Goal: Information Seeking & Learning: Learn about a topic

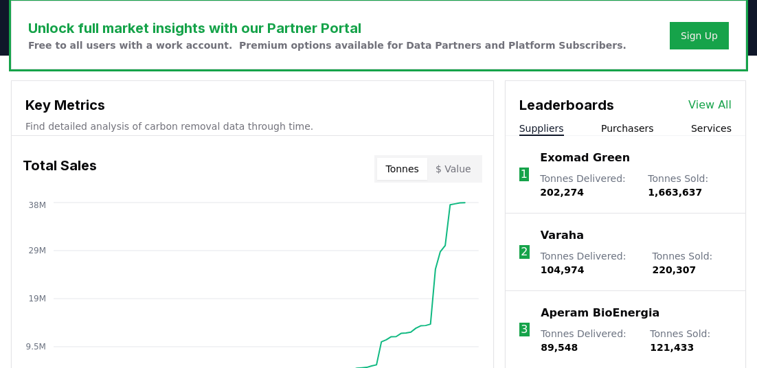
scroll to position [463, 0]
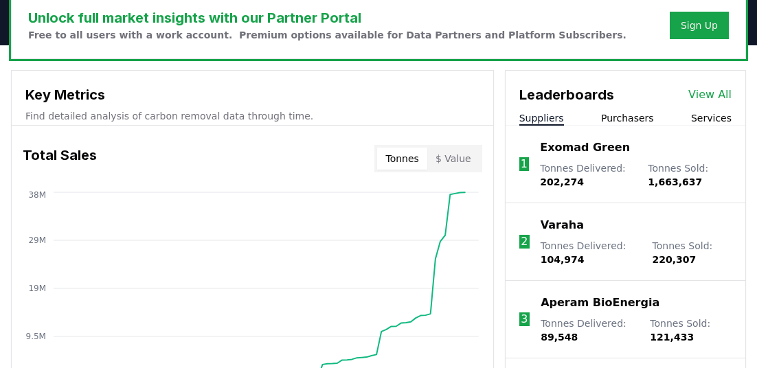
click at [720, 93] on link "View All" at bounding box center [710, 95] width 43 height 16
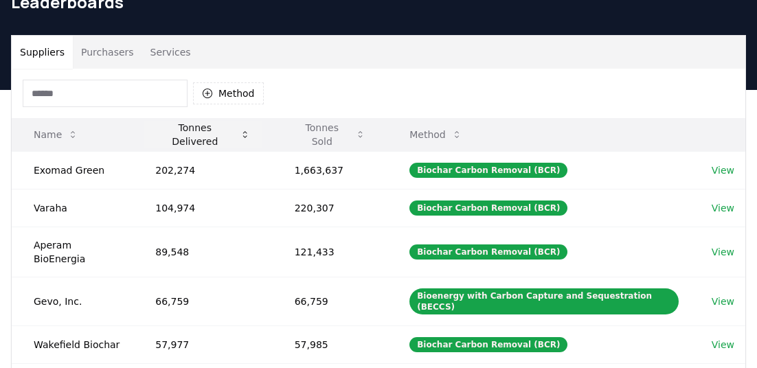
scroll to position [71, 0]
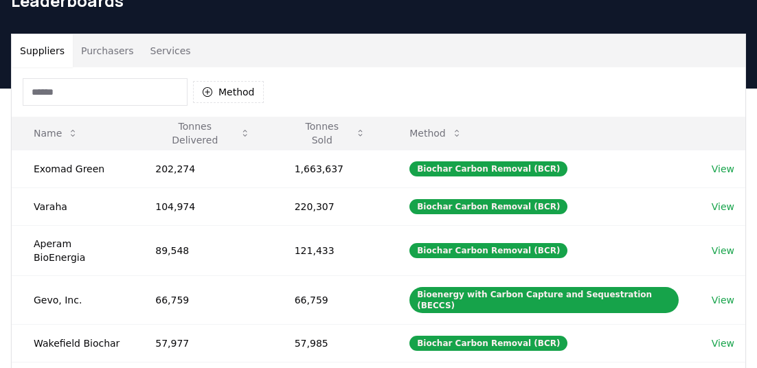
click at [105, 51] on button "Purchasers" at bounding box center [107, 50] width 69 height 33
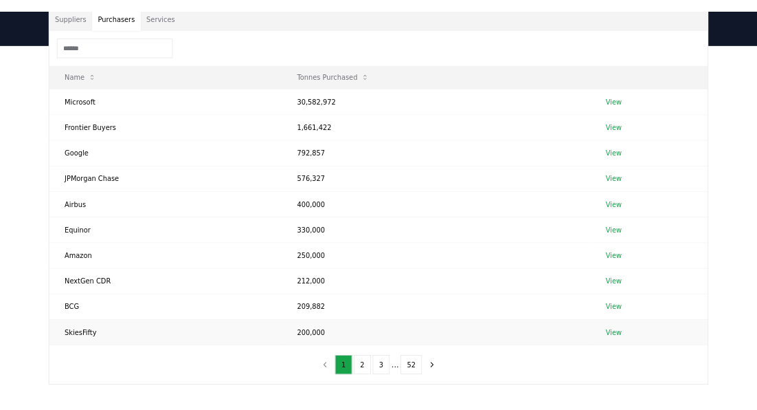
scroll to position [100, 0]
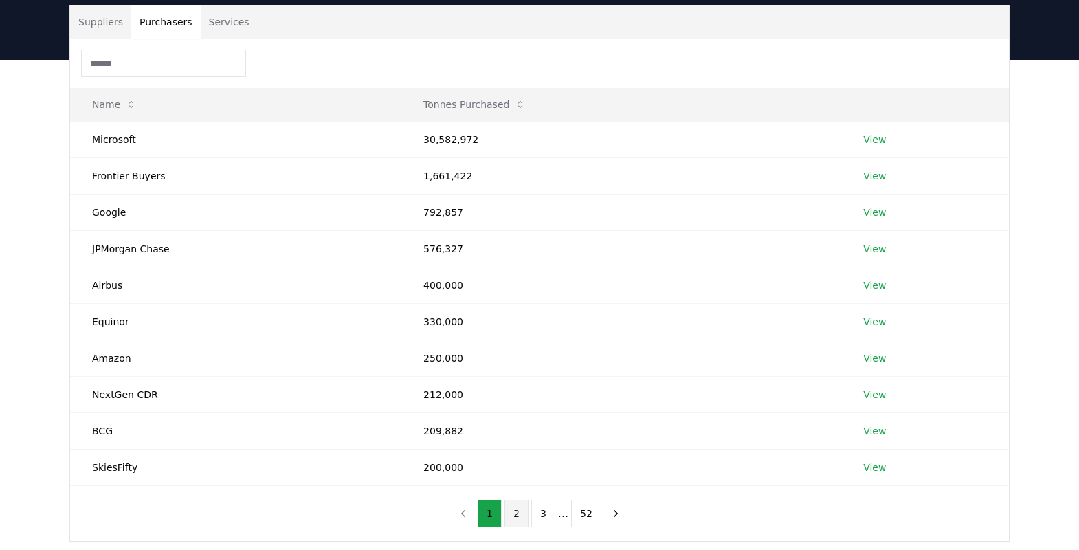
click at [518, 368] on button "2" at bounding box center [516, 513] width 24 height 27
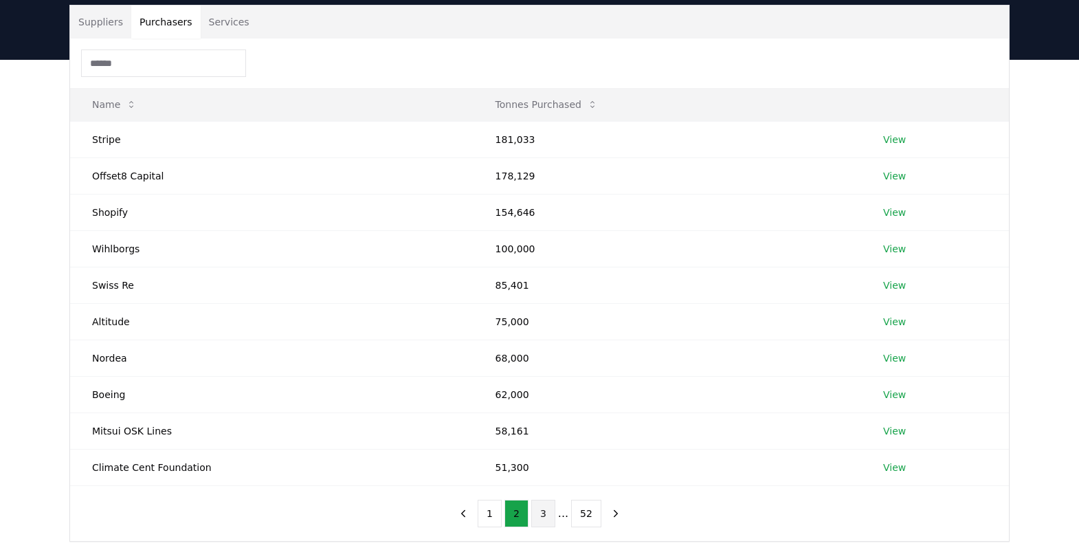
click at [544, 368] on button "3" at bounding box center [543, 513] width 24 height 27
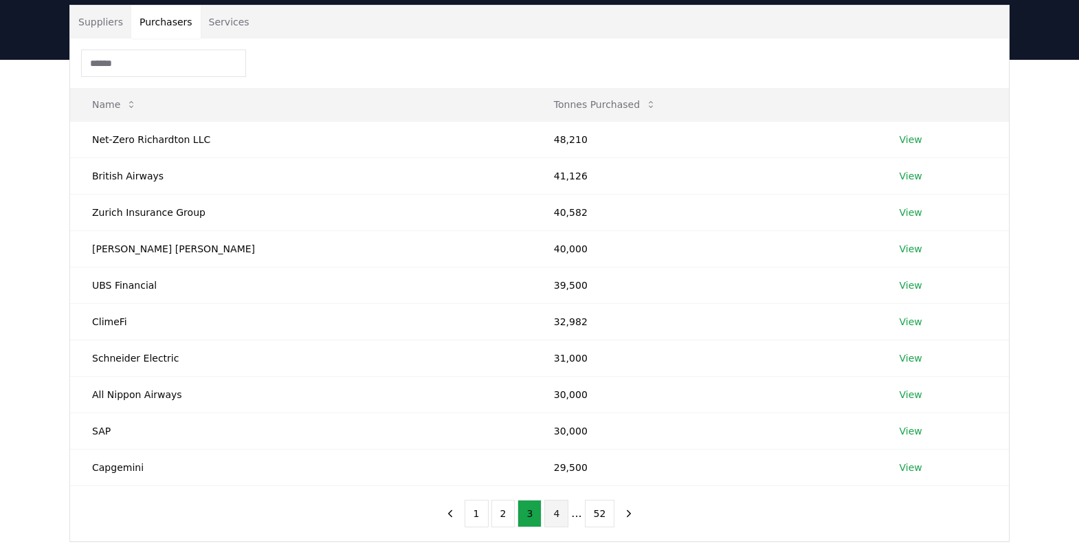
click at [559, 368] on button "4" at bounding box center [556, 513] width 24 height 27
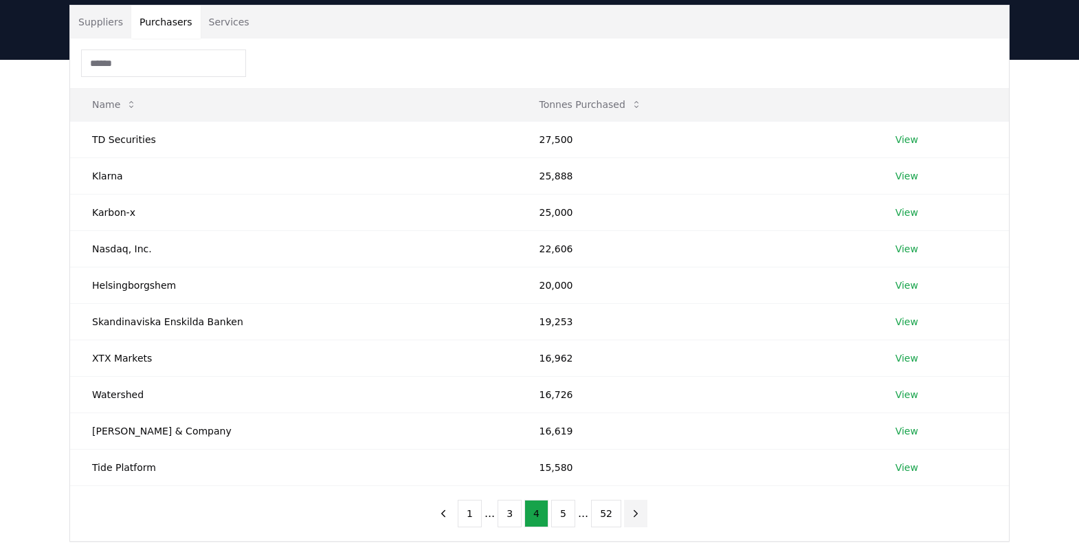
click at [633, 368] on icon "next page" at bounding box center [636, 513] width 12 height 12
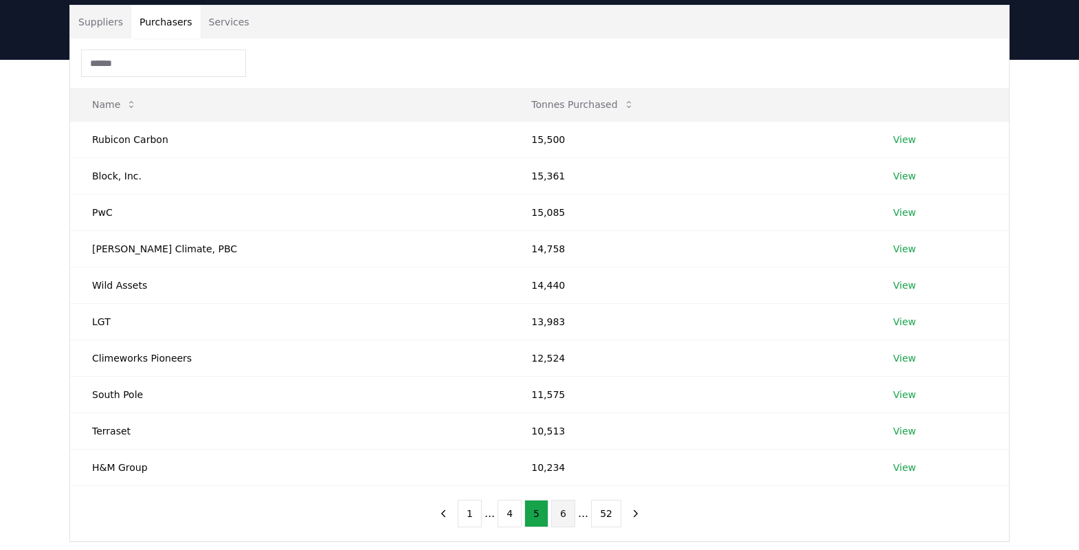
click at [563, 368] on button "6" at bounding box center [563, 513] width 24 height 27
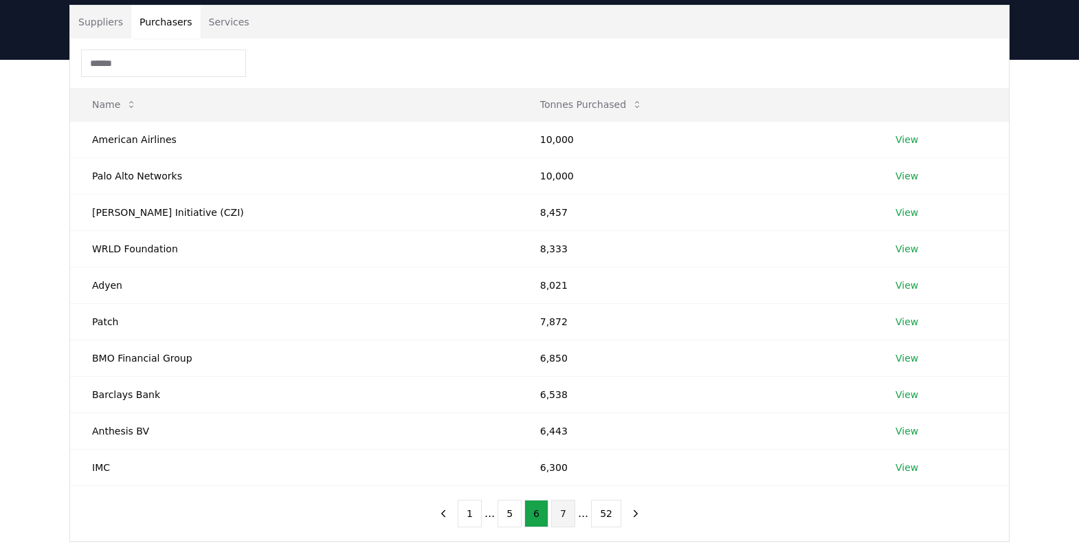
click at [559, 368] on button "7" at bounding box center [563, 513] width 24 height 27
click at [631, 368] on icon "next page" at bounding box center [636, 513] width 12 height 12
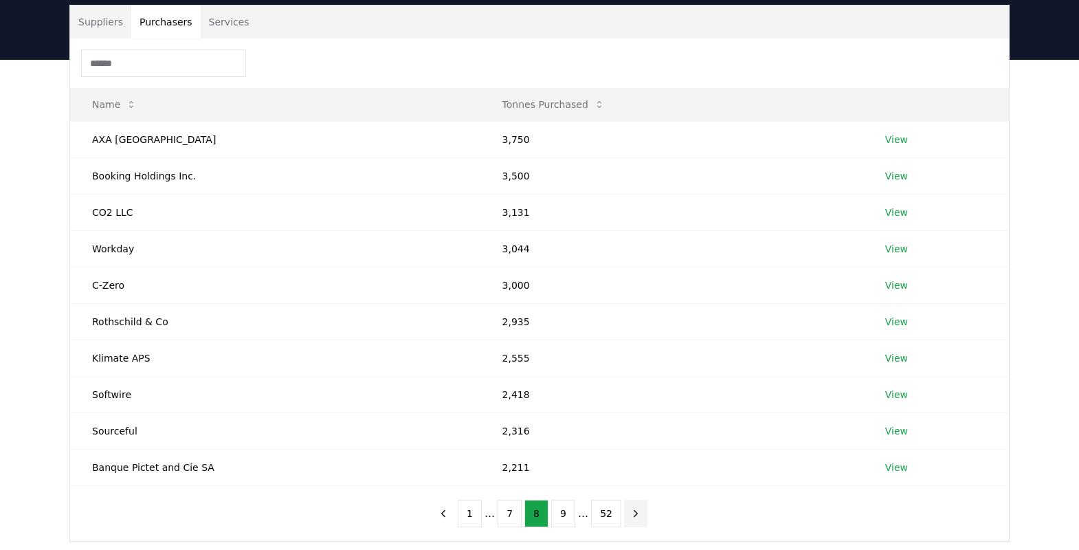
click at [632, 368] on icon "next page" at bounding box center [636, 513] width 12 height 12
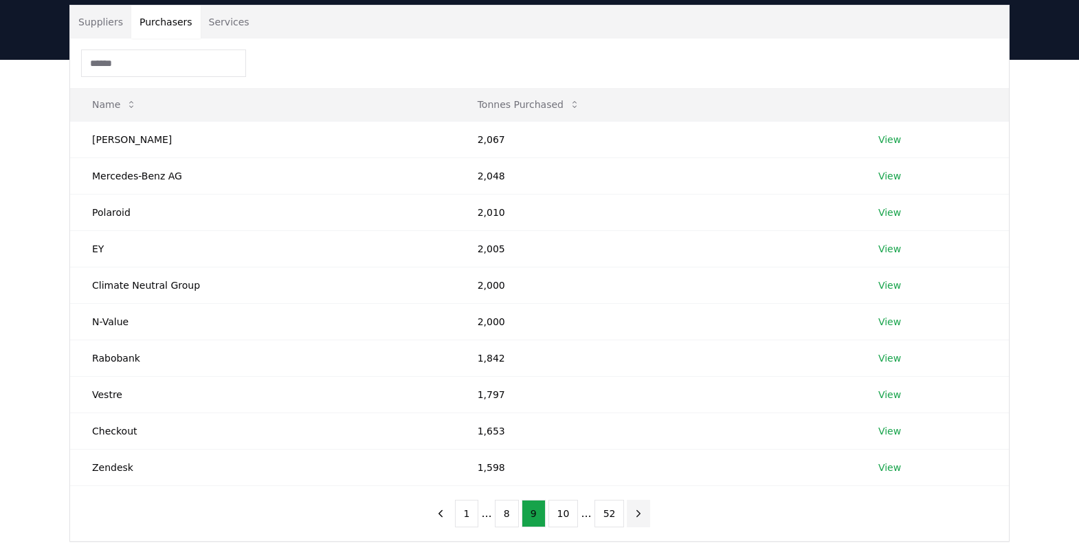
click at [632, 368] on icon "next page" at bounding box center [638, 513] width 12 height 12
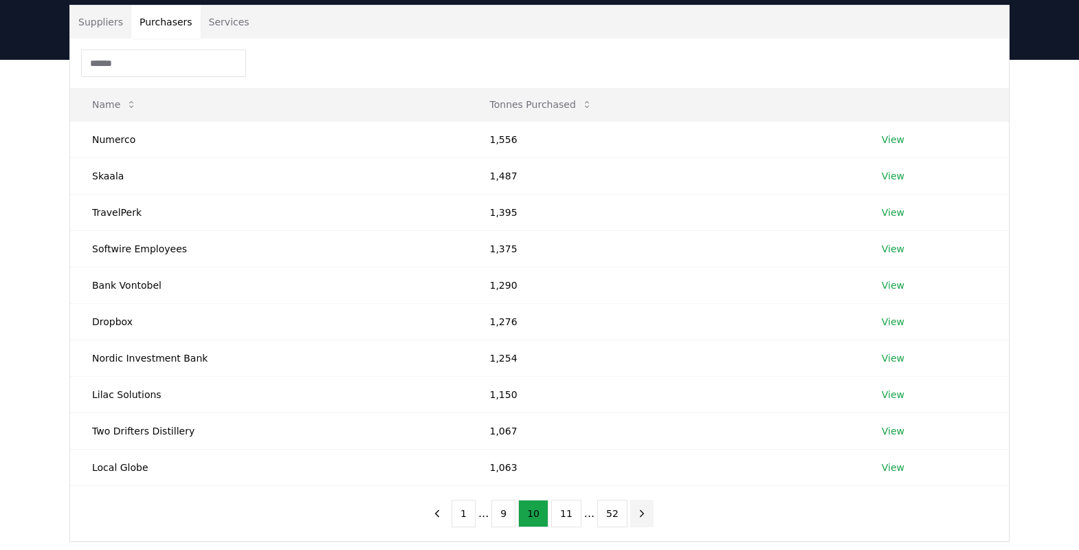
click at [641, 368] on icon "next page" at bounding box center [642, 513] width 3 height 6
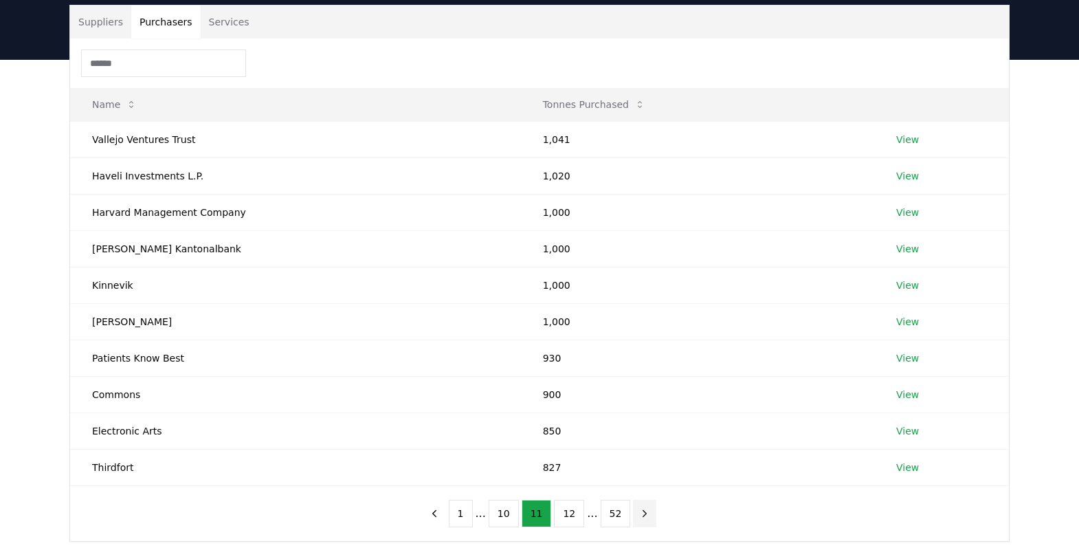
click at [638, 368] on icon "next page" at bounding box center [644, 513] width 12 height 12
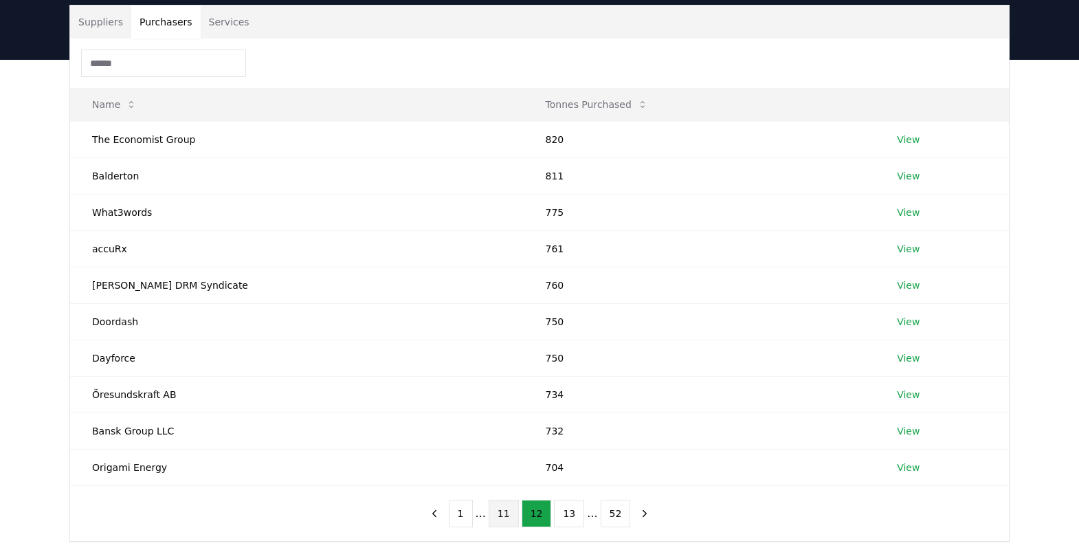
click at [499, 368] on button "11" at bounding box center [504, 513] width 30 height 27
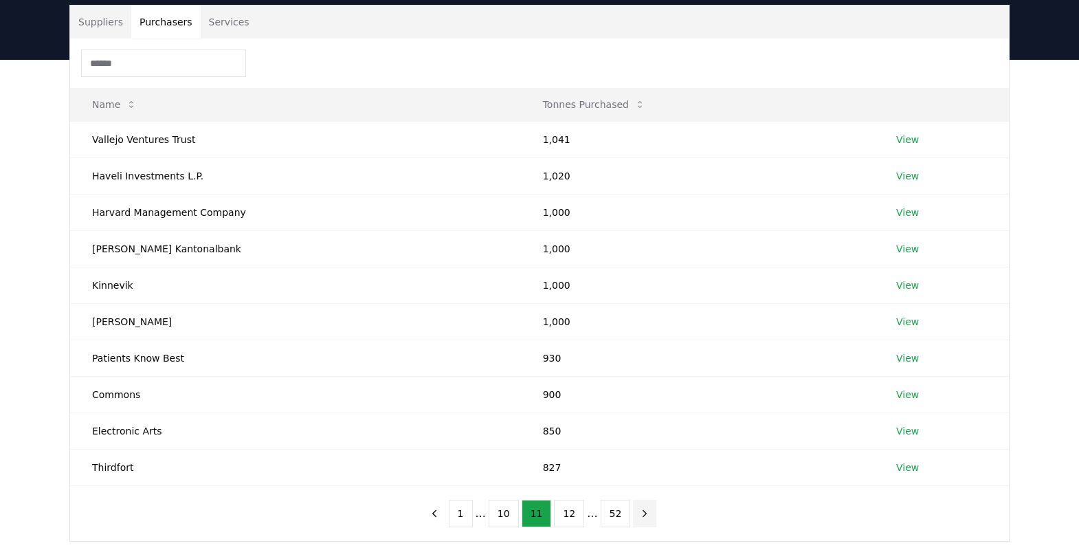
click at [638, 368] on icon "next page" at bounding box center [644, 513] width 12 height 12
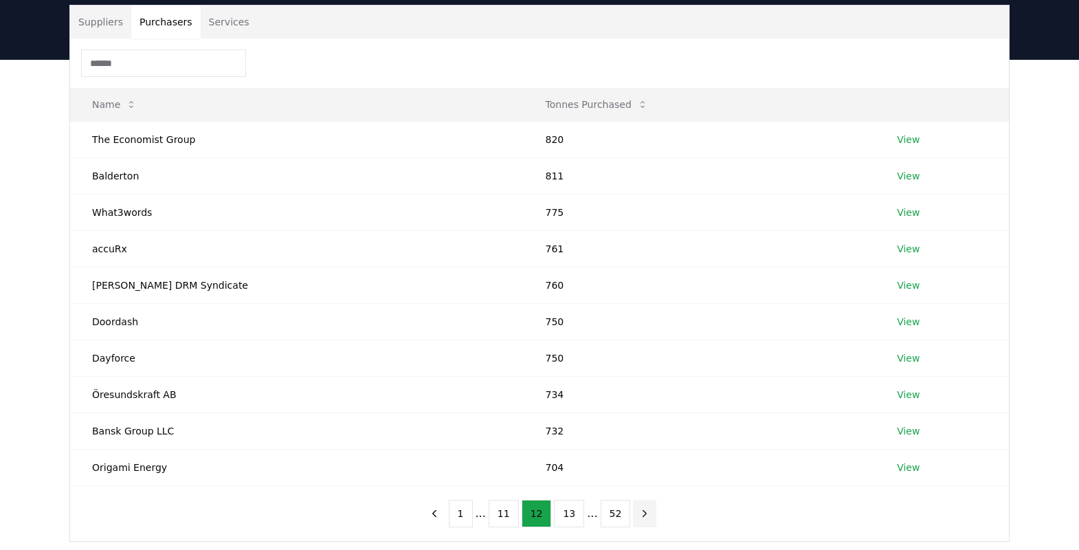
click at [643, 368] on icon "next page" at bounding box center [644, 513] width 3 height 6
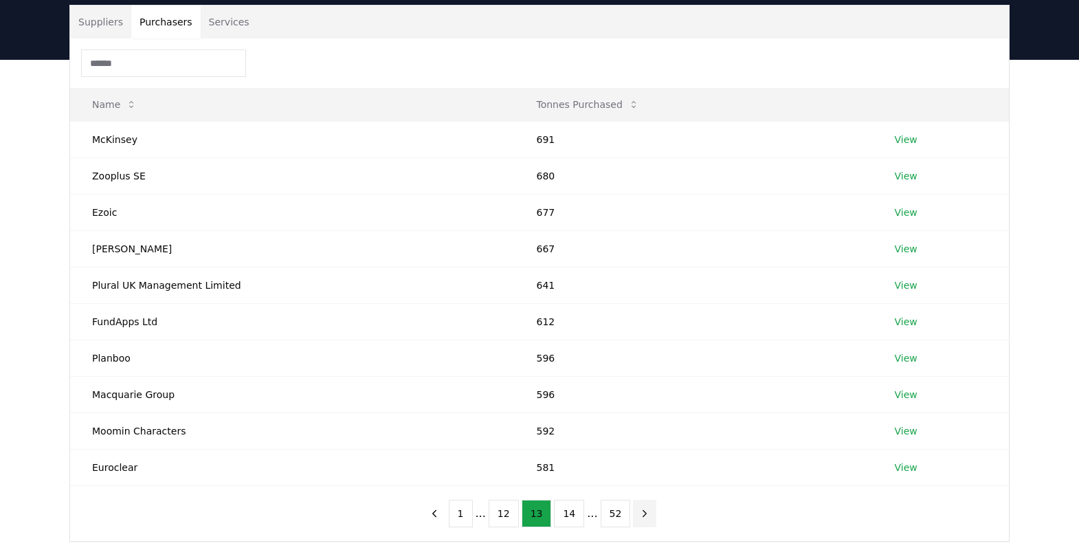
click at [643, 368] on icon "next page" at bounding box center [644, 513] width 3 height 6
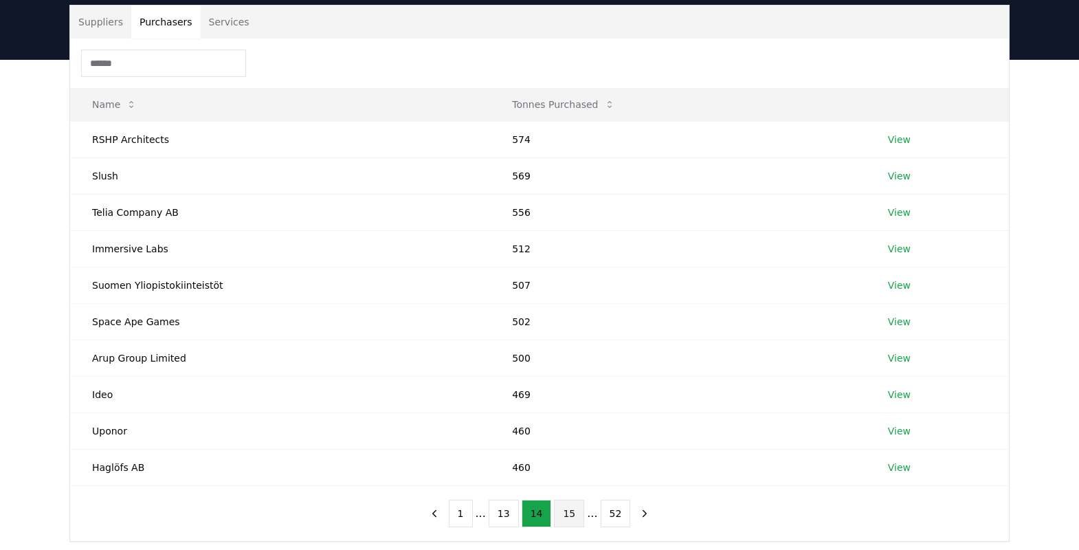
click at [570, 368] on button "15" at bounding box center [569, 513] width 30 height 27
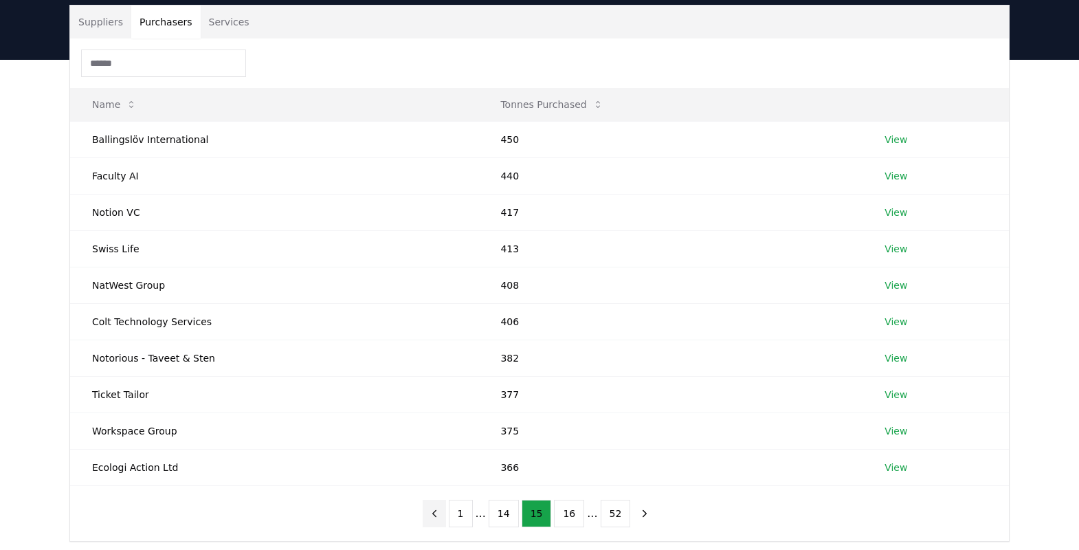
click at [436, 368] on icon "previous page" at bounding box center [434, 513] width 12 height 12
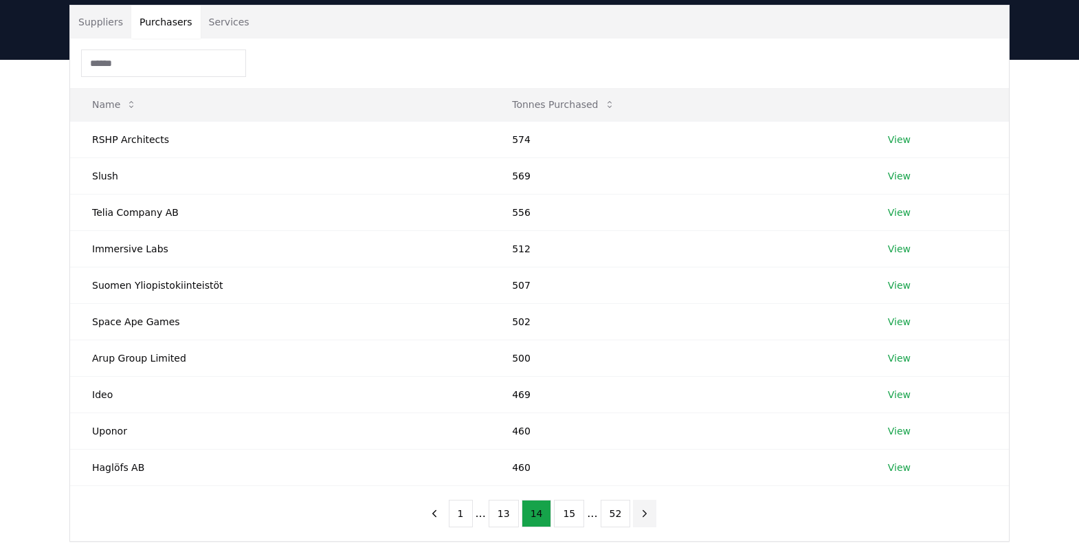
click at [638, 368] on button "next page" at bounding box center [644, 513] width 23 height 27
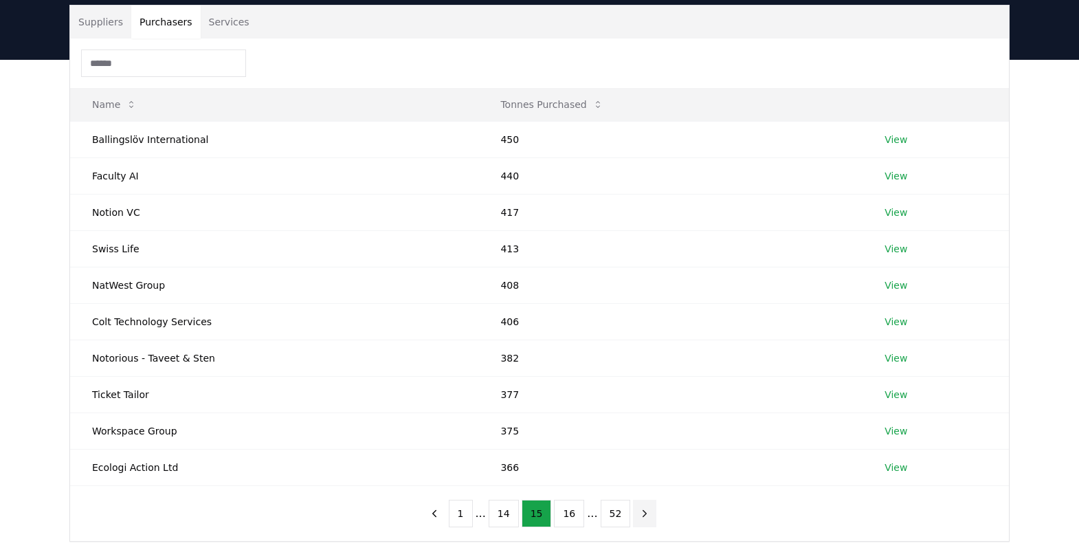
click at [638, 368] on button "next page" at bounding box center [644, 513] width 23 height 27
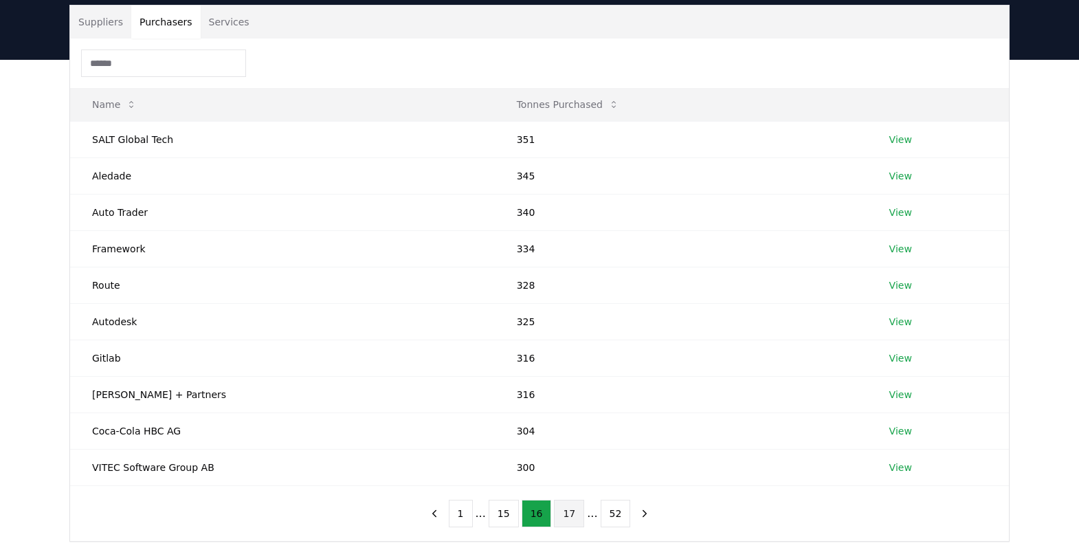
click at [560, 368] on button "17" at bounding box center [569, 513] width 30 height 27
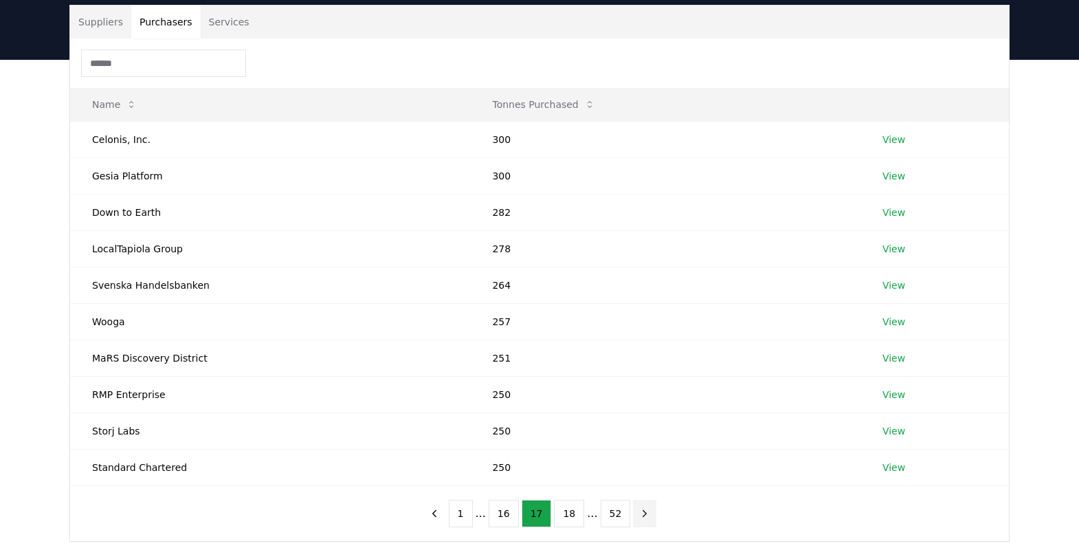
click at [641, 368] on icon "next page" at bounding box center [644, 513] width 12 height 12
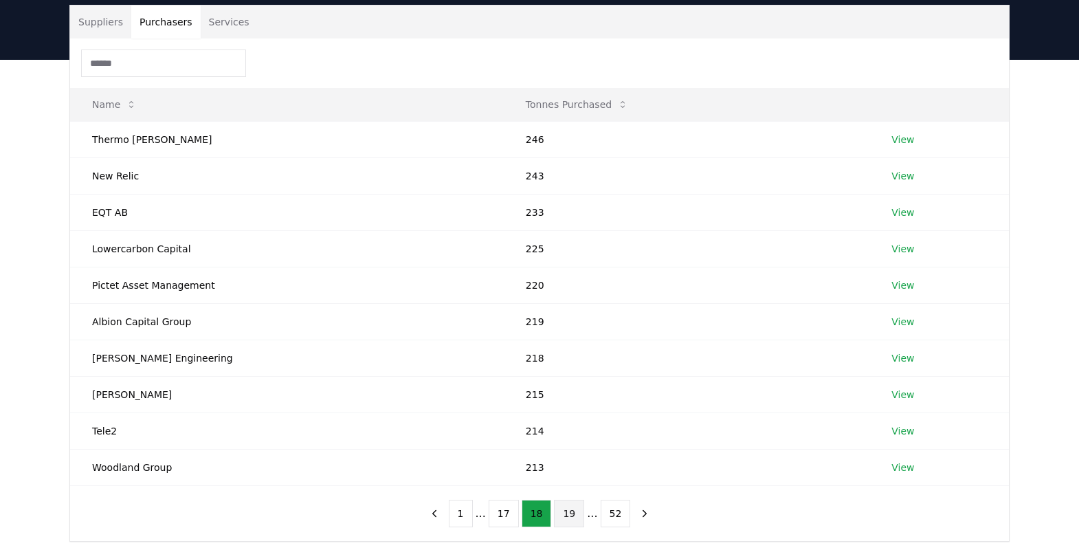
click at [570, 368] on button "19" at bounding box center [569, 513] width 30 height 27
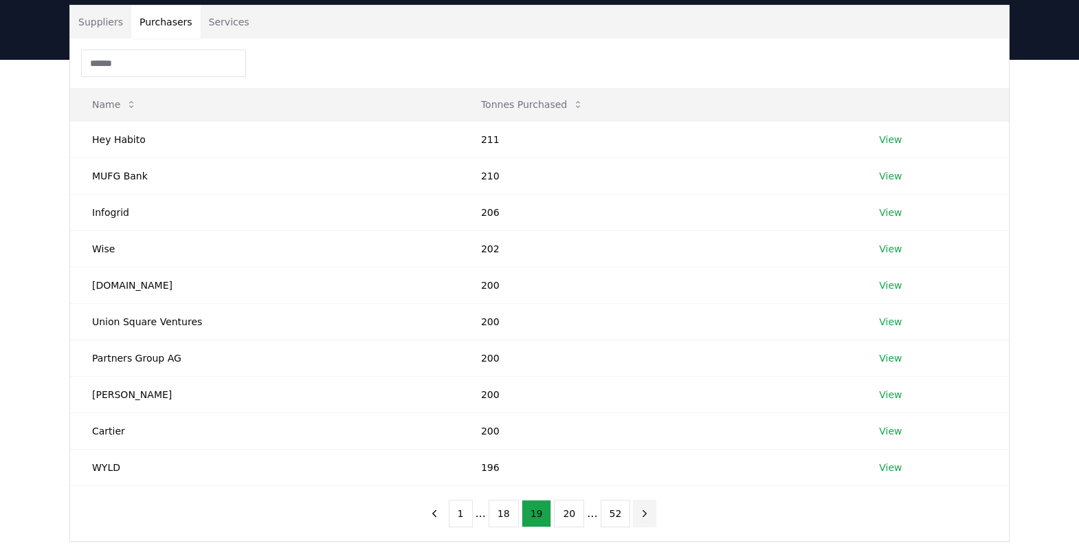
click at [638, 368] on icon "next page" at bounding box center [644, 513] width 12 height 12
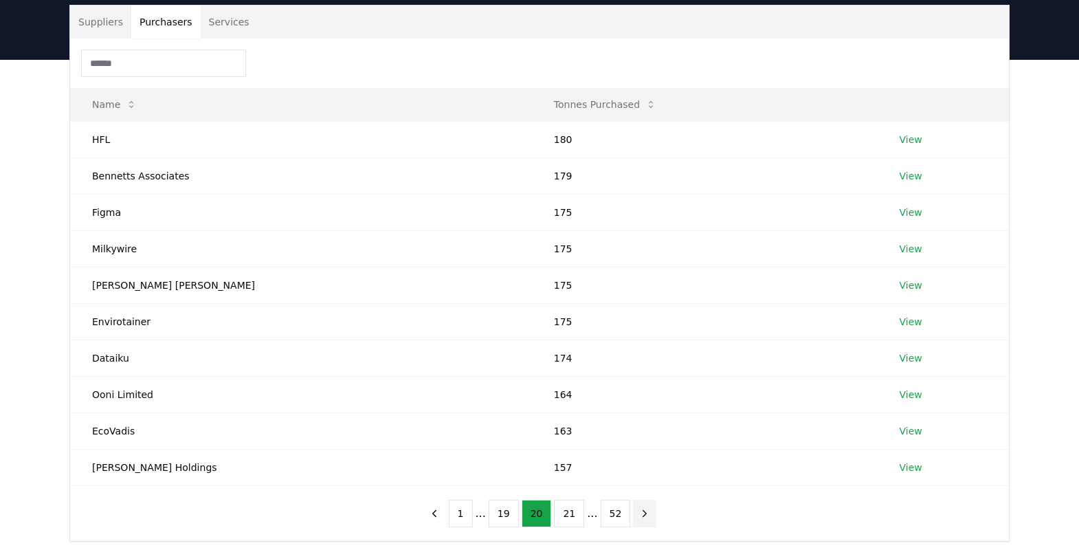
click at [643, 368] on icon "next page" at bounding box center [644, 513] width 3 height 6
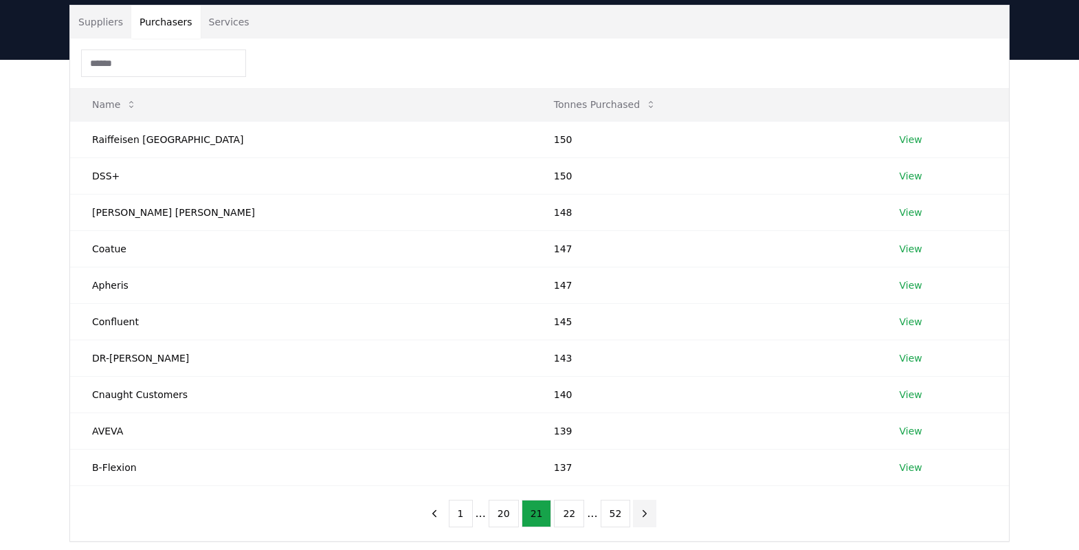
click at [641, 368] on icon "next page" at bounding box center [644, 513] width 12 height 12
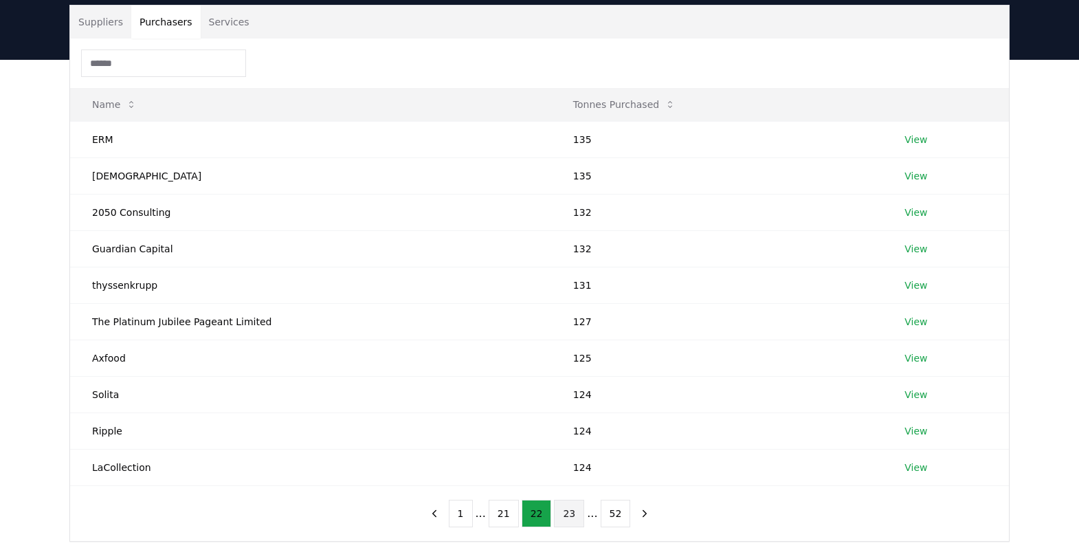
click at [568, 368] on button "23" at bounding box center [569, 513] width 30 height 27
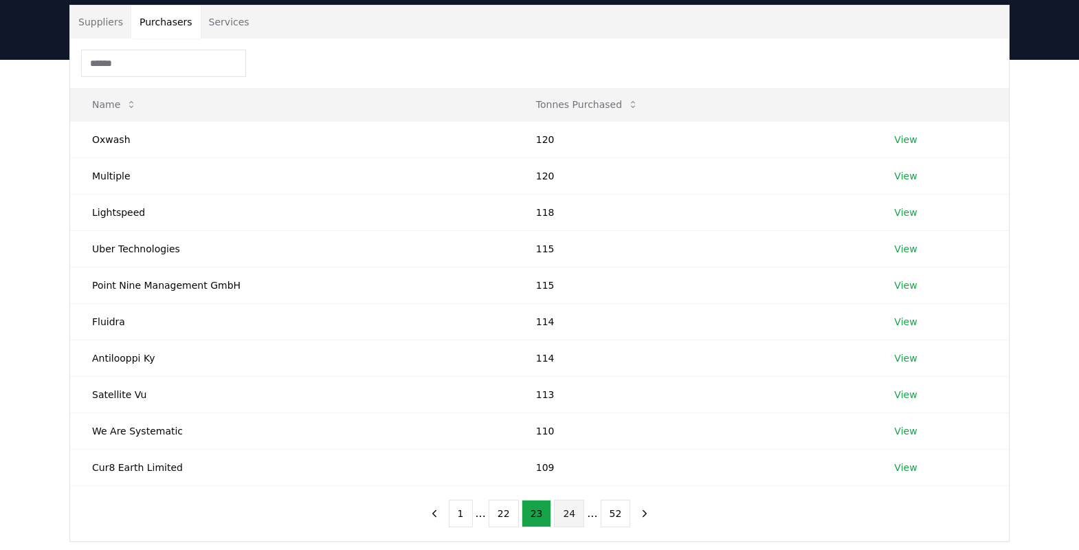
click at [573, 368] on button "24" at bounding box center [569, 513] width 30 height 27
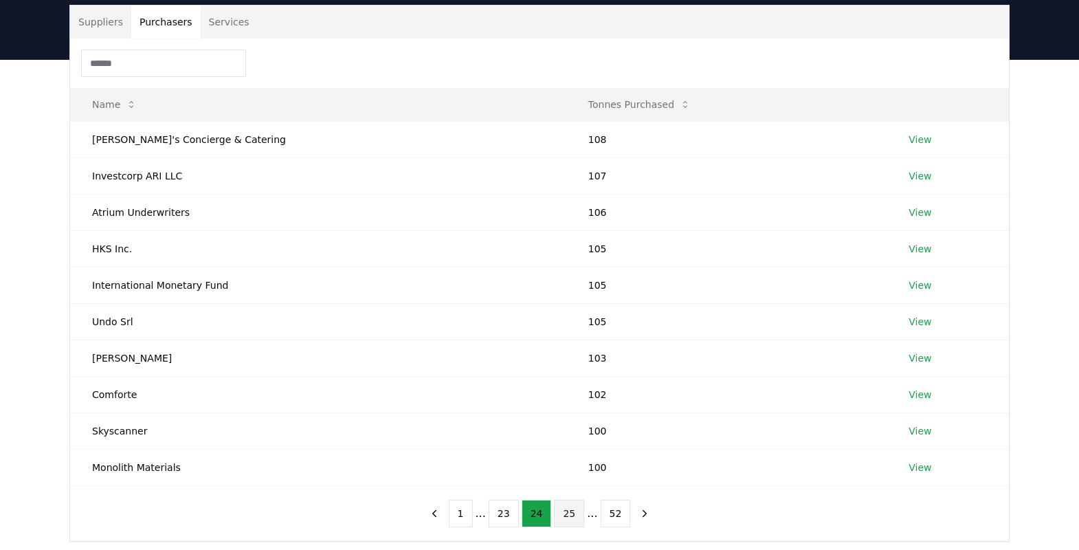
click at [567, 368] on button "25" at bounding box center [569, 513] width 30 height 27
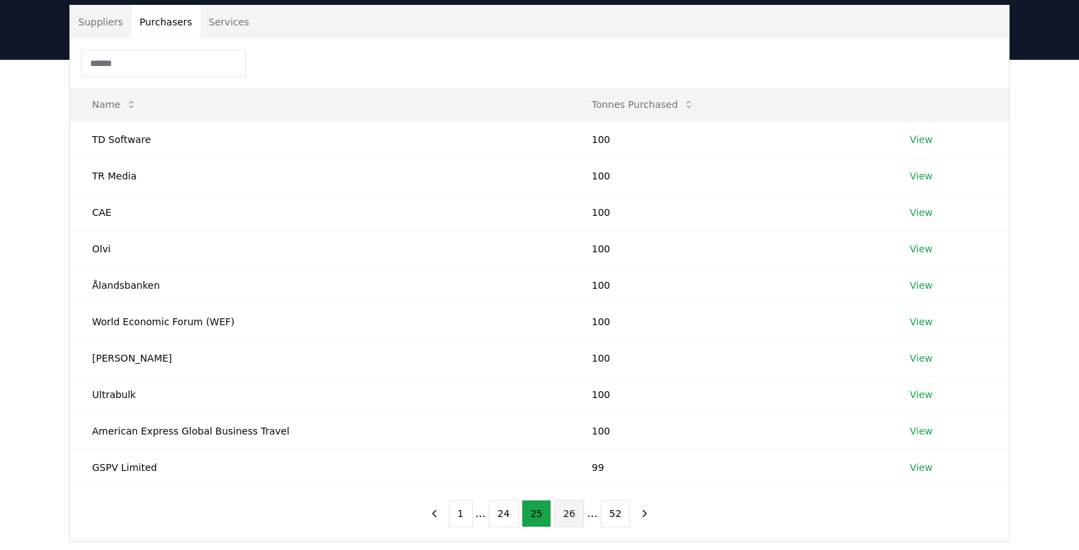
click at [568, 368] on button "26" at bounding box center [569, 513] width 30 height 27
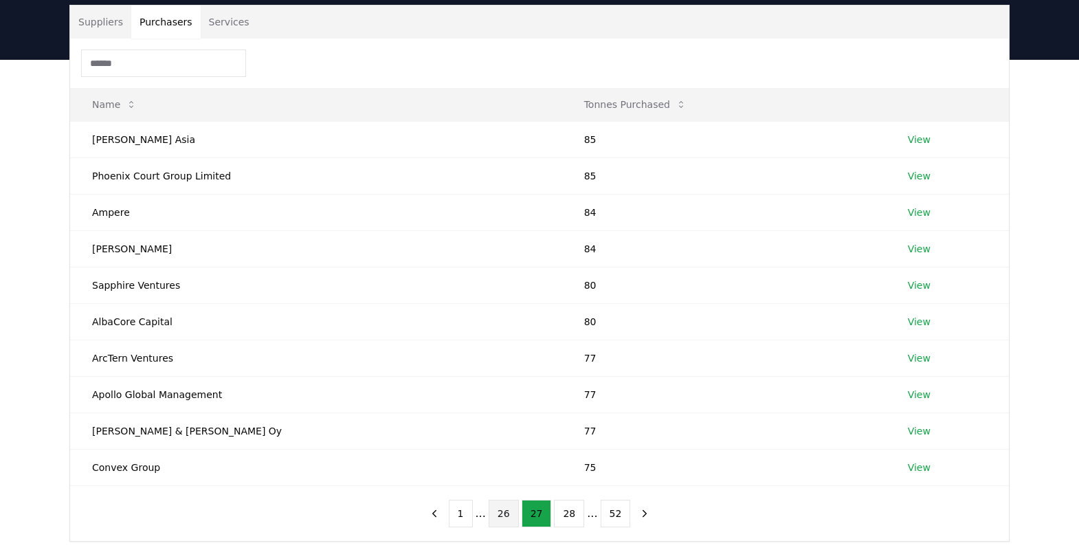
click at [504, 368] on button "26" at bounding box center [504, 513] width 30 height 27
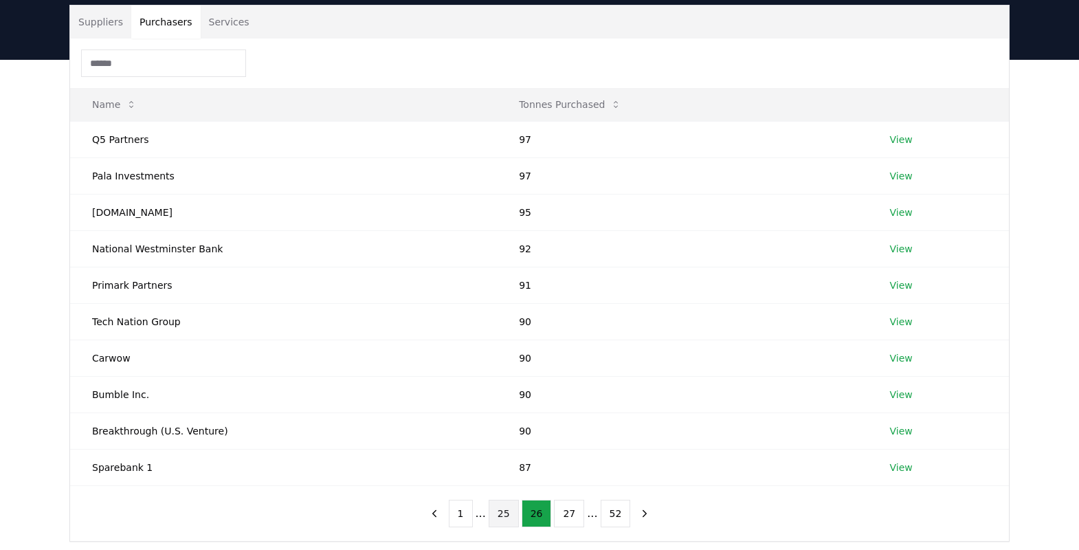
click at [498, 368] on button "25" at bounding box center [504, 513] width 30 height 27
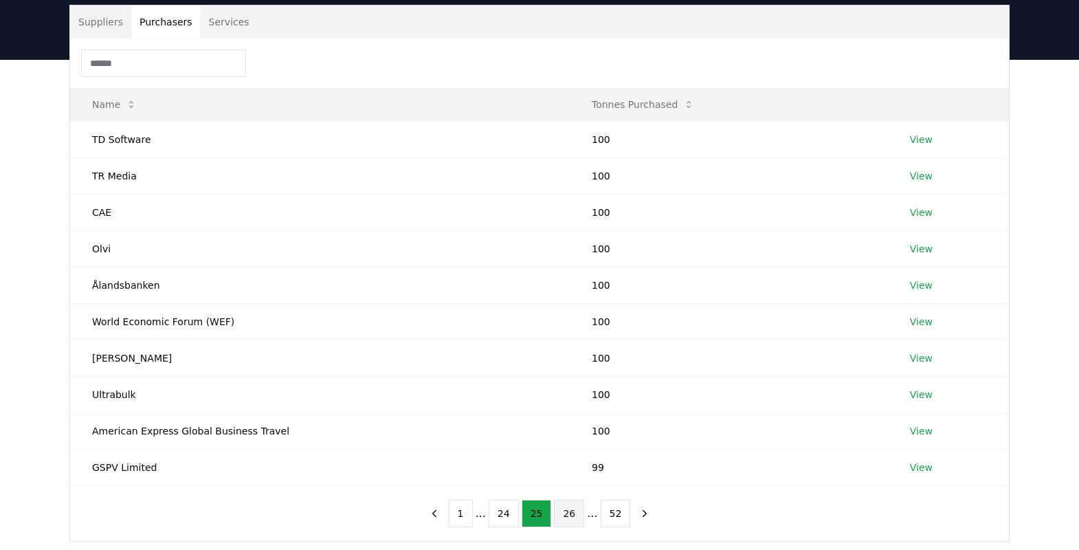
click at [573, 368] on button "26" at bounding box center [569, 513] width 30 height 27
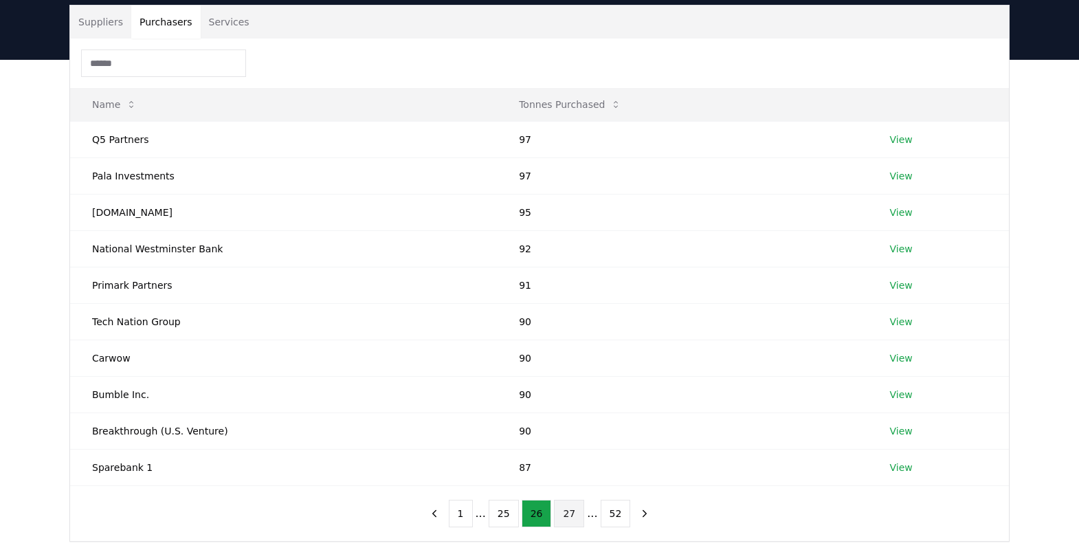
click at [572, 368] on button "27" at bounding box center [569, 513] width 30 height 27
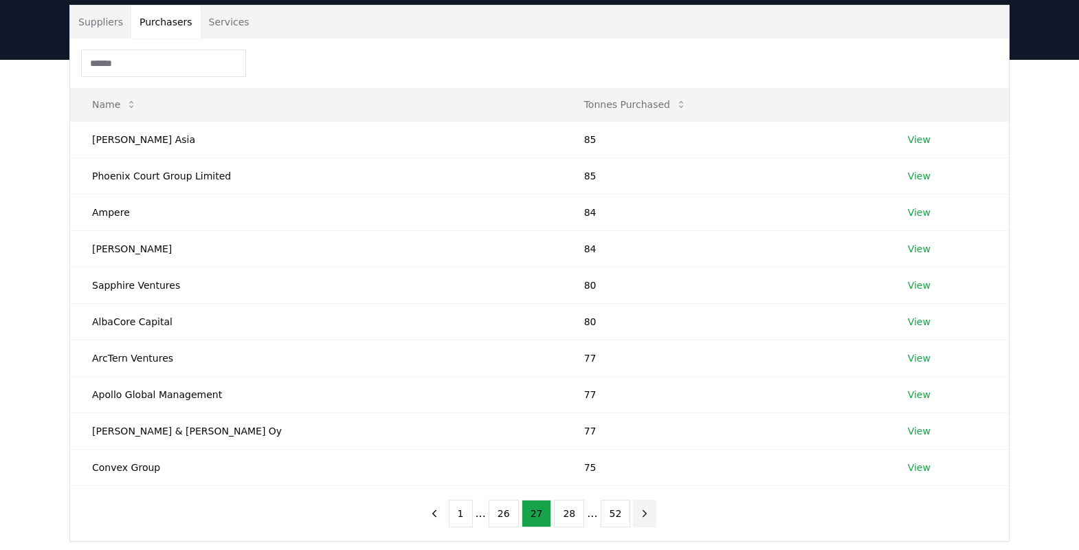
click at [643, 368] on icon "next page" at bounding box center [644, 513] width 12 height 12
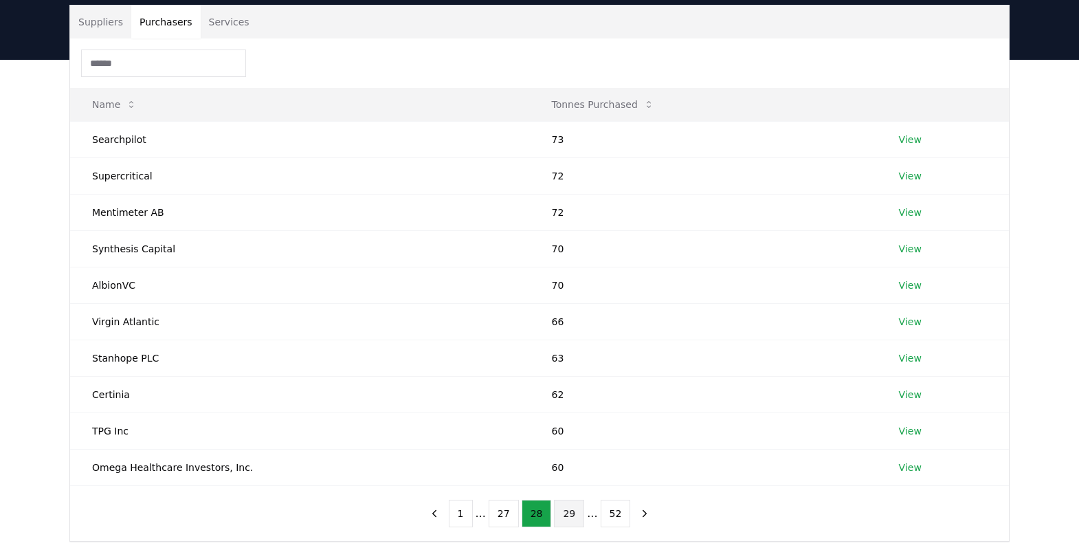
click at [566, 368] on button "29" at bounding box center [569, 513] width 30 height 27
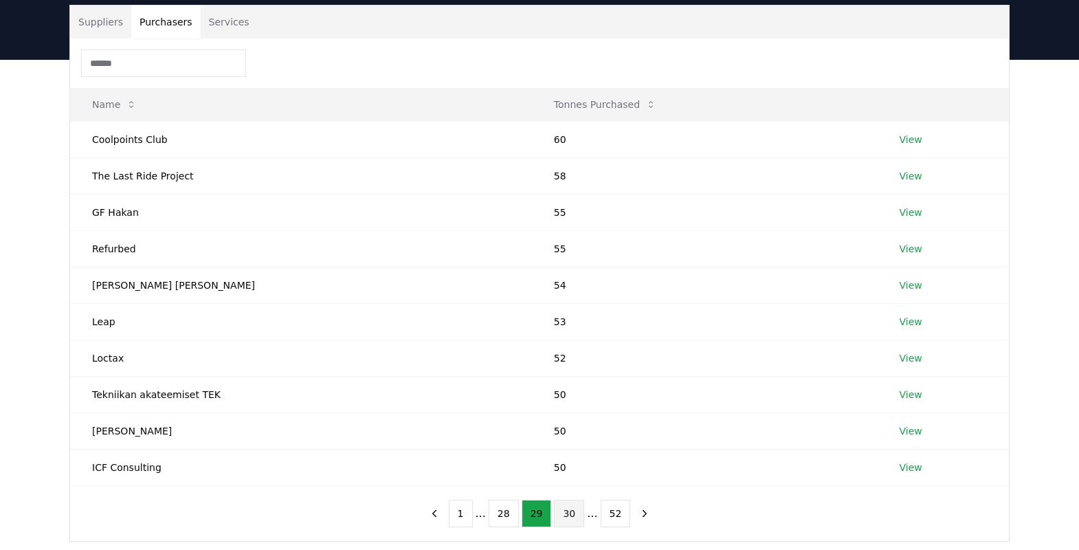
click at [568, 368] on button "30" at bounding box center [569, 513] width 30 height 27
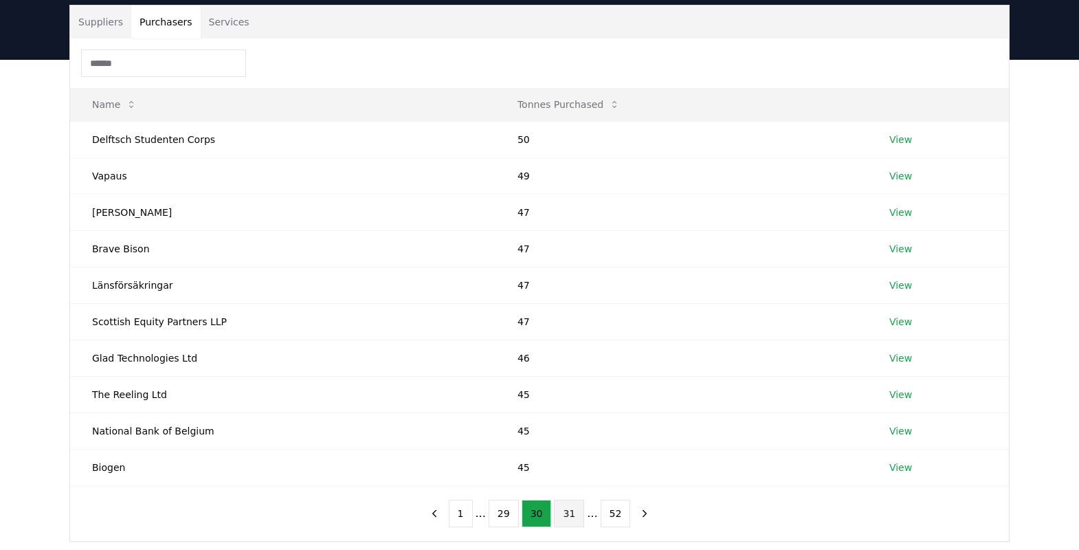
click at [568, 368] on button "31" at bounding box center [569, 513] width 30 height 27
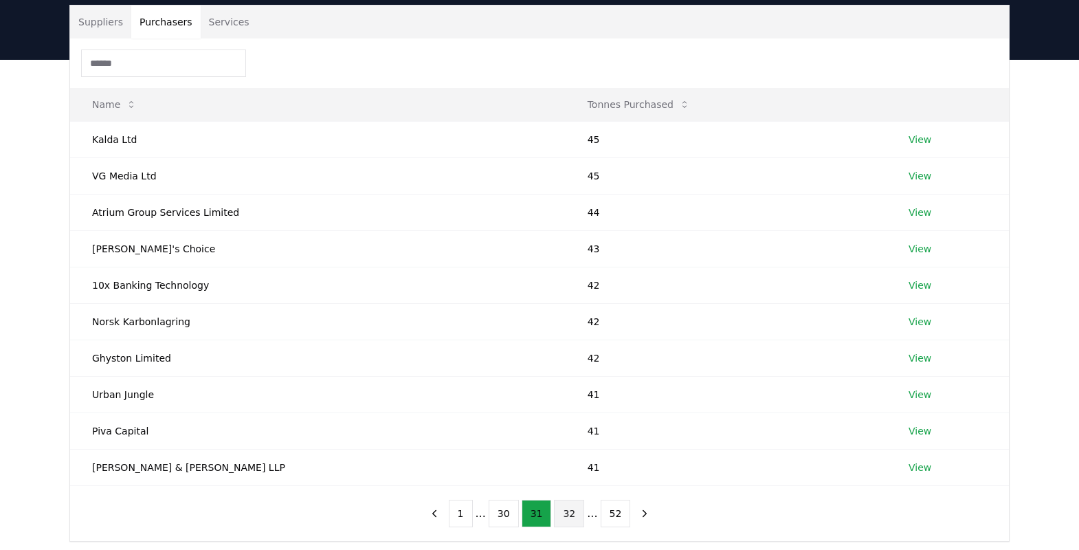
click at [574, 368] on button "32" at bounding box center [569, 513] width 30 height 27
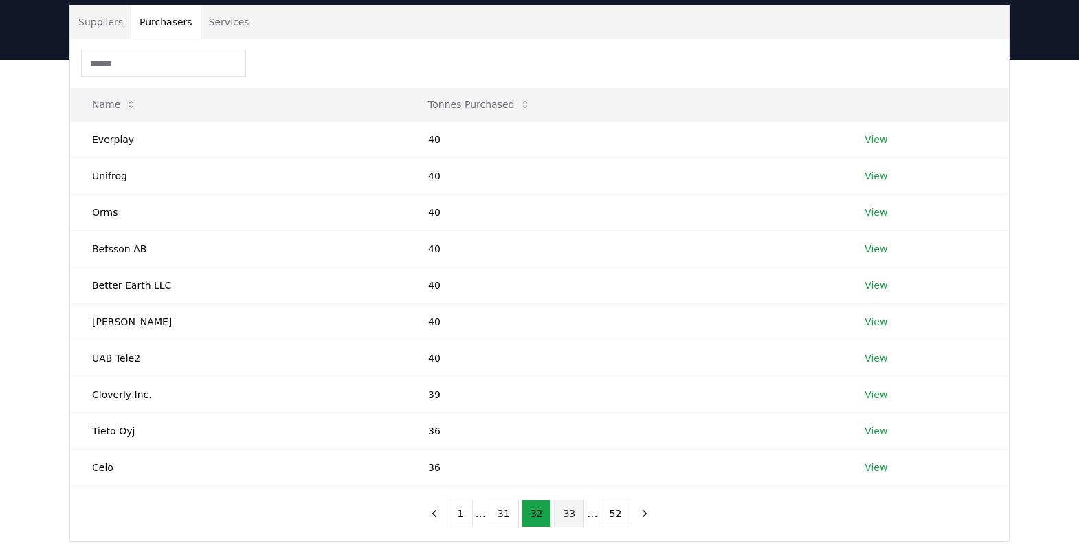
click at [564, 368] on button "33" at bounding box center [569, 513] width 30 height 27
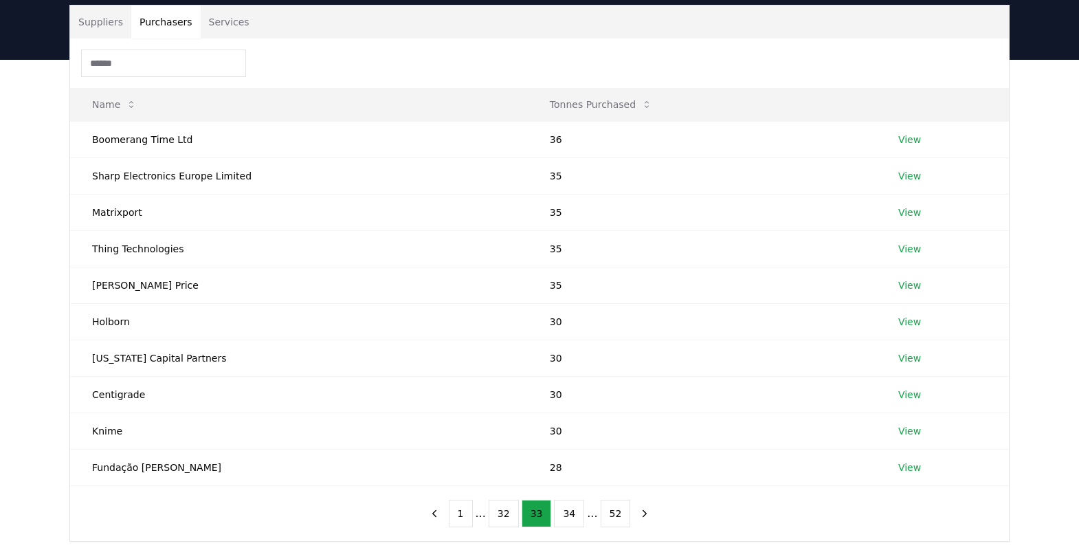
click at [544, 368] on div "1 ... 32 33 34 ... 52" at bounding box center [540, 513] width 262 height 55
click at [566, 368] on button "34" at bounding box center [569, 513] width 30 height 27
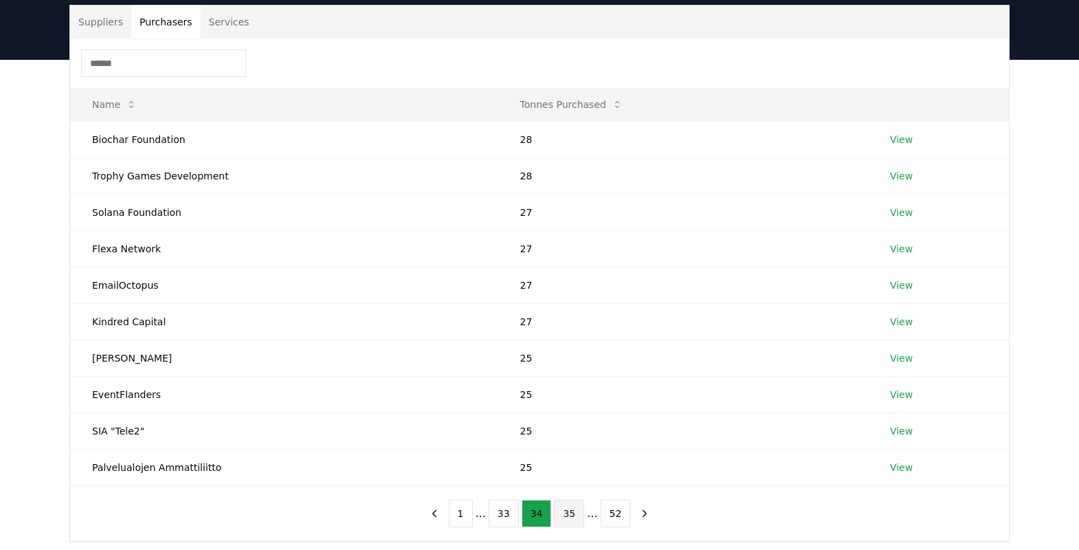
click at [568, 368] on button "35" at bounding box center [569, 513] width 30 height 27
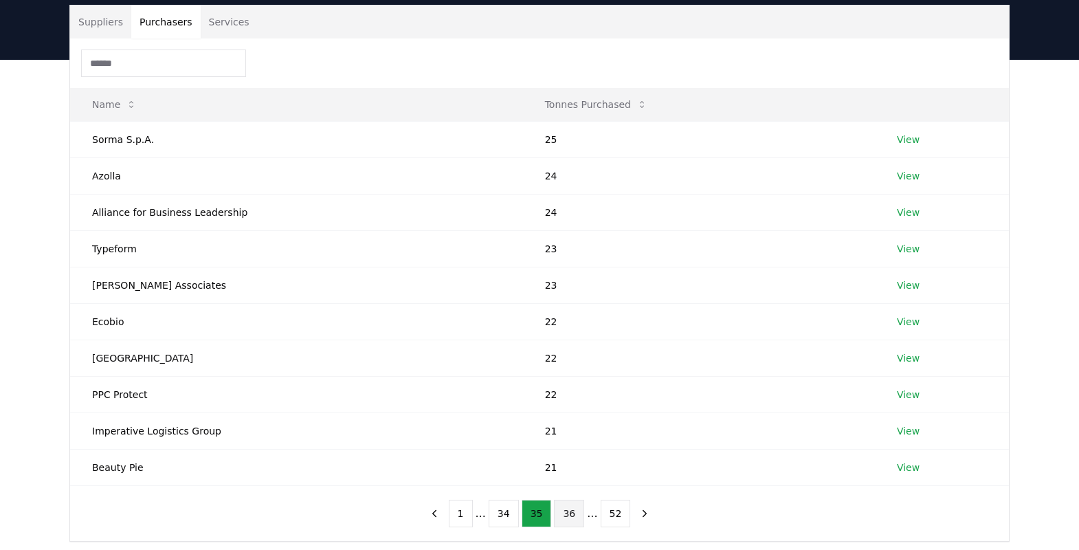
click at [573, 368] on button "36" at bounding box center [569, 513] width 30 height 27
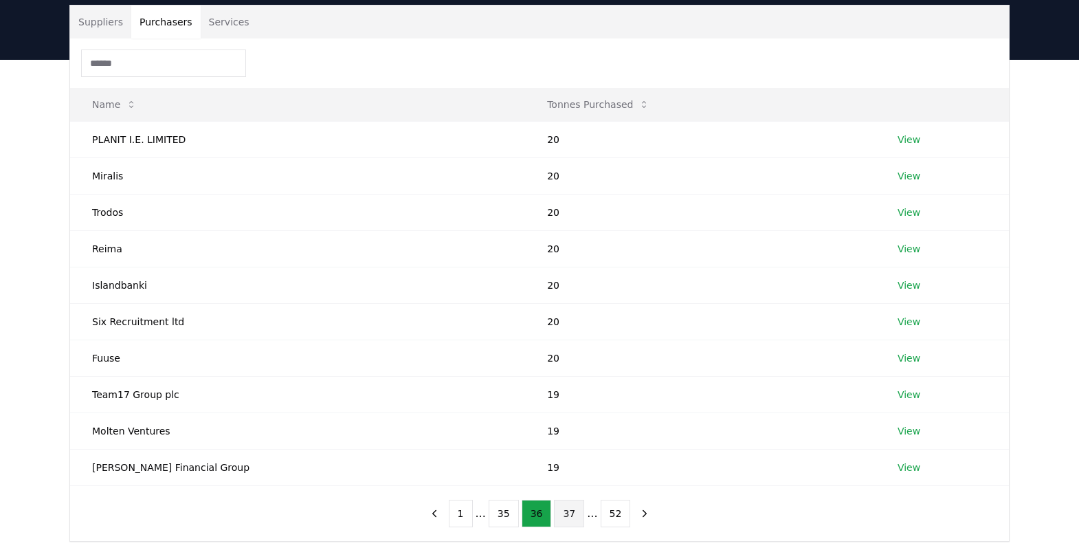
click at [564, 368] on button "37" at bounding box center [569, 513] width 30 height 27
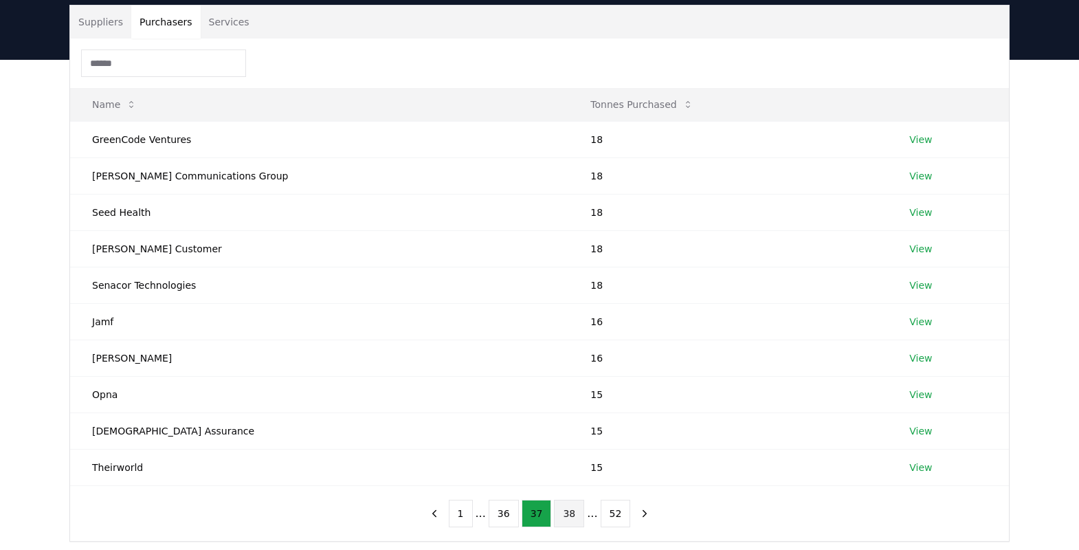
click at [567, 368] on button "38" at bounding box center [569, 513] width 30 height 27
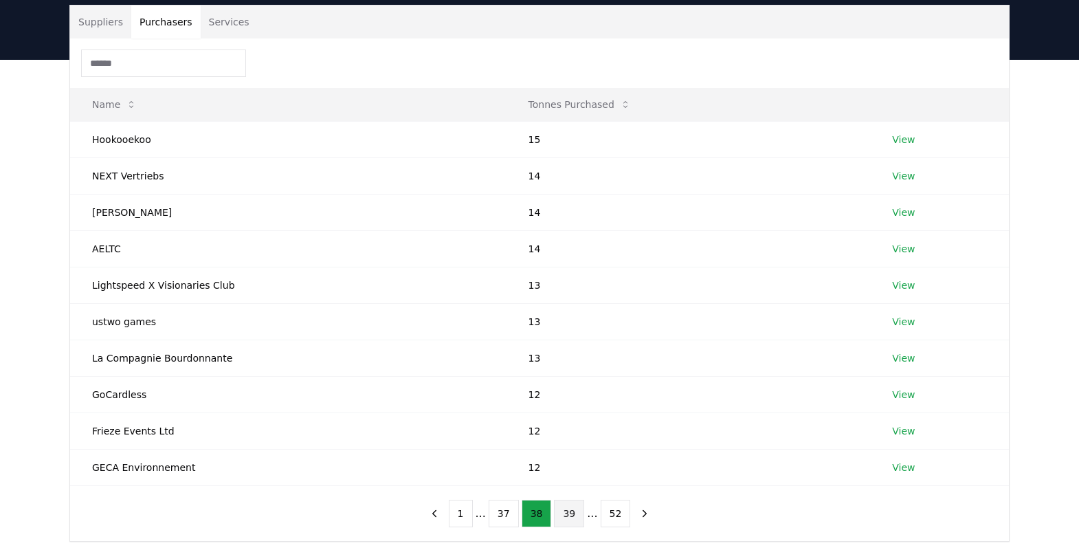
click at [567, 368] on button "39" at bounding box center [569, 513] width 30 height 27
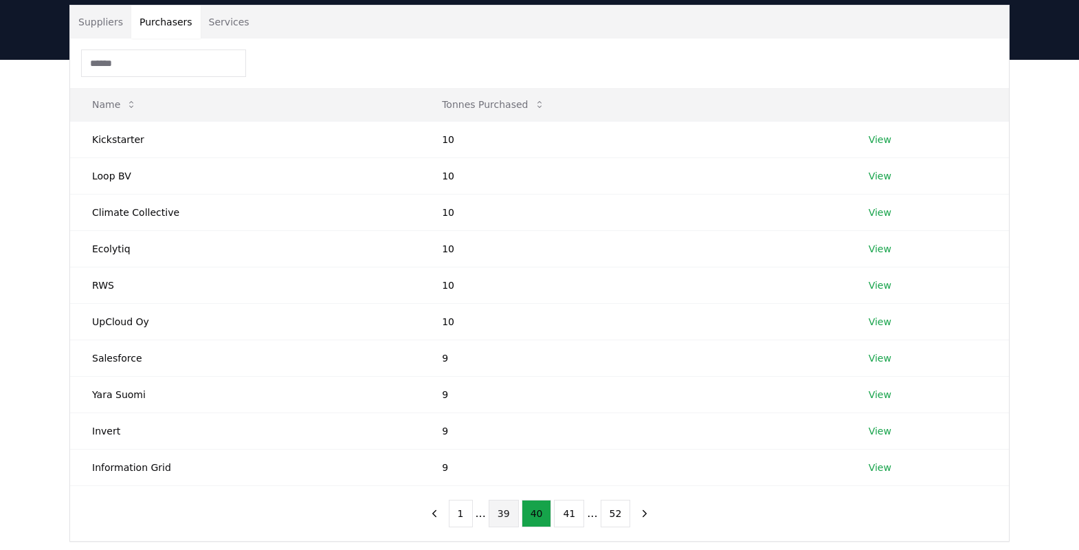
click at [498, 368] on button "39" at bounding box center [504, 513] width 30 height 27
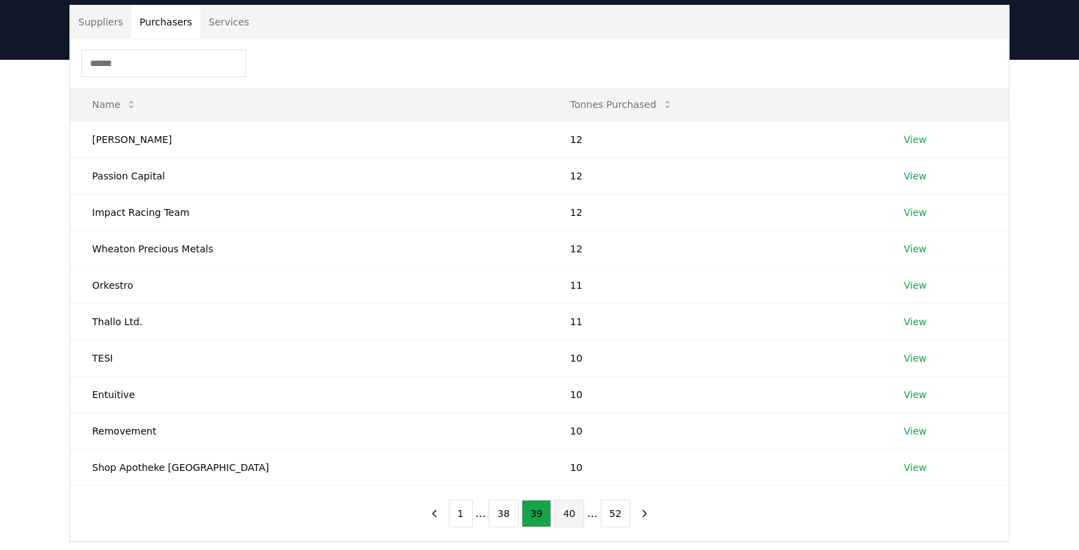
click at [568, 368] on button "40" at bounding box center [569, 513] width 30 height 27
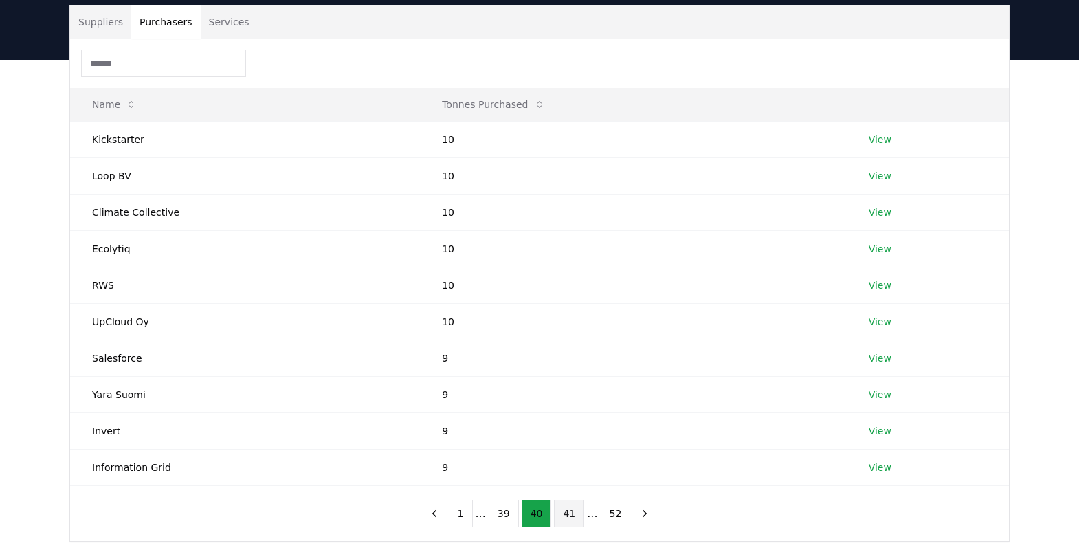
click at [573, 368] on button "41" at bounding box center [569, 513] width 30 height 27
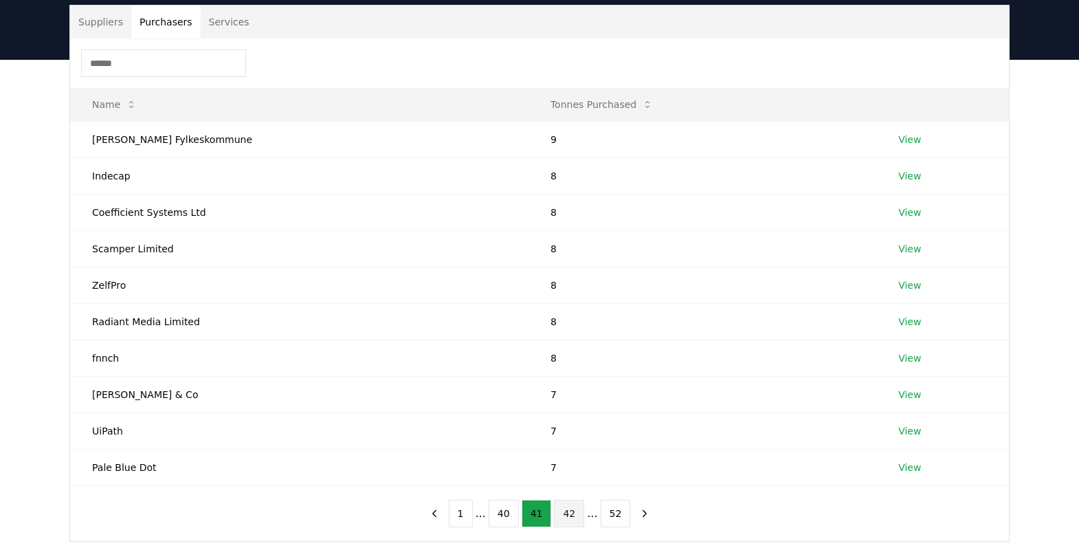
click at [567, 368] on button "42" at bounding box center [569, 513] width 30 height 27
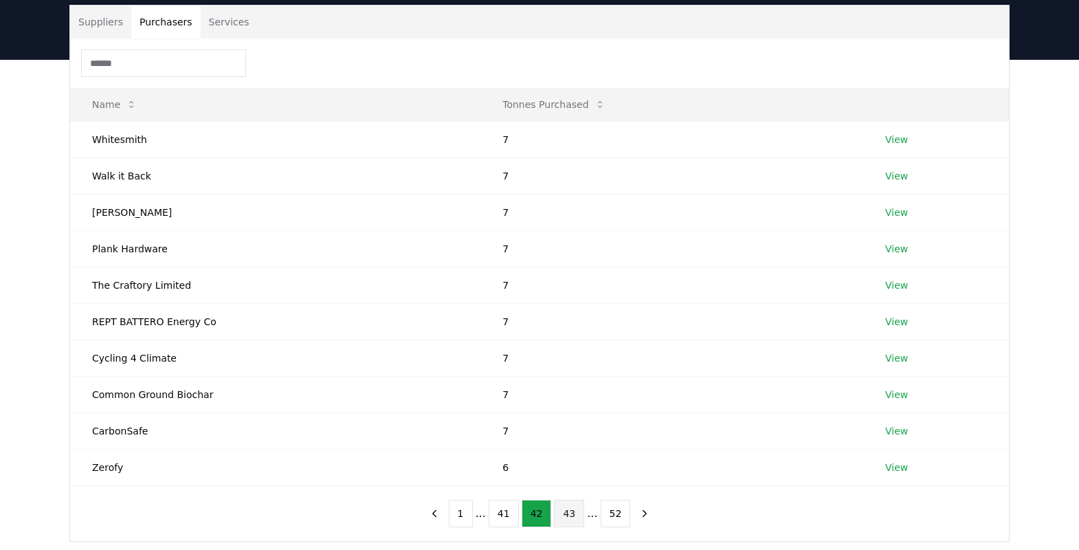
click at [571, 368] on button "43" at bounding box center [569, 513] width 30 height 27
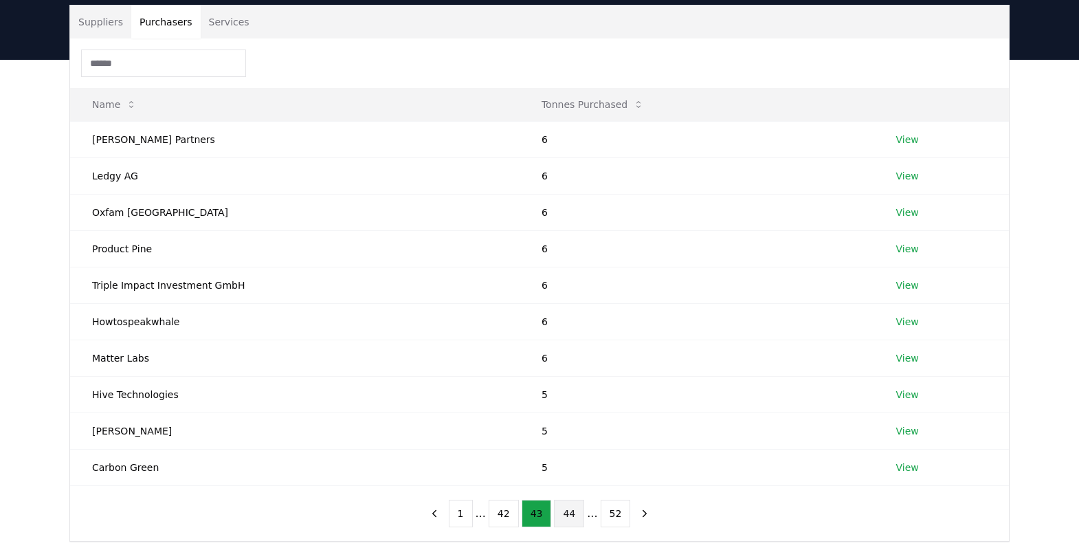
click at [575, 368] on button "44" at bounding box center [569, 513] width 30 height 27
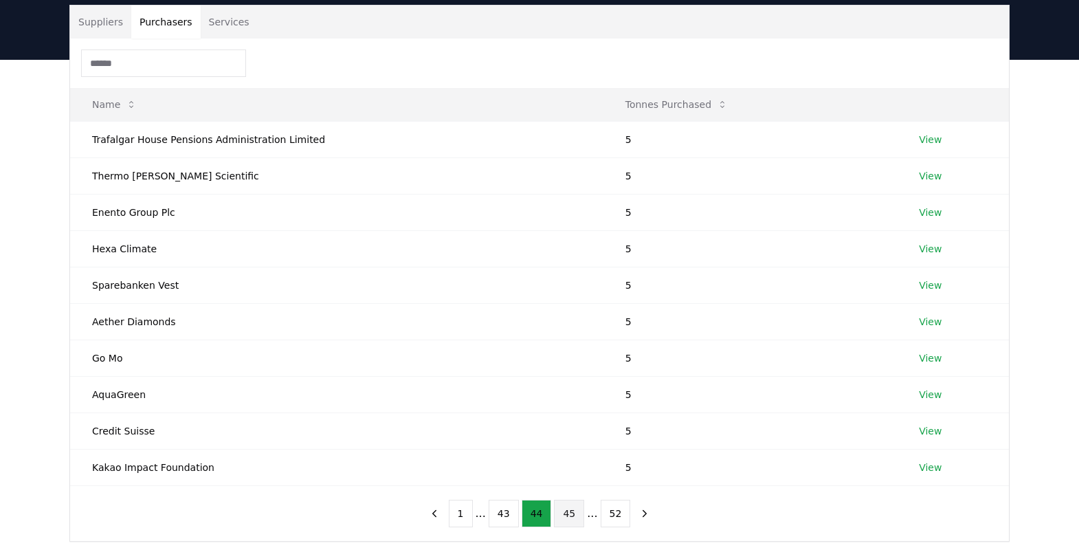
click at [568, 368] on button "45" at bounding box center [569, 513] width 30 height 27
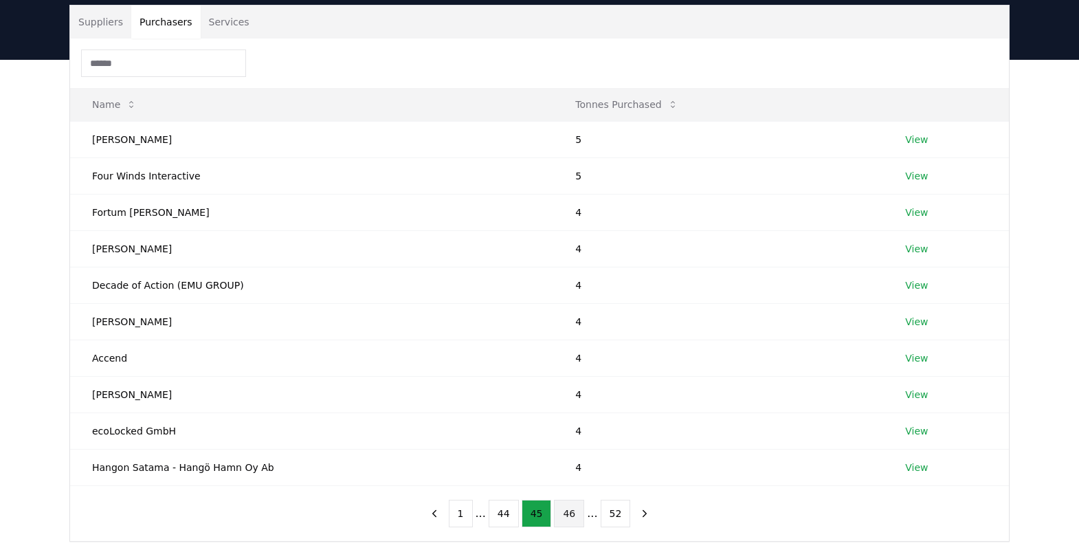
click at [570, 368] on button "46" at bounding box center [569, 513] width 30 height 27
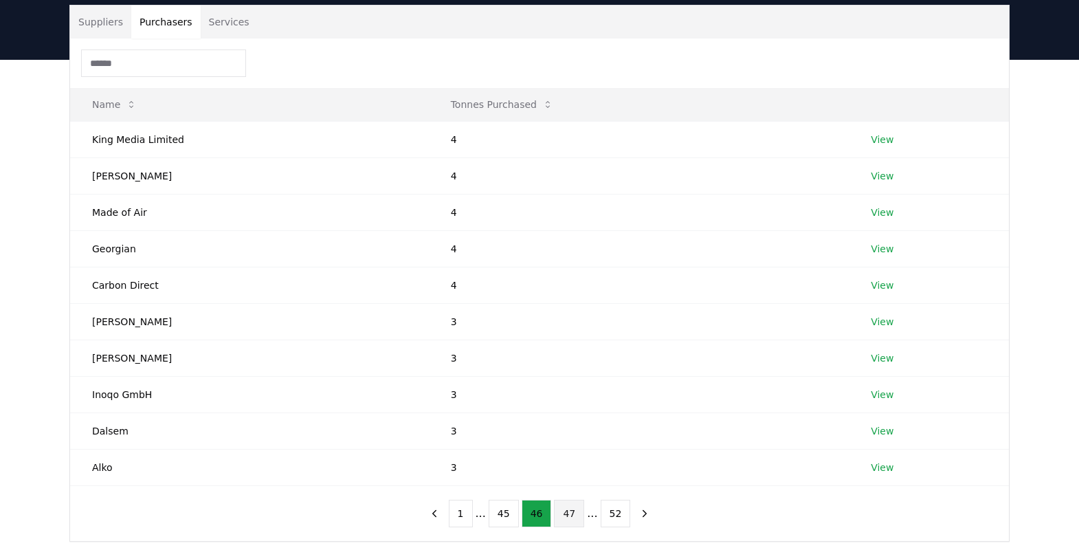
click at [570, 368] on button "47" at bounding box center [569, 513] width 30 height 27
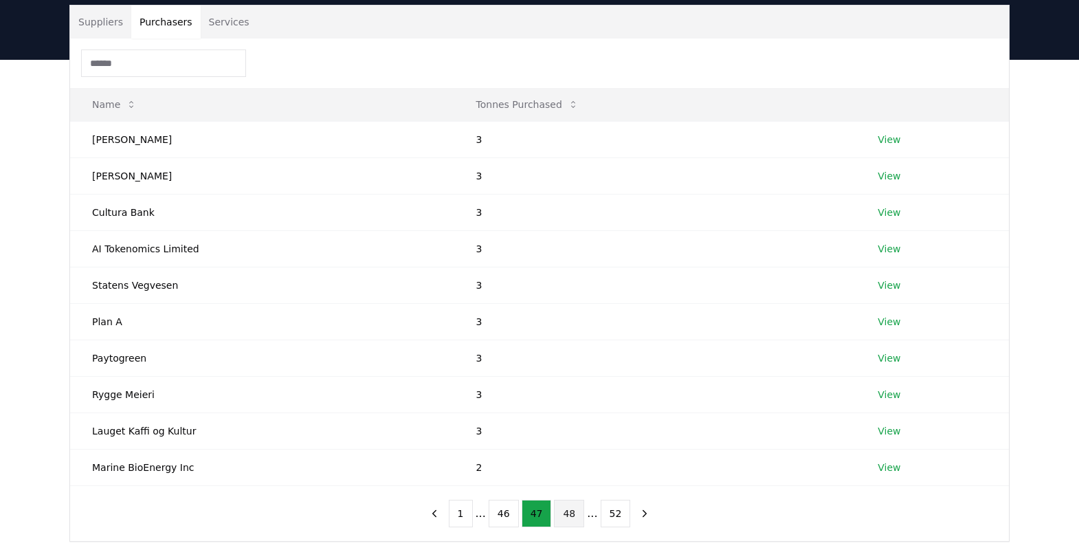
click at [568, 368] on button "48" at bounding box center [569, 513] width 30 height 27
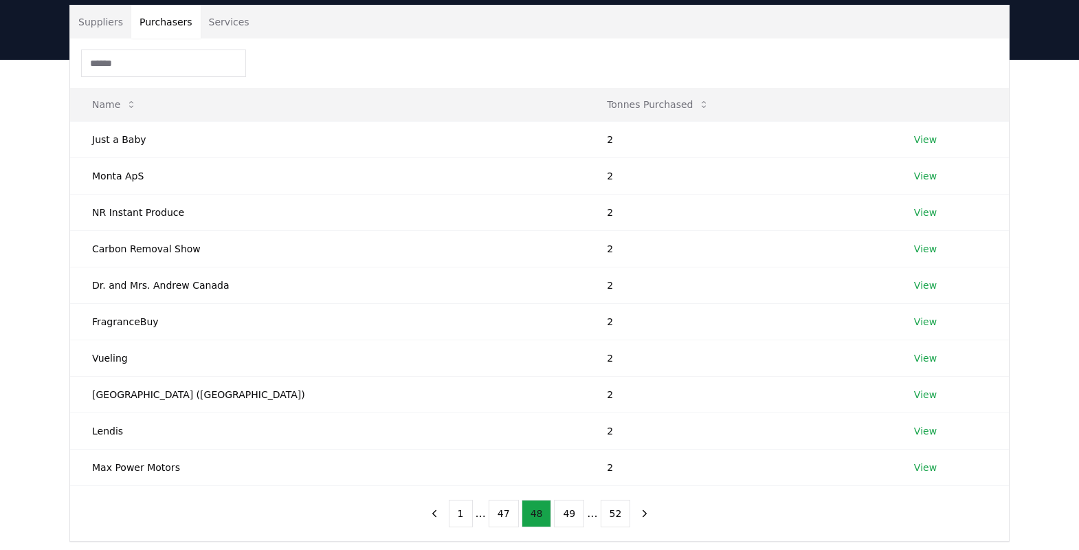
click at [568, 368] on button "49" at bounding box center [569, 513] width 30 height 27
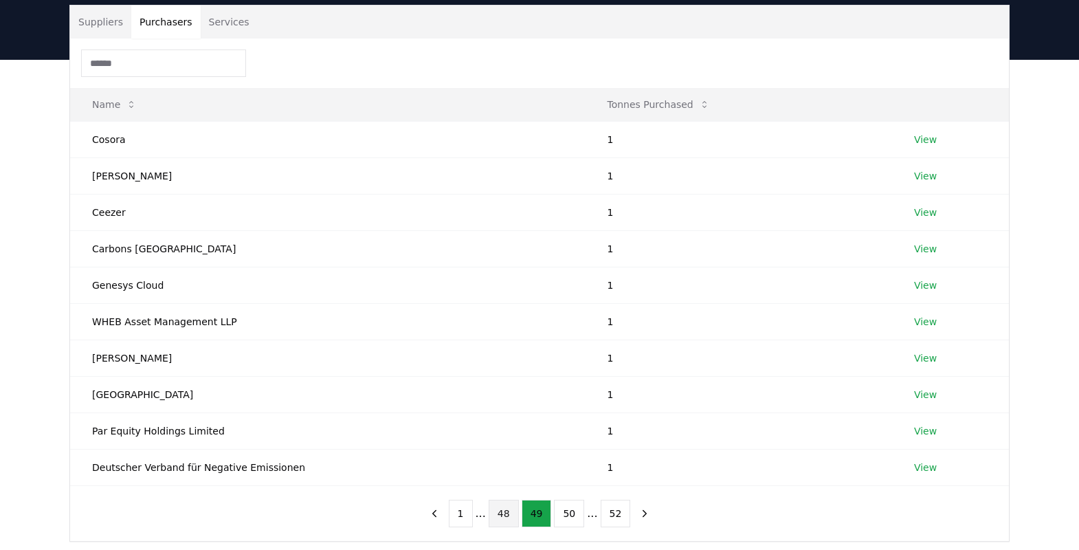
click at [502, 368] on button "48" at bounding box center [504, 513] width 30 height 27
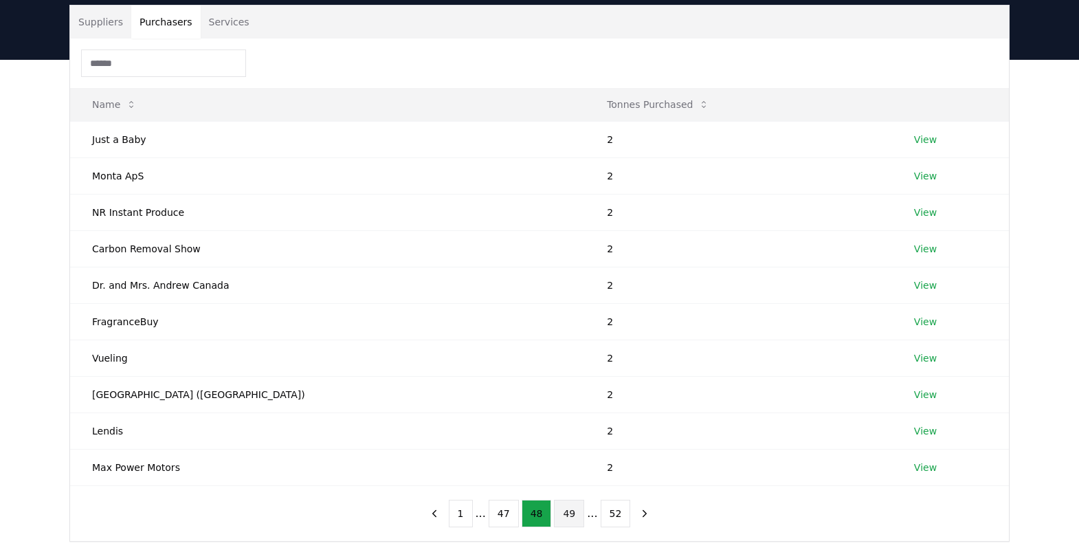
click at [572, 368] on button "49" at bounding box center [569, 513] width 30 height 27
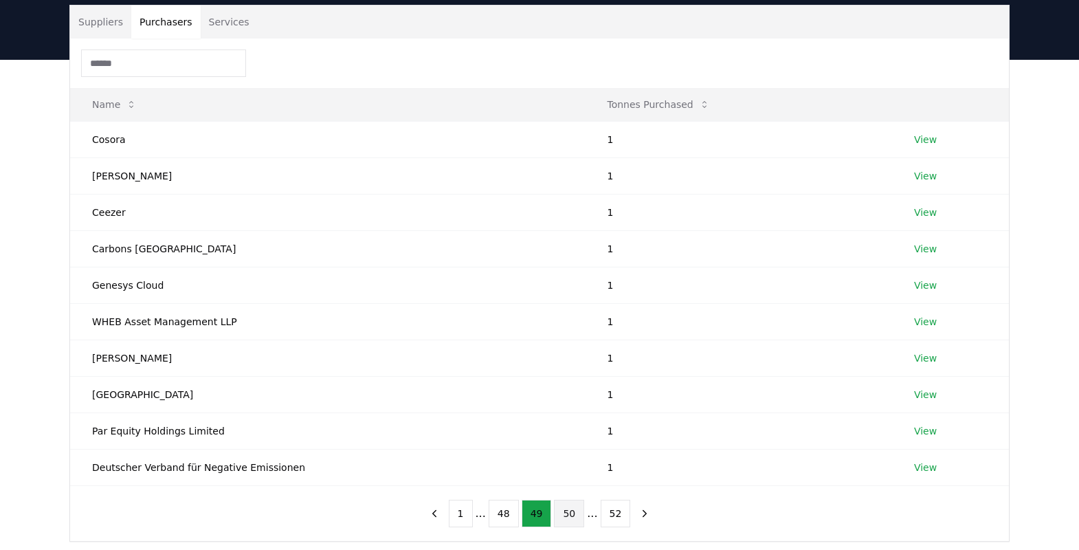
click at [568, 368] on button "50" at bounding box center [569, 513] width 30 height 27
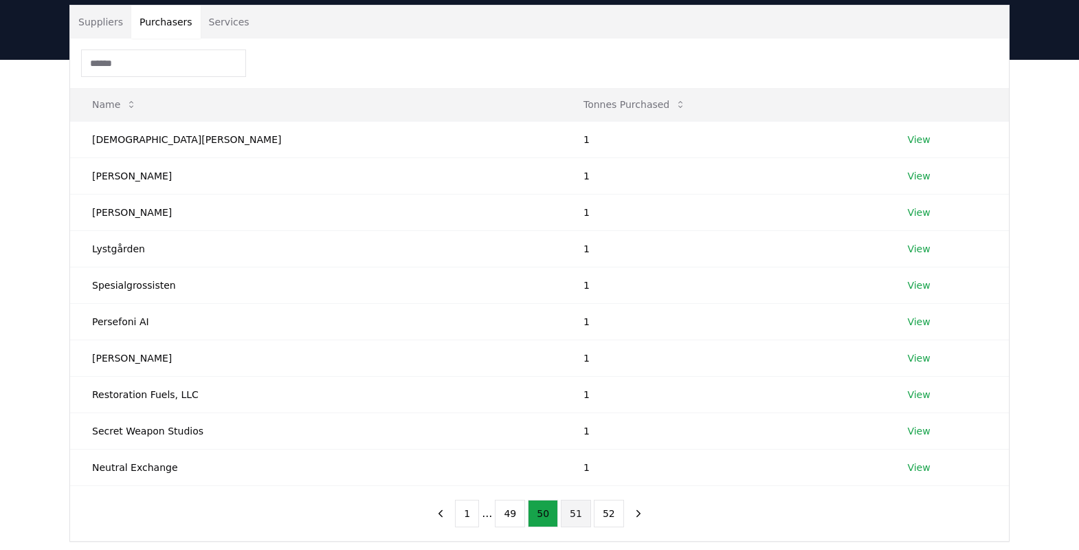
click at [577, 368] on button "51" at bounding box center [576, 513] width 30 height 27
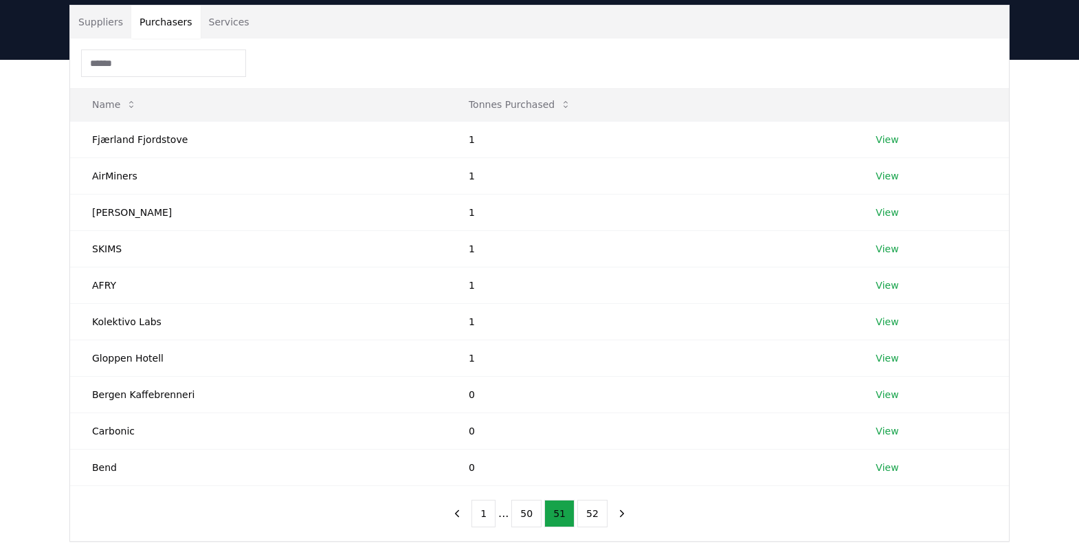
click at [616, 368] on icon "next page" at bounding box center [622, 513] width 12 height 12
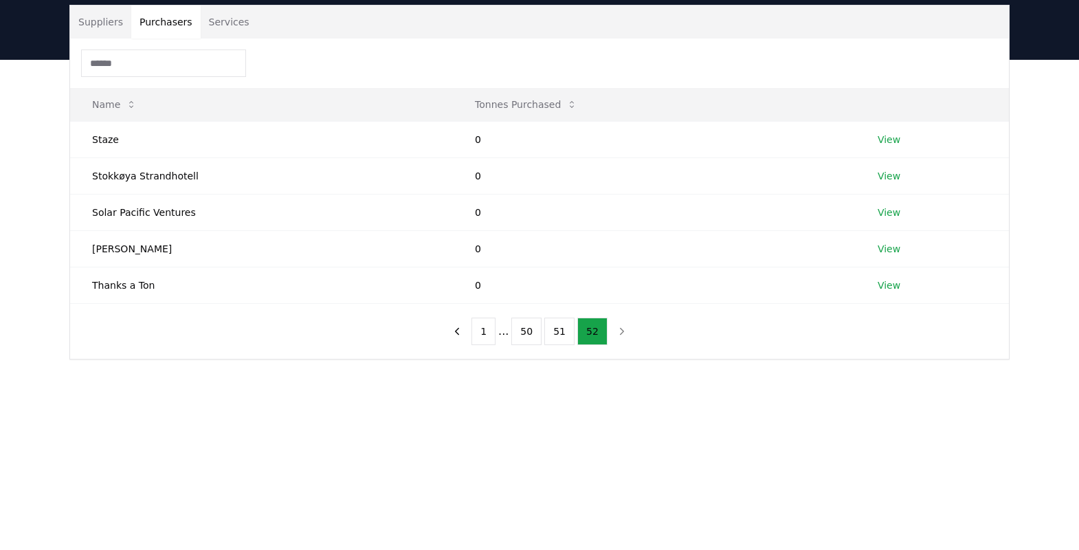
click at [614, 368] on main "Suppliers Purchasers Services Name Tonnes Purchased Staze 0 View Stokkøya Stran…" at bounding box center [539, 335] width 1079 height 550
click at [564, 335] on button "51" at bounding box center [559, 331] width 30 height 27
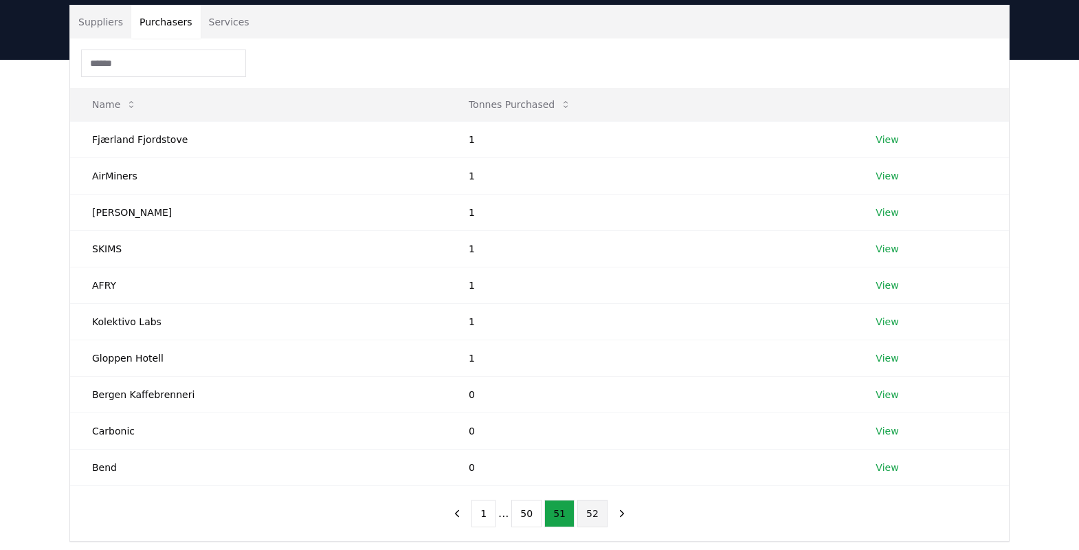
click at [592, 368] on button "52" at bounding box center [592, 513] width 30 height 27
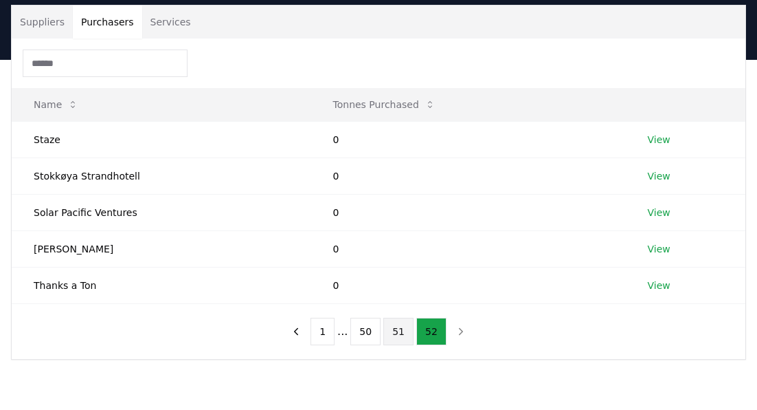
click at [405, 337] on button "51" at bounding box center [399, 331] width 30 height 27
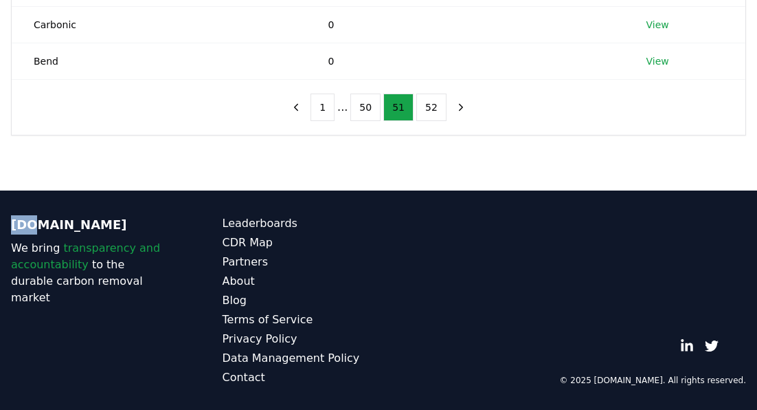
scroll to position [454, 0]
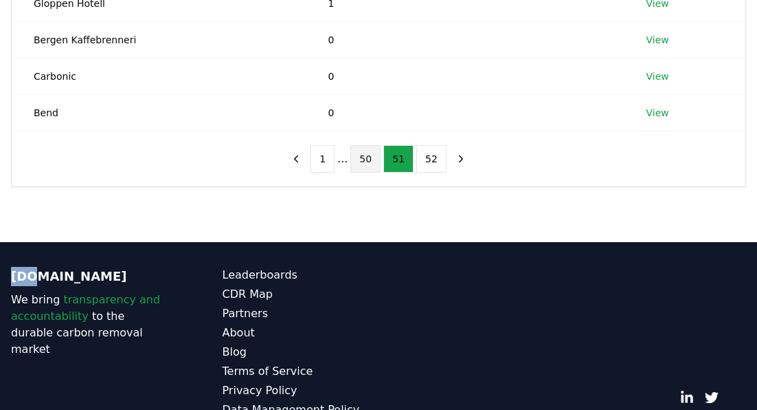
click at [374, 151] on button "50" at bounding box center [366, 158] width 30 height 27
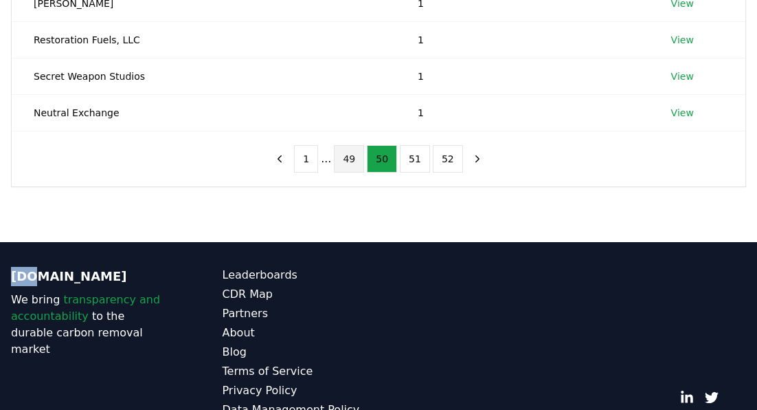
click at [343, 163] on button "49" at bounding box center [349, 158] width 30 height 27
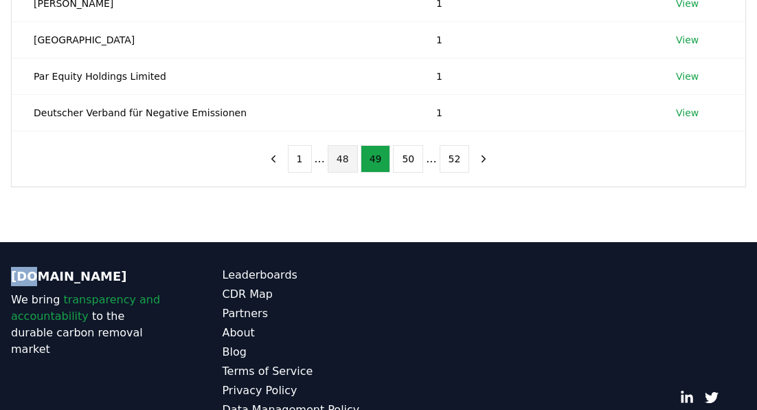
click at [345, 163] on button "48" at bounding box center [343, 158] width 30 height 27
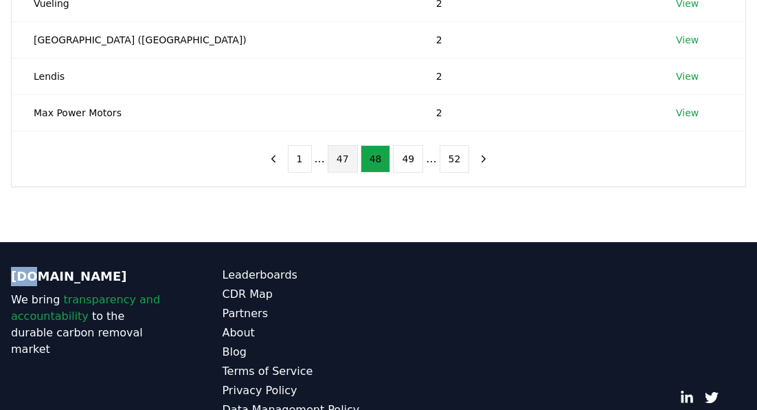
click at [345, 162] on button "47" at bounding box center [343, 158] width 30 height 27
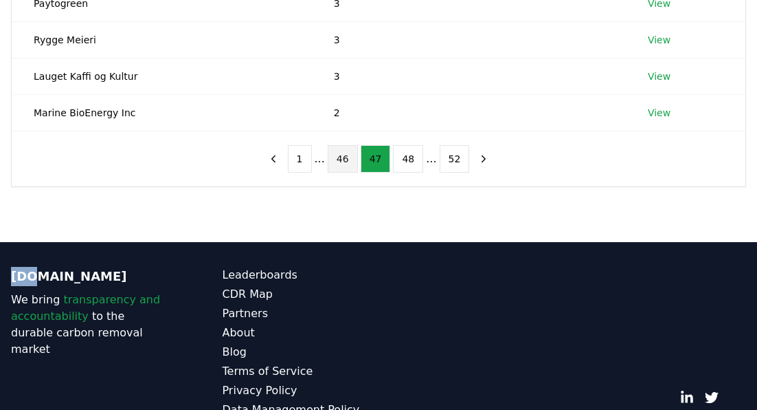
click at [344, 162] on button "46" at bounding box center [343, 158] width 30 height 27
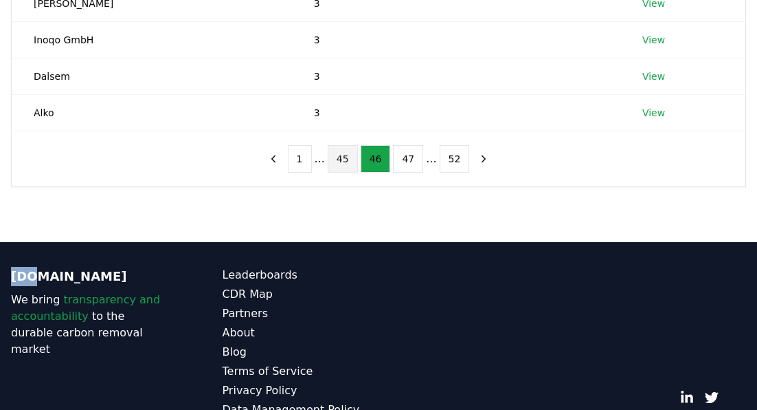
click at [338, 166] on button "45" at bounding box center [343, 158] width 30 height 27
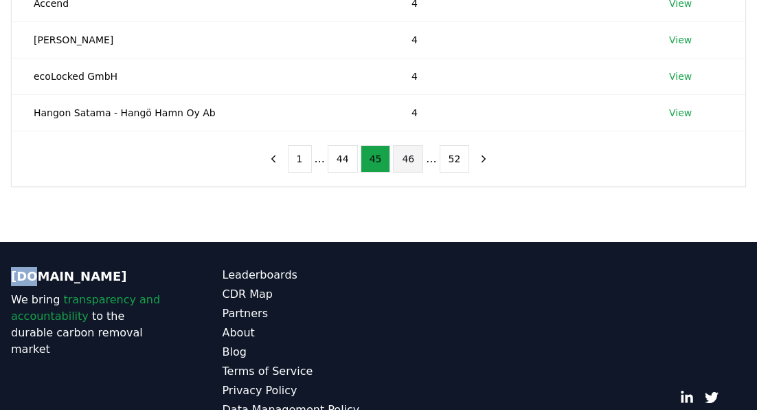
click at [409, 163] on button "46" at bounding box center [408, 158] width 30 height 27
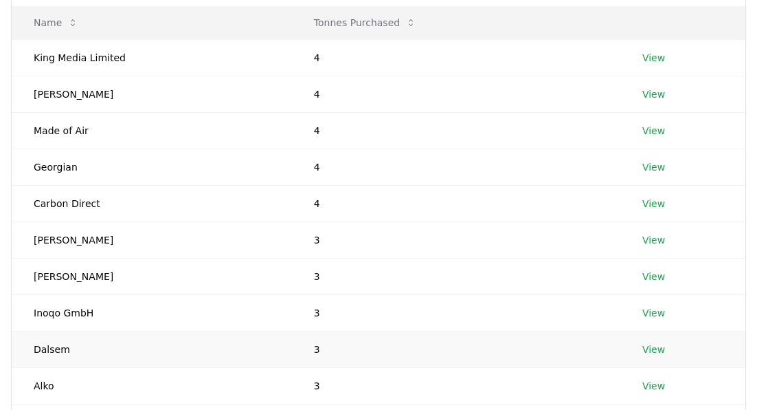
scroll to position [183, 0]
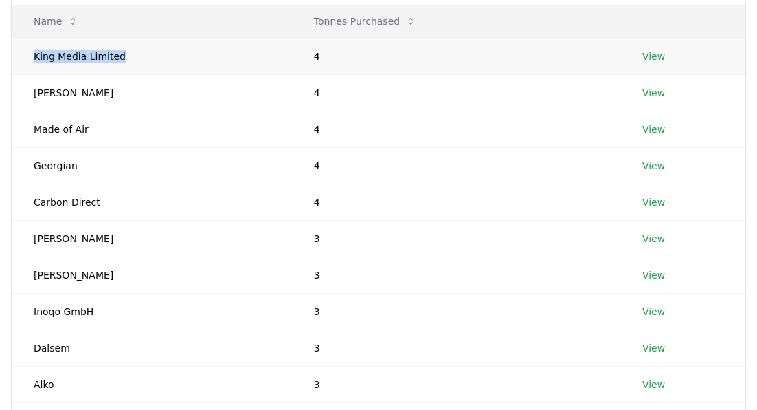
drag, startPoint x: 35, startPoint y: 56, endPoint x: 146, endPoint y: 56, distance: 111.3
click at [146, 56] on td "King Media Limited" at bounding box center [152, 56] width 280 height 36
copy td "King Media Limited"
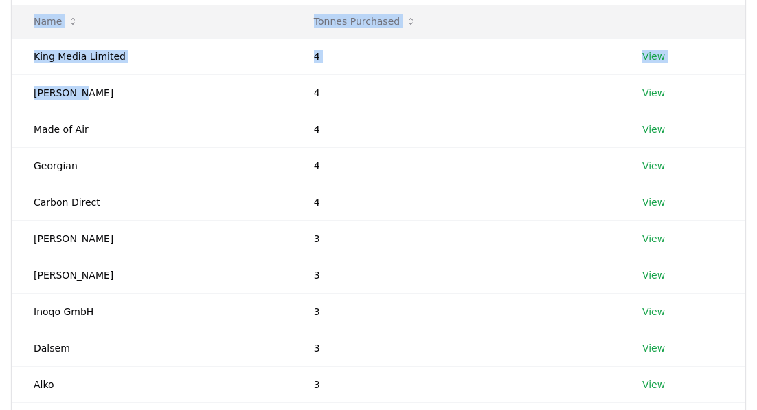
drag, startPoint x: 82, startPoint y: 90, endPoint x: 9, endPoint y: 96, distance: 73.8
click at [9, 96] on div "Suppliers Purchasers Services Name Tonnes Purchased King Media Limited 4 View R…" at bounding box center [378, 190] width 757 height 537
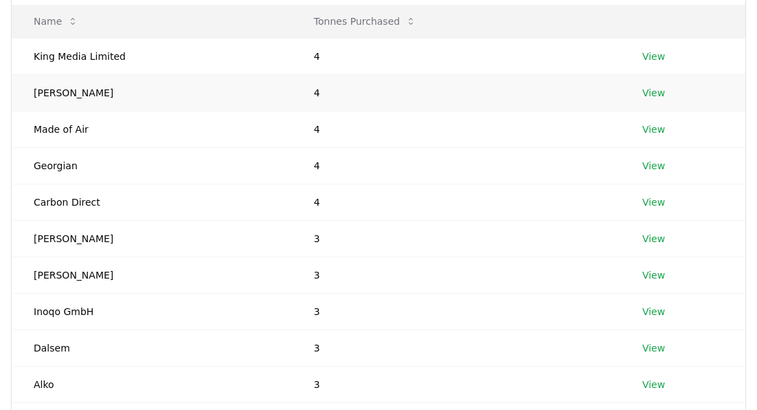
click at [42, 101] on td "Ruth Tank" at bounding box center [152, 92] width 280 height 36
drag, startPoint x: 79, startPoint y: 97, endPoint x: 18, endPoint y: 88, distance: 61.8
click at [18, 88] on td "Ruth Tank" at bounding box center [152, 92] width 280 height 36
copy td "Ruth Tank"
drag, startPoint x: 82, startPoint y: 127, endPoint x: 22, endPoint y: 127, distance: 59.8
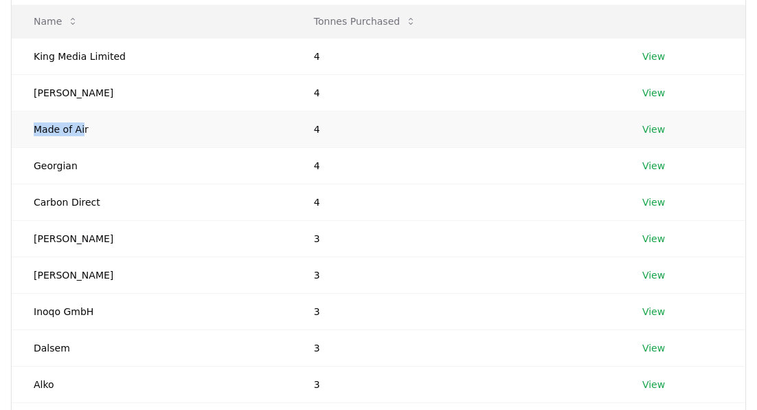
click at [22, 127] on td "Made of Air" at bounding box center [152, 129] width 280 height 36
drag, startPoint x: 88, startPoint y: 130, endPoint x: 26, endPoint y: 129, distance: 61.9
click at [26, 129] on td "Made of Air" at bounding box center [152, 129] width 280 height 36
copy td "Made of Air"
drag, startPoint x: 32, startPoint y: 164, endPoint x: 80, endPoint y: 164, distance: 47.4
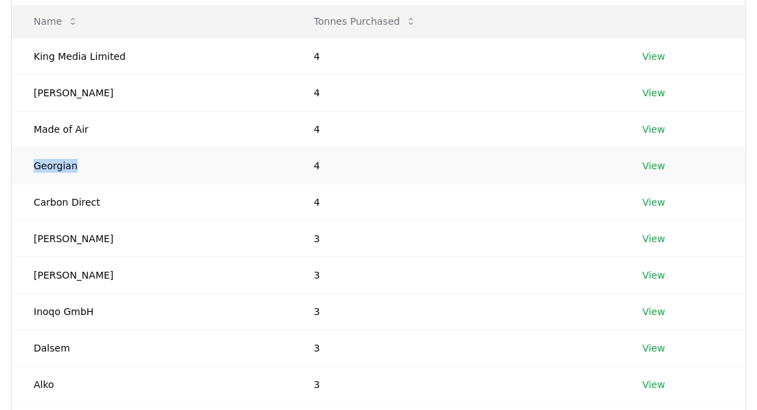
click at [80, 164] on td "Georgian" at bounding box center [152, 165] width 280 height 36
copy td "Georgian"
drag, startPoint x: 37, startPoint y: 202, endPoint x: 110, endPoint y: 203, distance: 72.9
click at [110, 203] on td "Carbon Direct" at bounding box center [152, 202] width 280 height 36
click at [102, 203] on td "Carbon Direct" at bounding box center [152, 202] width 280 height 36
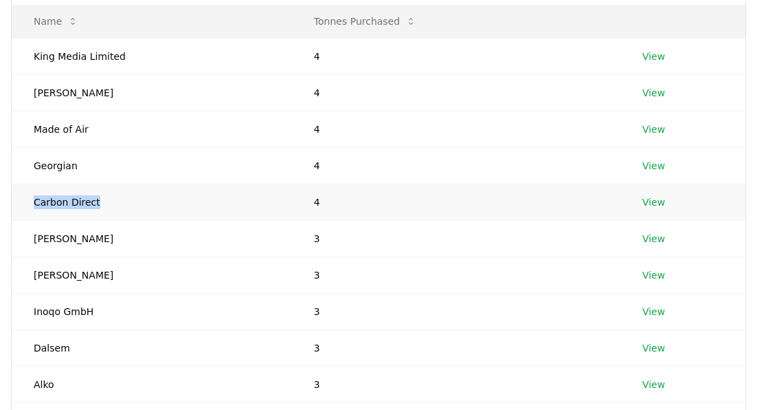
drag, startPoint x: 94, startPoint y: 203, endPoint x: 25, endPoint y: 203, distance: 69.4
click at [25, 203] on td "Carbon Direct" at bounding box center [152, 202] width 280 height 36
copy td "Carbon Direct"
drag, startPoint x: 113, startPoint y: 237, endPoint x: 27, endPoint y: 237, distance: 85.2
click at [27, 237] on td "Brad Jannenga" at bounding box center [152, 238] width 280 height 36
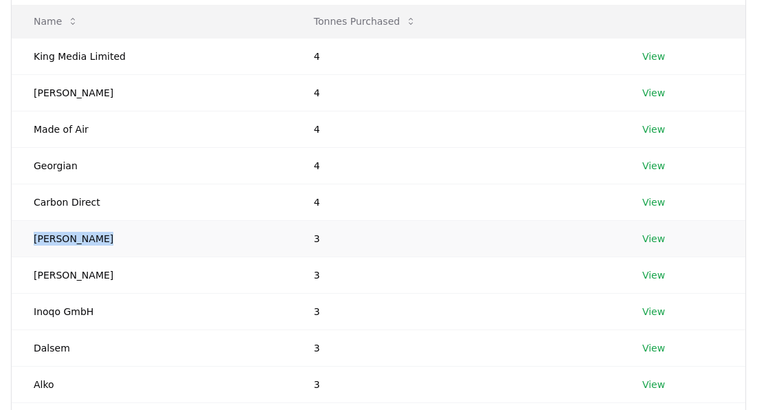
copy td "Brad Jannenga"
drag, startPoint x: 73, startPoint y: 275, endPoint x: 30, endPoint y: 276, distance: 42.6
click at [30, 276] on td "Bas Hofs" at bounding box center [152, 274] width 280 height 36
copy td "Bas Hofs"
drag, startPoint x: 91, startPoint y: 312, endPoint x: 21, endPoint y: 312, distance: 70.1
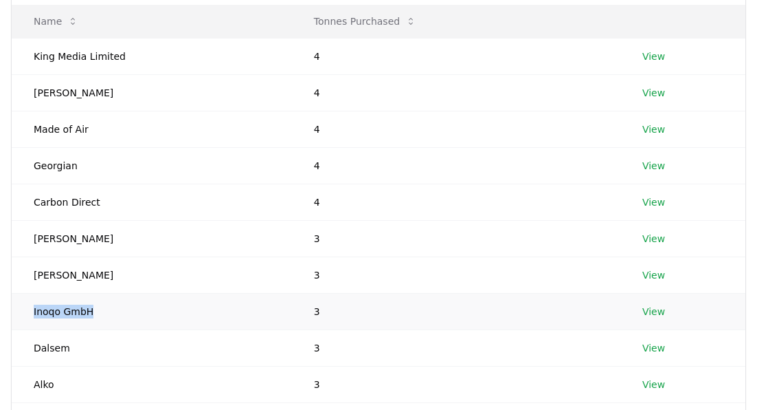
click at [21, 312] on td "Inoqo GmbH" at bounding box center [152, 311] width 280 height 36
copy td "Inoqo GmbH"
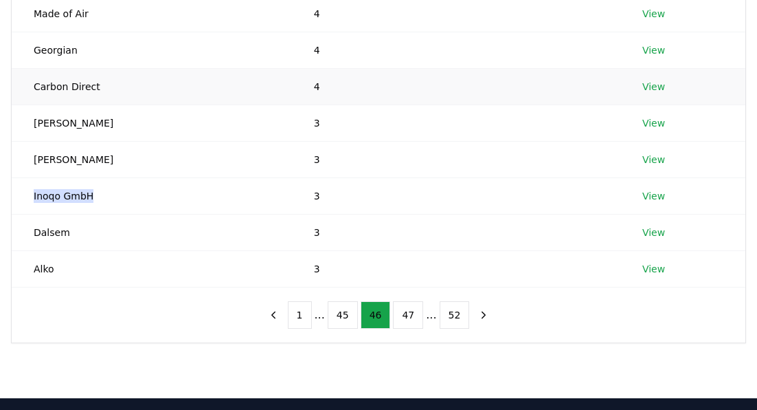
scroll to position [301, 0]
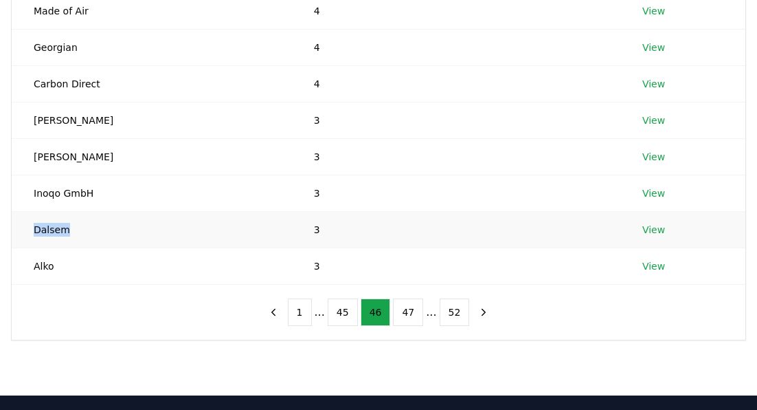
drag, startPoint x: 64, startPoint y: 228, endPoint x: 27, endPoint y: 228, distance: 37.1
click at [27, 228] on td "Dalsem" at bounding box center [152, 229] width 280 height 36
copy td "Dalsem"
drag, startPoint x: 54, startPoint y: 265, endPoint x: 32, endPoint y: 265, distance: 22.7
click at [32, 265] on td "Alko" at bounding box center [152, 265] width 280 height 36
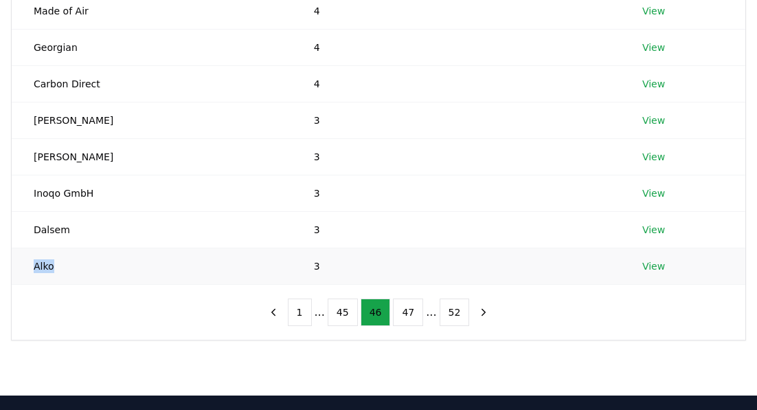
copy td "Alko"
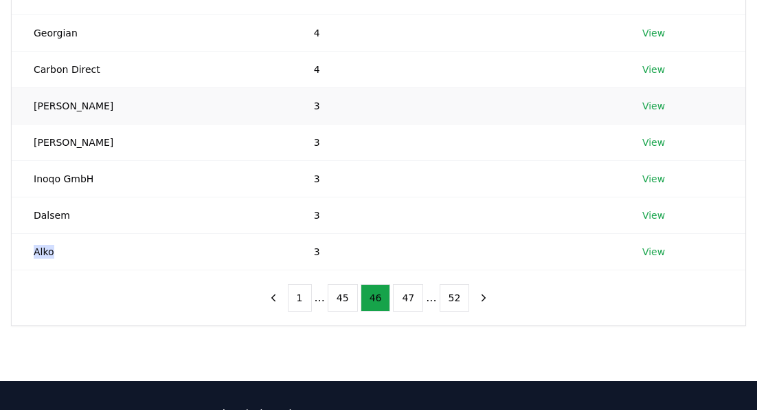
scroll to position [325, 0]
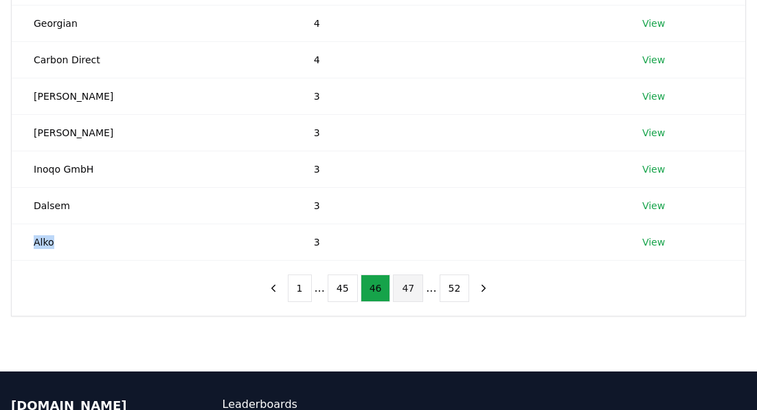
click at [411, 287] on button "47" at bounding box center [408, 287] width 30 height 27
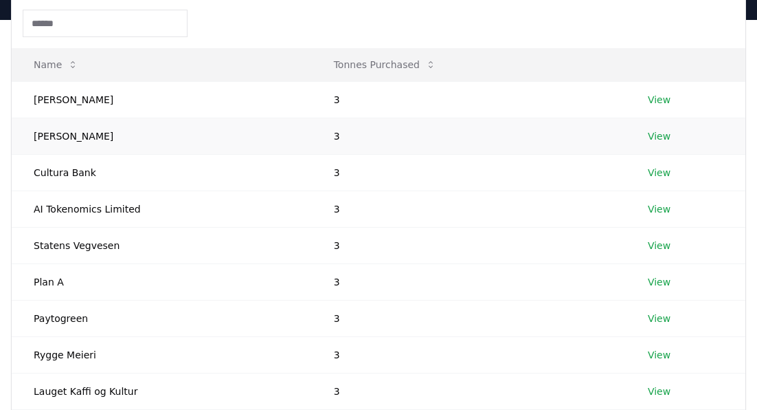
scroll to position [141, 0]
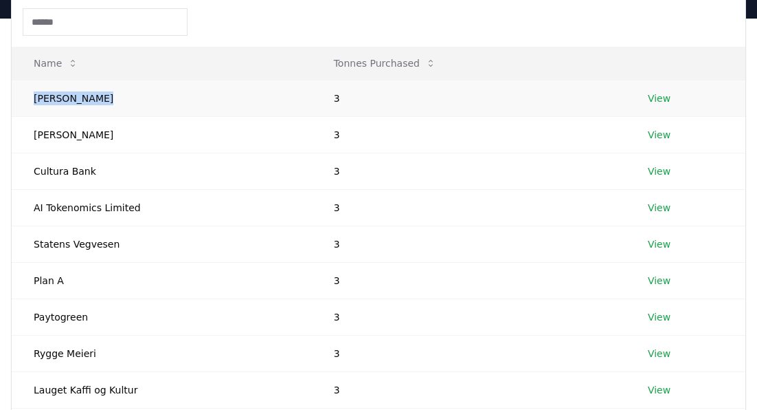
drag, startPoint x: 92, startPoint y: 101, endPoint x: 31, endPoint y: 100, distance: 61.2
click at [31, 100] on td "Hayley Moller" at bounding box center [162, 98] width 300 height 36
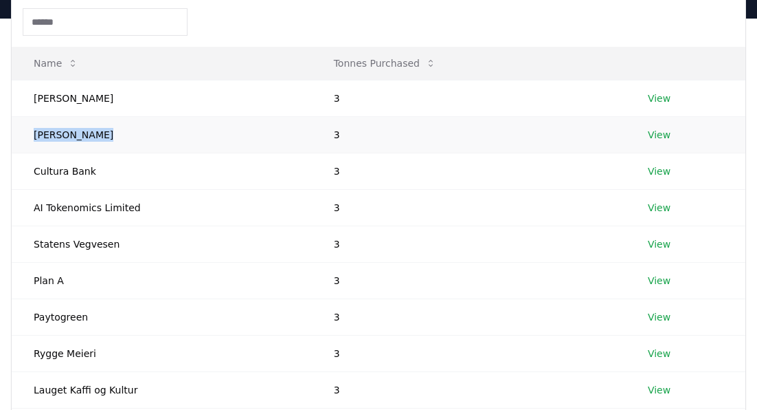
drag, startPoint x: 97, startPoint y: 134, endPoint x: 23, endPoint y: 135, distance: 74.2
click at [23, 135] on td "Van Doorslaer" at bounding box center [162, 134] width 300 height 36
drag, startPoint x: 91, startPoint y: 172, endPoint x: 26, endPoint y: 173, distance: 65.3
click at [26, 173] on td "Cultura Bank" at bounding box center [162, 171] width 300 height 36
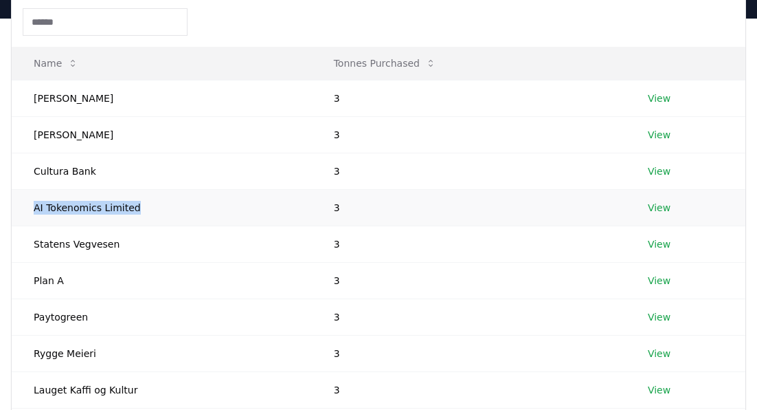
drag, startPoint x: 135, startPoint y: 208, endPoint x: 29, endPoint y: 208, distance: 105.8
click at [29, 208] on td "AI Tokenomics Limited" at bounding box center [162, 207] width 300 height 36
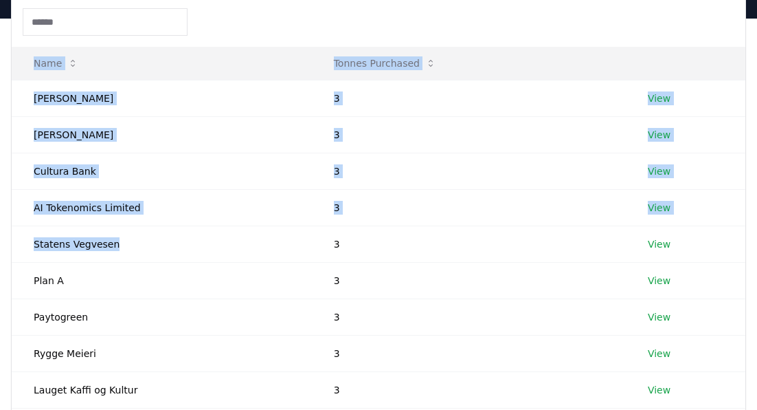
drag, startPoint x: 120, startPoint y: 245, endPoint x: 9, endPoint y: 245, distance: 110.7
click at [9, 245] on div "Suppliers Purchasers Services Name Tonnes Purchased Hayley Moller 3 View Van Do…" at bounding box center [378, 232] width 757 height 537
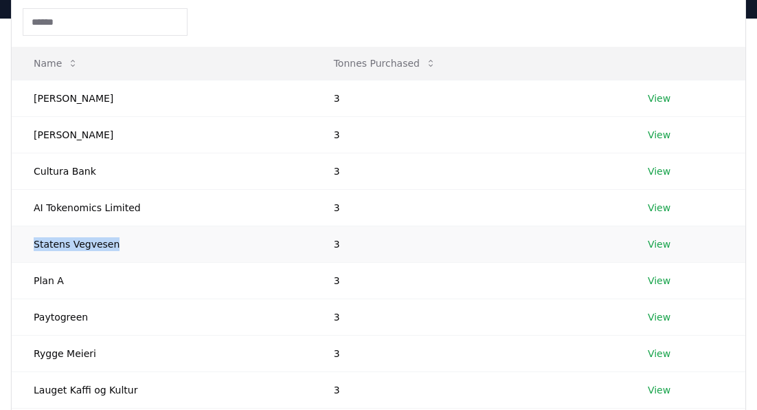
drag, startPoint x: 124, startPoint y: 251, endPoint x: 35, endPoint y: 241, distance: 89.9
click at [35, 241] on td "Statens Vegvesen" at bounding box center [162, 243] width 300 height 36
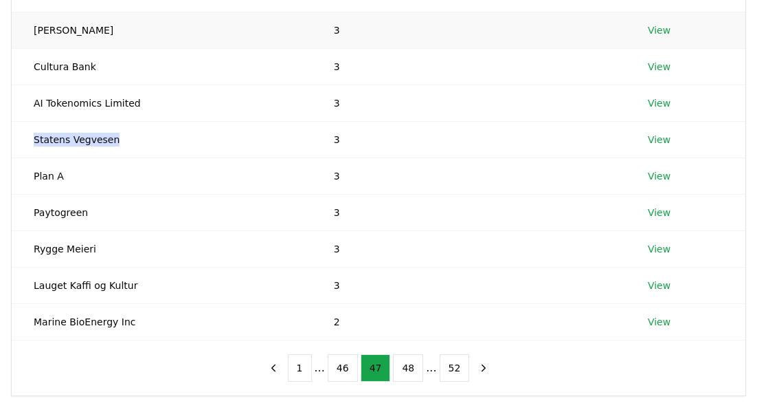
scroll to position [252, 0]
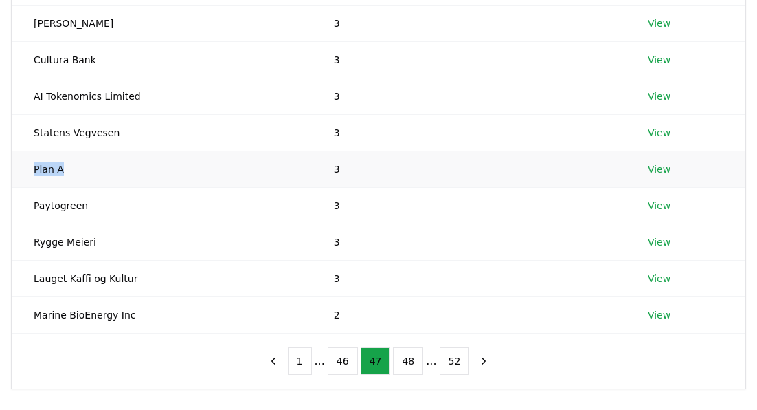
drag, startPoint x: 70, startPoint y: 167, endPoint x: 30, endPoint y: 167, distance: 39.9
click at [30, 167] on td "Plan A" at bounding box center [162, 169] width 300 height 36
drag, startPoint x: 35, startPoint y: 203, endPoint x: 95, endPoint y: 203, distance: 59.8
click at [95, 203] on td "Paytogreen" at bounding box center [162, 205] width 300 height 36
drag, startPoint x: 93, startPoint y: 243, endPoint x: 32, endPoint y: 244, distance: 61.9
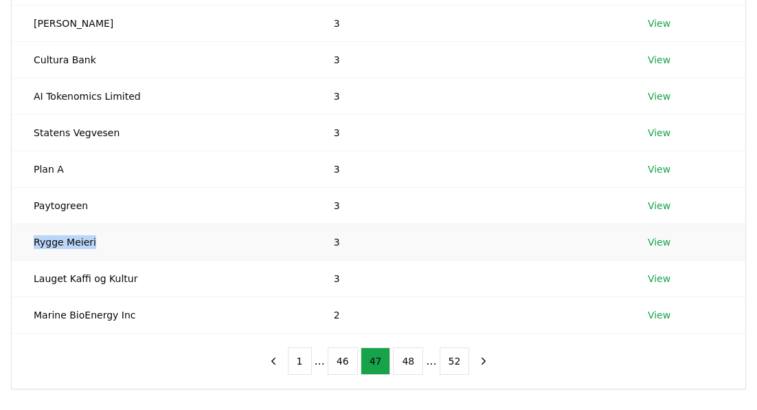
click at [32, 244] on td "Rygge Meieri" at bounding box center [162, 241] width 300 height 36
click at [146, 280] on td "Lauget Kaffi og Kultur" at bounding box center [162, 278] width 300 height 36
drag, startPoint x: 128, startPoint y: 273, endPoint x: 32, endPoint y: 282, distance: 96.6
click at [32, 282] on td "Lauget Kaffi og Kultur" at bounding box center [162, 278] width 300 height 36
drag, startPoint x: 138, startPoint y: 278, endPoint x: 30, endPoint y: 276, distance: 107.9
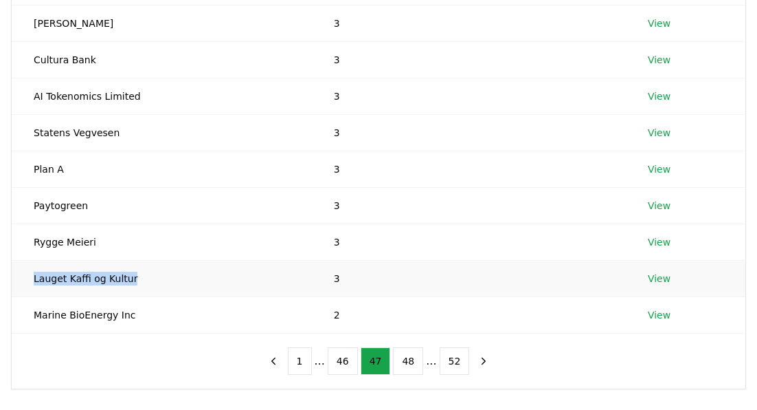
click at [30, 276] on td "Lauget Kaffi og Kultur" at bounding box center [162, 278] width 300 height 36
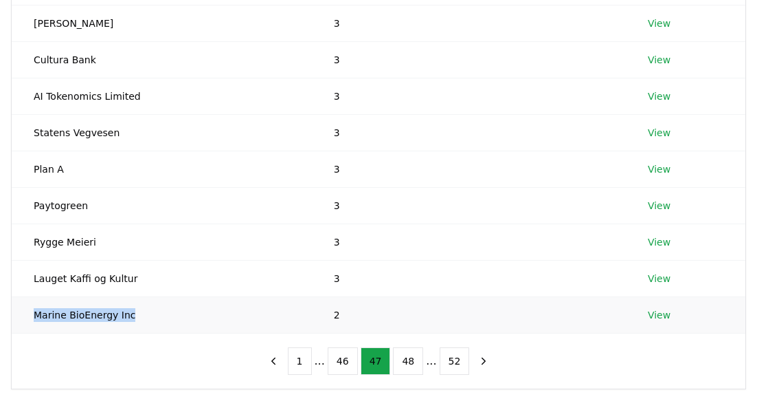
drag, startPoint x: 128, startPoint y: 315, endPoint x: 36, endPoint y: 313, distance: 92.1
click at [36, 313] on td "Marine BioEnergy Inc" at bounding box center [162, 314] width 300 height 36
click at [409, 362] on button "48" at bounding box center [408, 360] width 30 height 27
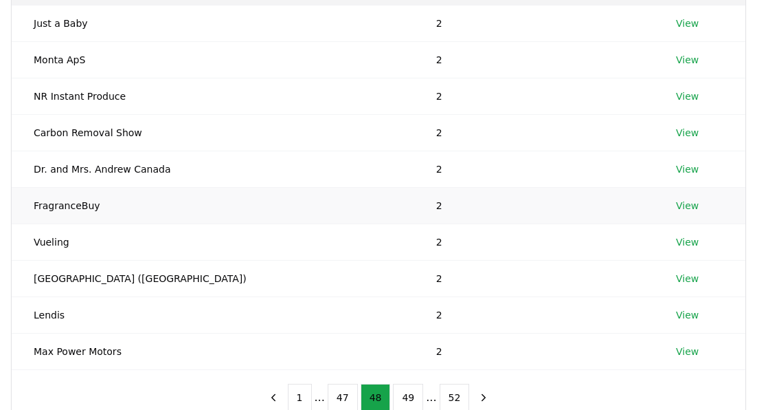
scroll to position [211, 0]
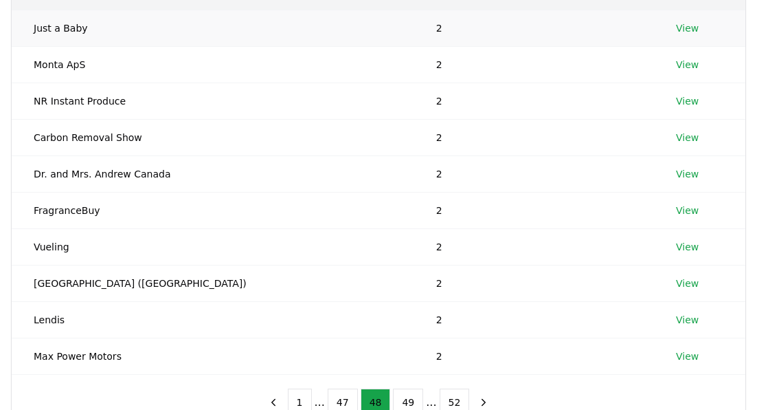
click at [78, 27] on td "Just a Baby" at bounding box center [213, 28] width 403 height 36
drag, startPoint x: 83, startPoint y: 27, endPoint x: 41, endPoint y: 27, distance: 42.6
click at [41, 27] on td "Just a Baby" at bounding box center [213, 28] width 403 height 36
drag, startPoint x: 83, startPoint y: 65, endPoint x: 13, endPoint y: 65, distance: 70.1
click at [13, 65] on td "Monta ApS" at bounding box center [213, 64] width 403 height 36
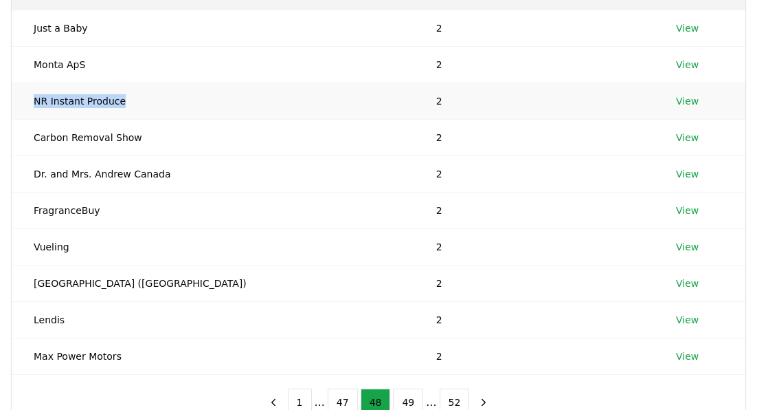
drag, startPoint x: 122, startPoint y: 103, endPoint x: 30, endPoint y: 103, distance: 91.4
click at [30, 103] on td "NR Instant Produce" at bounding box center [213, 100] width 403 height 36
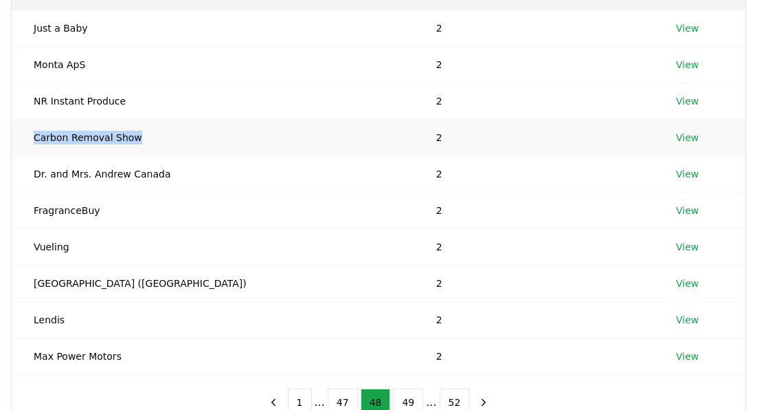
drag, startPoint x: 135, startPoint y: 136, endPoint x: 22, endPoint y: 137, distance: 113.4
click at [22, 137] on td "Carbon Removal Show" at bounding box center [213, 137] width 403 height 36
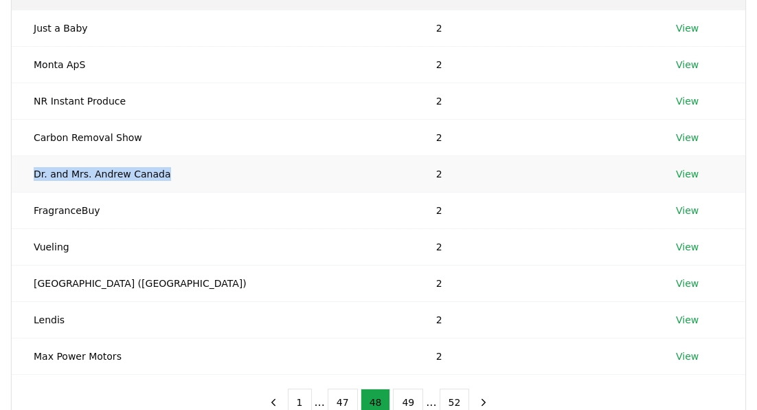
drag, startPoint x: 162, startPoint y: 175, endPoint x: 21, endPoint y: 175, distance: 140.9
click at [21, 175] on td "Dr. and Mrs. Andrew Canada" at bounding box center [213, 173] width 403 height 36
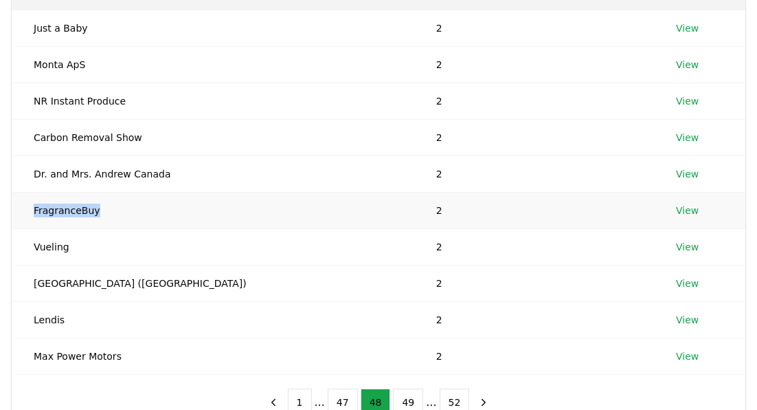
drag, startPoint x: 93, startPoint y: 212, endPoint x: 29, endPoint y: 212, distance: 63.9
click at [29, 212] on td "FragranceBuy" at bounding box center [213, 210] width 403 height 36
drag, startPoint x: 36, startPoint y: 246, endPoint x: 70, endPoint y: 245, distance: 34.4
click at [70, 246] on td "Vueling" at bounding box center [213, 246] width 403 height 36
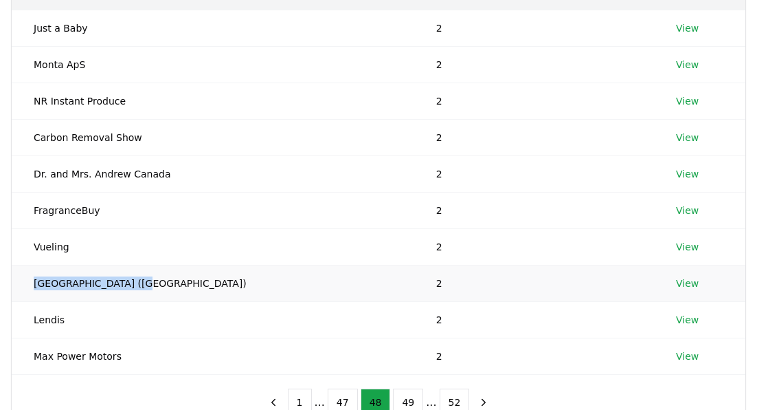
drag, startPoint x: 124, startPoint y: 282, endPoint x: 31, endPoint y: 282, distance: 93.5
click at [31, 282] on td "Imperial Hotel (Cork)" at bounding box center [213, 283] width 403 height 36
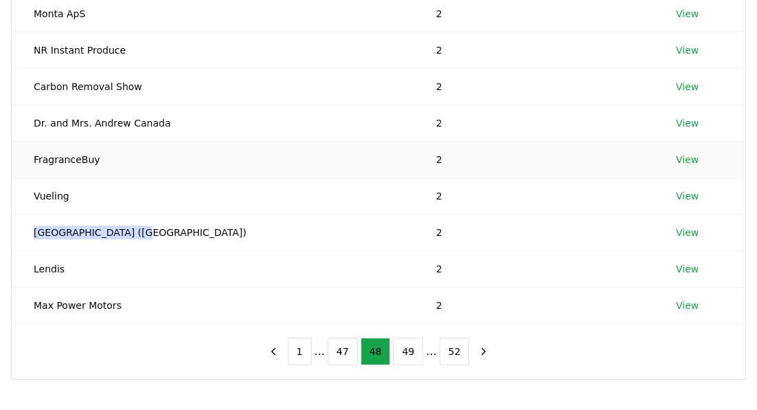
scroll to position [281, 0]
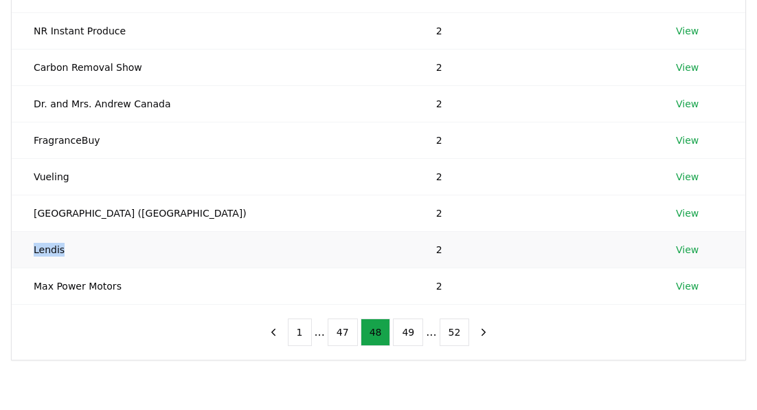
drag, startPoint x: 68, startPoint y: 248, endPoint x: 32, endPoint y: 248, distance: 35.7
click at [32, 248] on td "Lendis" at bounding box center [213, 249] width 403 height 36
drag, startPoint x: 119, startPoint y: 285, endPoint x: 32, endPoint y: 278, distance: 86.9
click at [32, 278] on td "Max Power Motors" at bounding box center [213, 285] width 403 height 36
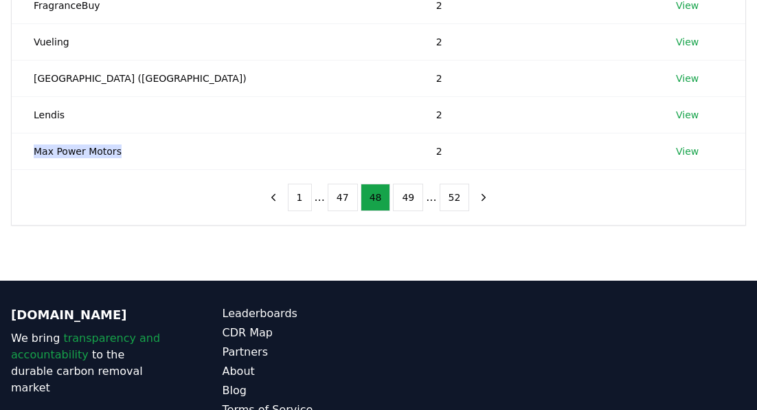
scroll to position [434, 0]
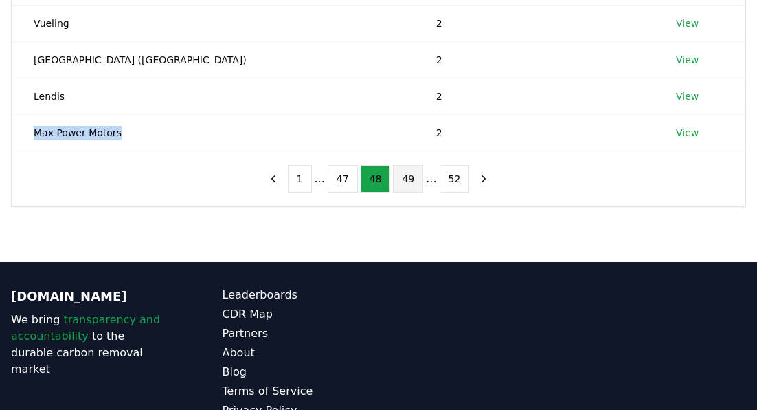
click at [407, 175] on button "49" at bounding box center [408, 178] width 30 height 27
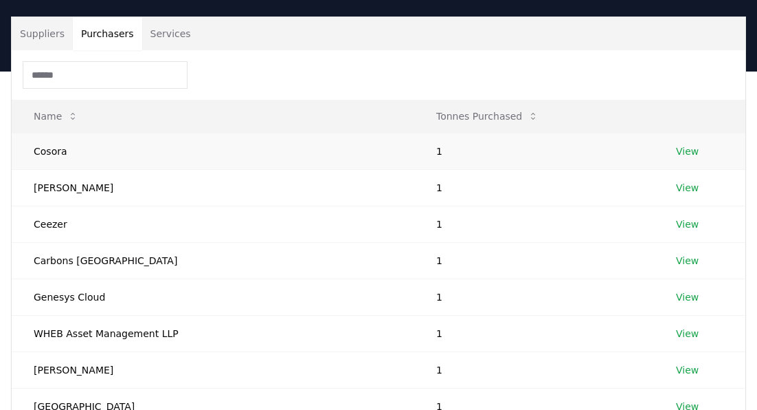
scroll to position [96, 0]
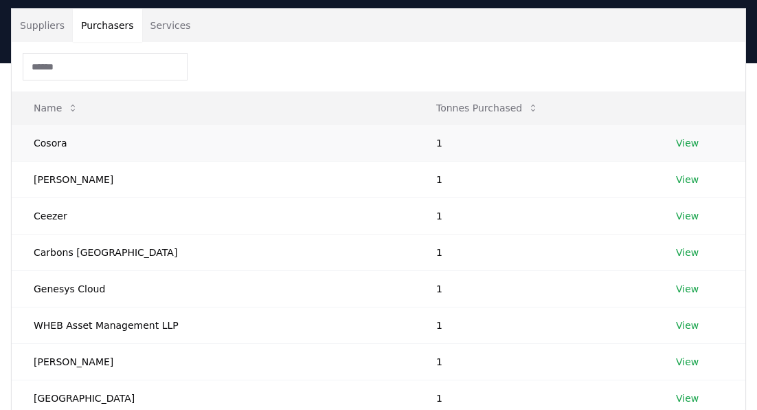
click at [68, 128] on td "Cosora" at bounding box center [213, 142] width 403 height 36
drag, startPoint x: 67, startPoint y: 142, endPoint x: 28, endPoint y: 144, distance: 39.2
click at [28, 144] on td "Cosora" at bounding box center [213, 142] width 403 height 36
drag, startPoint x: 154, startPoint y: 180, endPoint x: -10, endPoint y: 184, distance: 164.3
click at [0, 184] on html "CDR . fyi Leaderboards CDR Map Pricing Survey Events Partners About Us Blog Con…" at bounding box center [378, 362] width 757 height 916
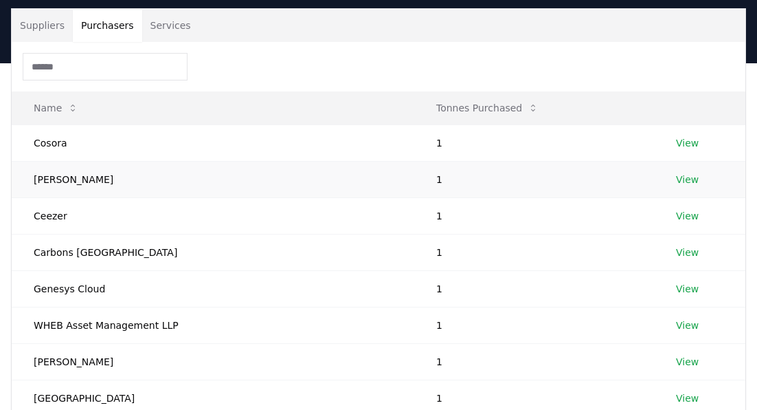
click at [141, 179] on td "Mariana Nunes Fernandes" at bounding box center [213, 179] width 403 height 36
drag, startPoint x: 128, startPoint y: 181, endPoint x: 32, endPoint y: 181, distance: 96.2
click at [32, 181] on td "Mariana Nunes Fernandes" at bounding box center [213, 179] width 403 height 36
drag, startPoint x: 35, startPoint y: 217, endPoint x: 74, endPoint y: 217, distance: 38.5
click at [74, 217] on td "Ceezer" at bounding box center [213, 215] width 403 height 36
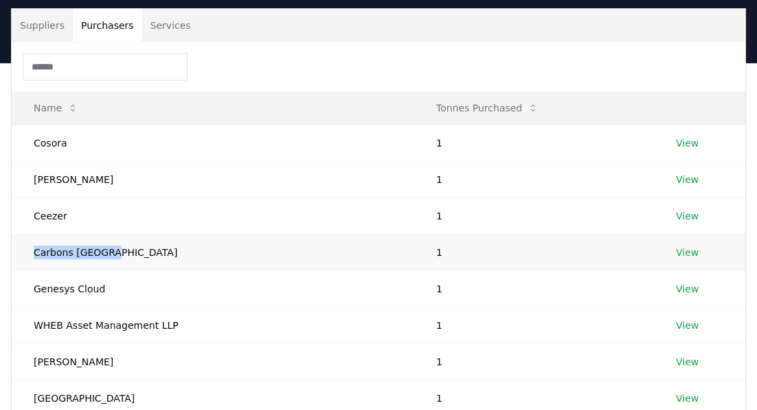
drag, startPoint x: 34, startPoint y: 251, endPoint x: 122, endPoint y: 251, distance: 88.0
click at [122, 251] on td "Carbons Finland" at bounding box center [213, 252] width 403 height 36
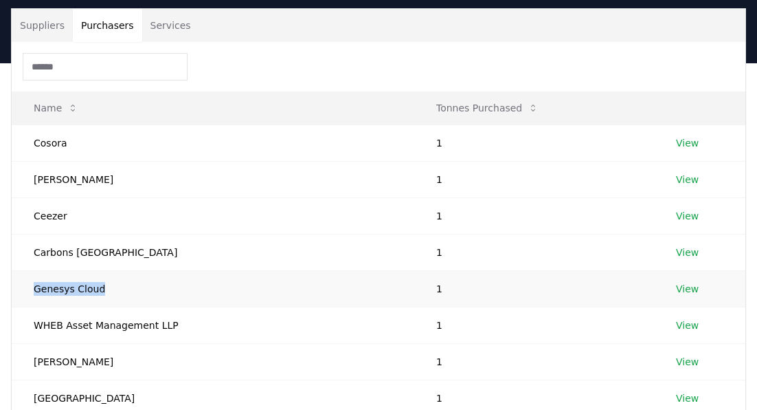
drag, startPoint x: 33, startPoint y: 288, endPoint x: 108, endPoint y: 288, distance: 74.9
click at [108, 288] on td "Genesys Cloud" at bounding box center [213, 288] width 403 height 36
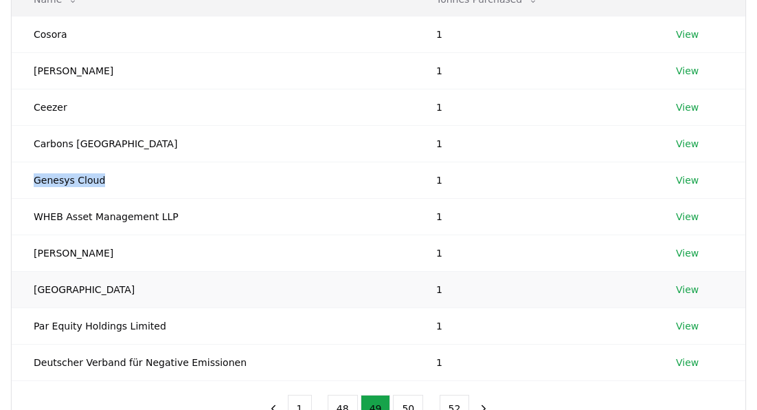
scroll to position [208, 0]
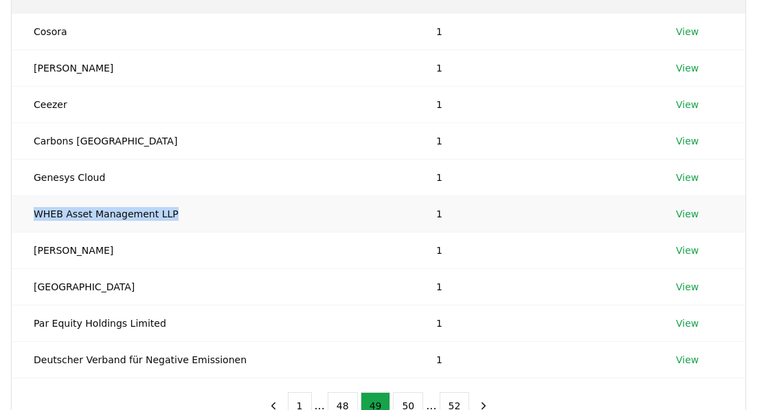
drag, startPoint x: 168, startPoint y: 216, endPoint x: 36, endPoint y: 218, distance: 131.3
click at [36, 218] on td "WHEB Asset Management LLP" at bounding box center [213, 213] width 403 height 36
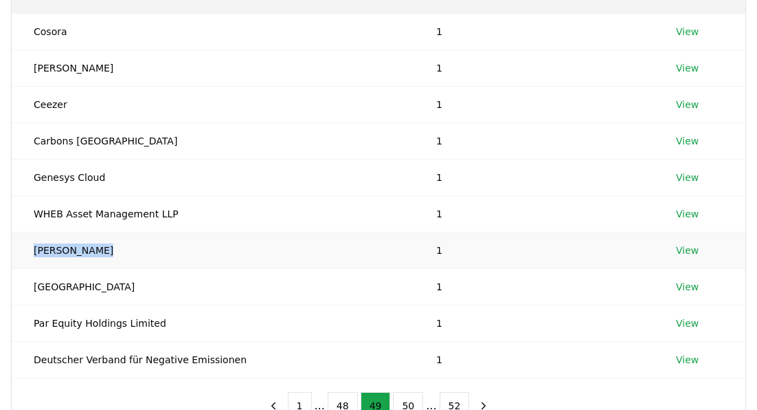
drag, startPoint x: 33, startPoint y: 249, endPoint x: 111, endPoint y: 249, distance: 77.7
click at [111, 249] on td "Kevin Niparko" at bounding box center [213, 250] width 403 height 36
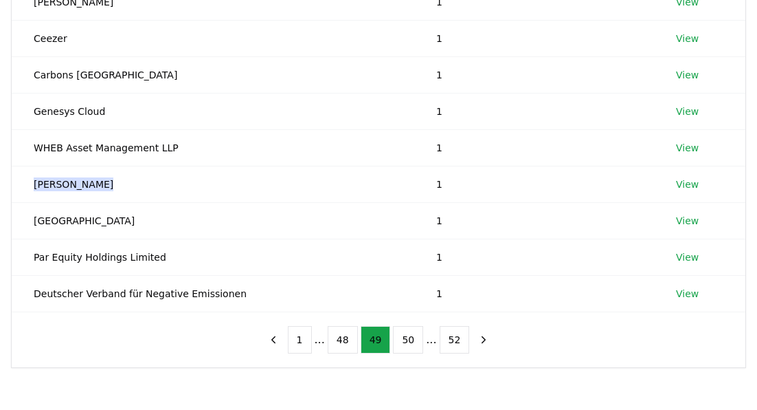
scroll to position [278, 0]
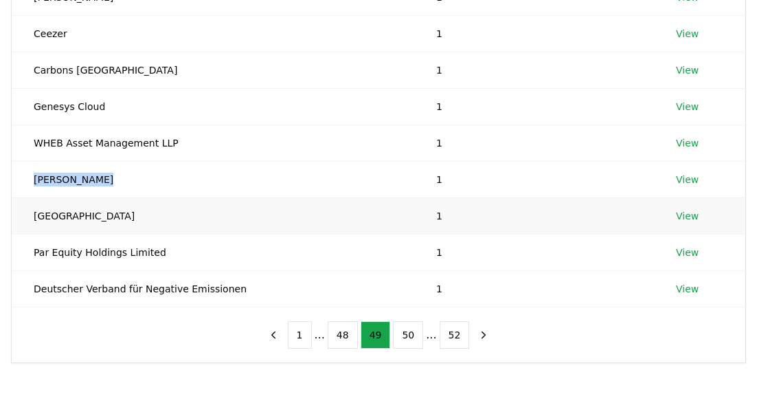
drag, startPoint x: 31, startPoint y: 216, endPoint x: 144, endPoint y: 216, distance: 113.4
click at [144, 216] on td "Hardanger Fjord Lodge" at bounding box center [213, 215] width 403 height 36
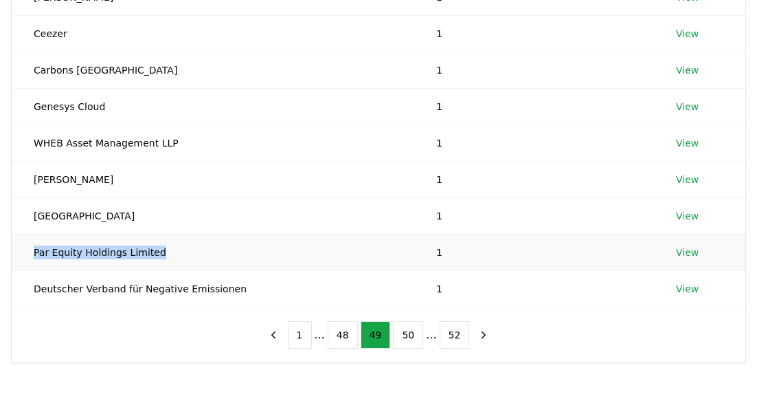
drag, startPoint x: 158, startPoint y: 251, endPoint x: 25, endPoint y: 252, distance: 132.6
click at [25, 252] on td "Par Equity Holdings Limited" at bounding box center [213, 252] width 403 height 36
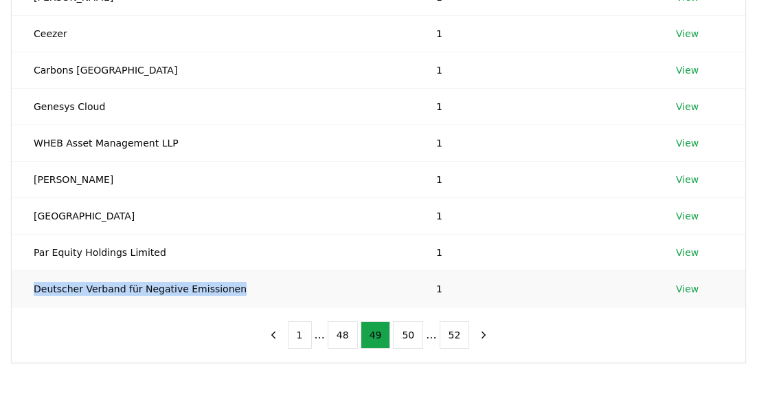
drag, startPoint x: 156, startPoint y: 287, endPoint x: 252, endPoint y: 293, distance: 96.5
click at [252, 293] on td "Deutscher Verband für Negative Emissionen" at bounding box center [213, 288] width 403 height 36
click at [410, 335] on button "50" at bounding box center [408, 334] width 30 height 27
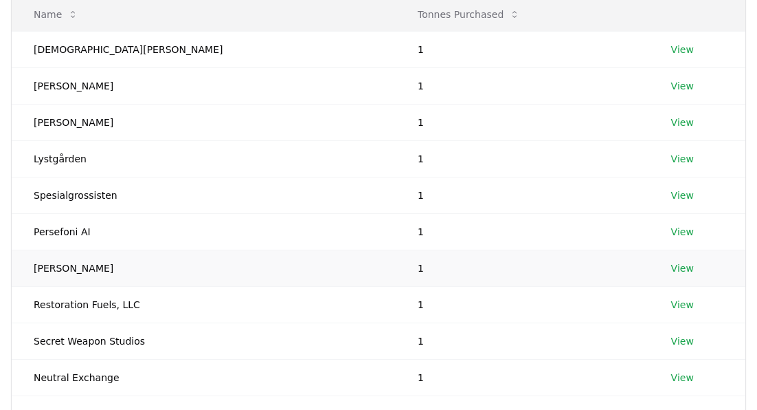
scroll to position [187, 0]
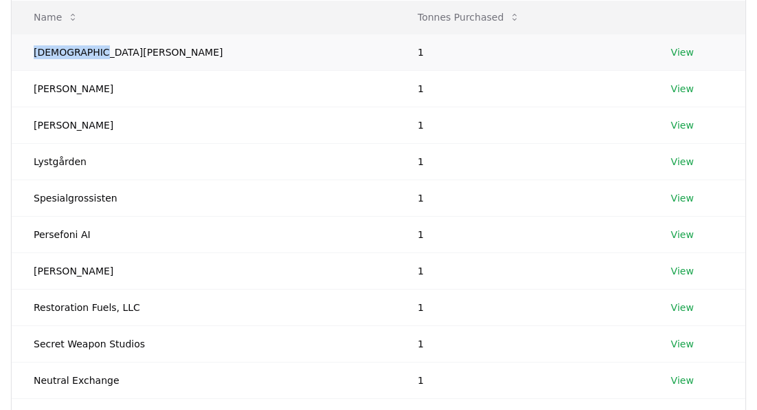
drag, startPoint x: 92, startPoint y: 51, endPoint x: 35, endPoint y: 51, distance: 57.0
click at [35, 51] on td "Lady Dannatt" at bounding box center [204, 52] width 384 height 36
drag, startPoint x: 31, startPoint y: 89, endPoint x: 79, endPoint y: 90, distance: 48.1
click at [79, 90] on td "Dan Wildy" at bounding box center [204, 88] width 384 height 36
drag, startPoint x: 34, startPoint y: 124, endPoint x: 120, endPoint y: 126, distance: 85.9
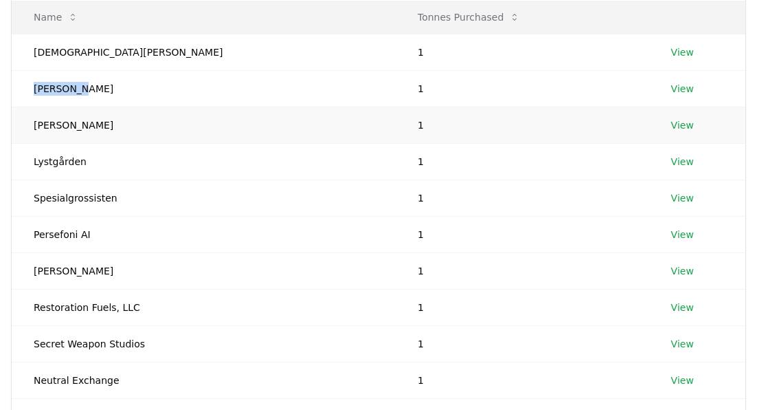
click at [120, 126] on td "Nicolas Alexander" at bounding box center [204, 125] width 384 height 36
drag, startPoint x: 34, startPoint y: 162, endPoint x: 112, endPoint y: 162, distance: 78.4
click at [112, 162] on td "Lystgården" at bounding box center [204, 161] width 384 height 36
drag, startPoint x: 34, startPoint y: 197, endPoint x: 125, endPoint y: 198, distance: 91.4
click at [125, 198] on td "Spesialgrossisten" at bounding box center [204, 197] width 384 height 36
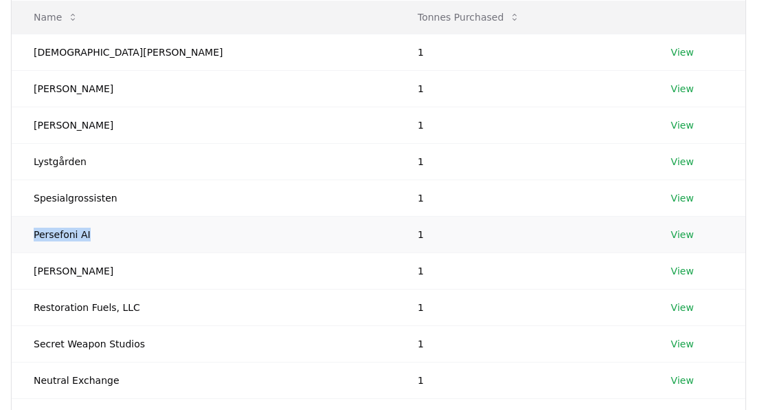
drag, startPoint x: 34, startPoint y: 234, endPoint x: 115, endPoint y: 234, distance: 81.1
click at [115, 234] on td "Persefoni AI" at bounding box center [204, 234] width 384 height 36
drag, startPoint x: 32, startPoint y: 269, endPoint x: 92, endPoint y: 269, distance: 60.5
click at [92, 269] on td "Chris Zhang" at bounding box center [204, 270] width 384 height 36
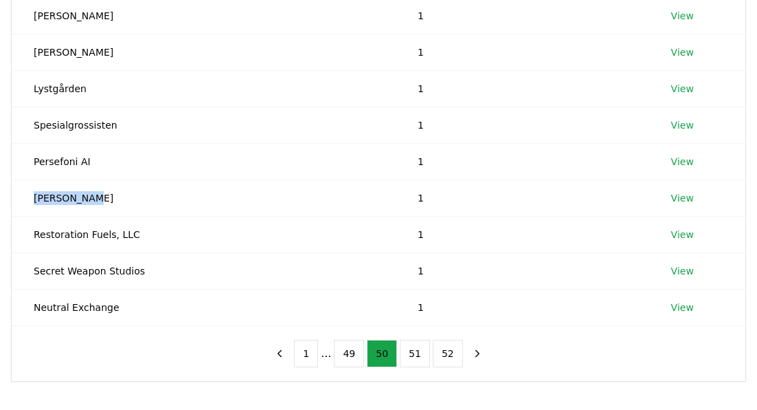
scroll to position [273, 0]
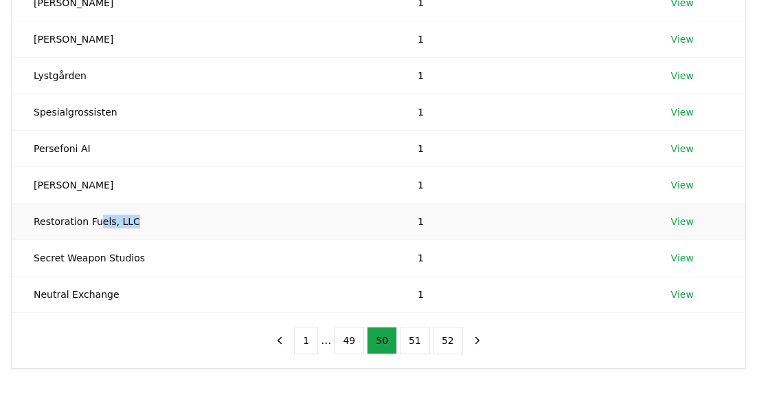
drag, startPoint x: 134, startPoint y: 218, endPoint x: 100, endPoint y: 218, distance: 33.7
click at [100, 218] on td "Restoration Fuels, LLC" at bounding box center [204, 221] width 384 height 36
drag, startPoint x: 35, startPoint y: 219, endPoint x: 163, endPoint y: 226, distance: 128.0
click at [163, 226] on td "Restoration Fuels, LLC" at bounding box center [204, 221] width 384 height 36
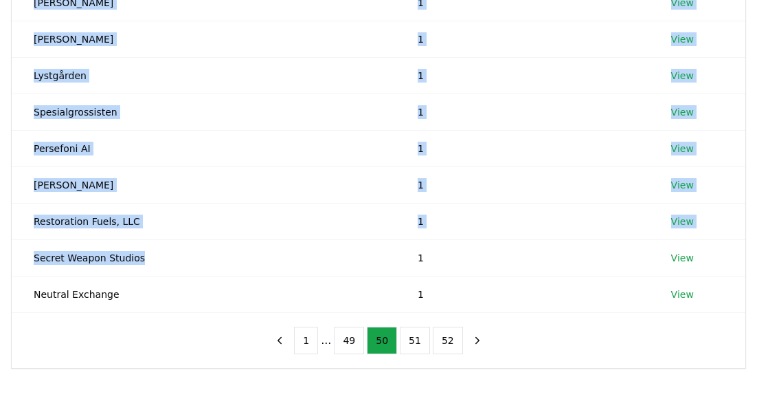
drag, startPoint x: 136, startPoint y: 256, endPoint x: 2, endPoint y: 256, distance: 134.0
click at [2, 256] on div "Suppliers Purchasers Services Name Tonnes Purchased Lady Dannatt 1 View Dan Wil…" at bounding box center [378, 100] width 757 height 537
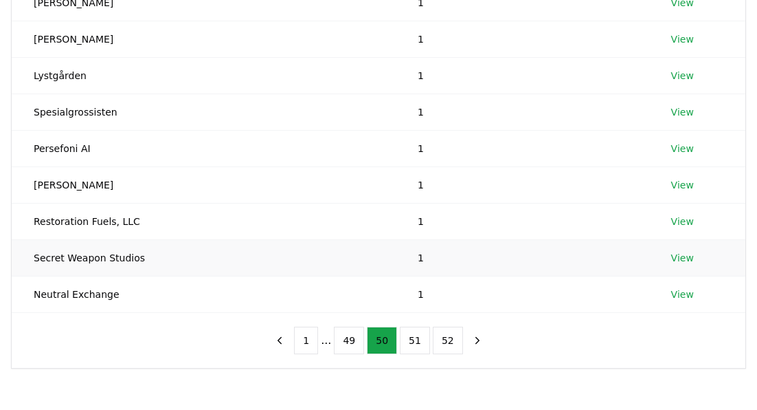
click at [99, 263] on td "Secret Weapon Studios" at bounding box center [204, 257] width 384 height 36
drag, startPoint x: 141, startPoint y: 257, endPoint x: 31, endPoint y: 256, distance: 110.0
click at [31, 256] on td "Secret Weapon Studios" at bounding box center [204, 257] width 384 height 36
drag, startPoint x: 111, startPoint y: 296, endPoint x: 34, endPoint y: 296, distance: 77.0
click at [34, 296] on td "Neutral Exchange" at bounding box center [204, 294] width 384 height 36
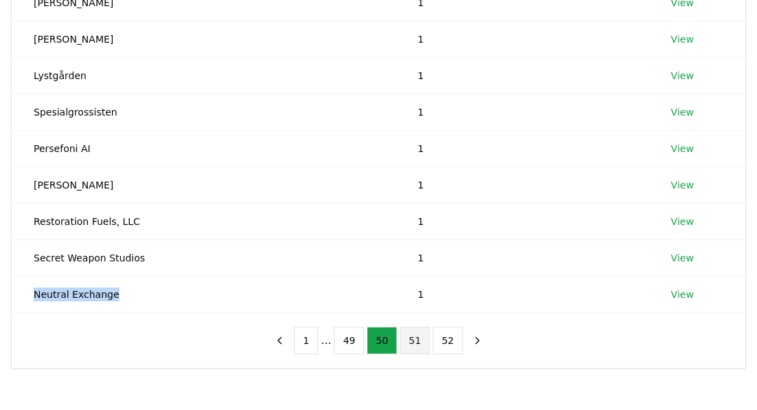
click at [412, 335] on button "51" at bounding box center [415, 339] width 30 height 27
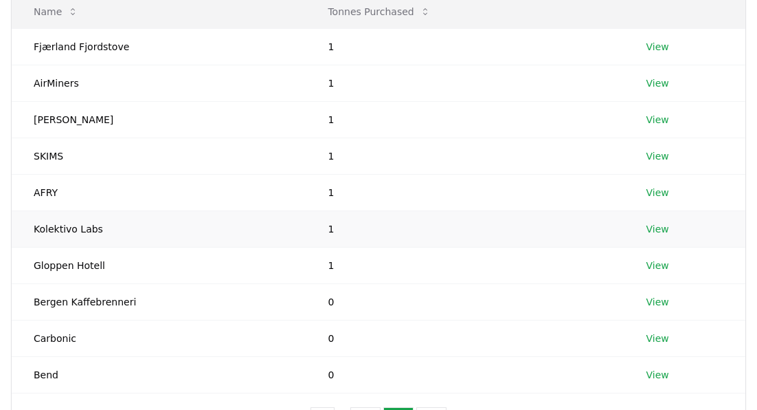
scroll to position [190, 0]
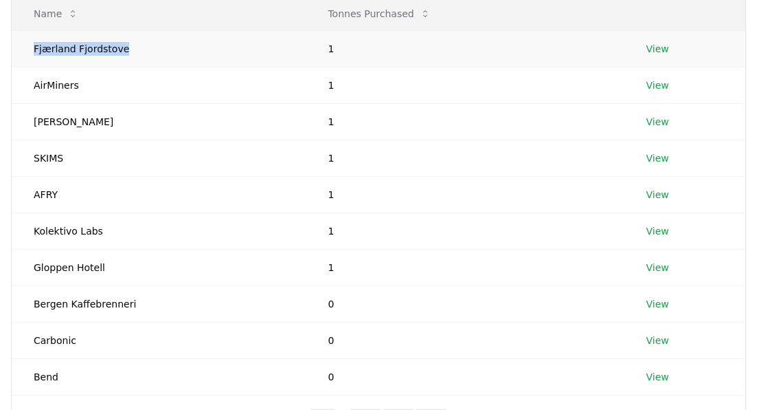
drag, startPoint x: 124, startPoint y: 47, endPoint x: 34, endPoint y: 52, distance: 90.8
click at [34, 52] on td "Fjærland Fjordstove" at bounding box center [159, 48] width 294 height 36
drag, startPoint x: 36, startPoint y: 87, endPoint x: 82, endPoint y: 87, distance: 46.1
click at [82, 87] on td "AirMiners" at bounding box center [159, 85] width 294 height 36
drag, startPoint x: 30, startPoint y: 121, endPoint x: 91, endPoint y: 122, distance: 61.2
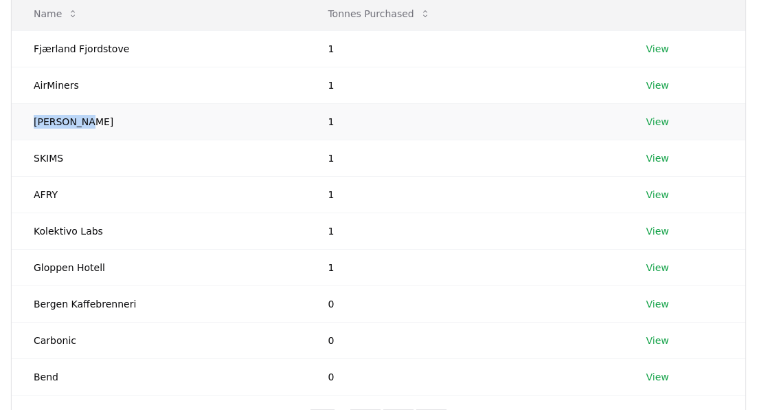
click at [91, 122] on td "Jodi Wildy" at bounding box center [159, 121] width 294 height 36
drag, startPoint x: 37, startPoint y: 159, endPoint x: 96, endPoint y: 168, distance: 59.7
click at [96, 168] on td "SKIMS" at bounding box center [159, 158] width 294 height 36
click at [62, 166] on td "SKIMS" at bounding box center [159, 158] width 294 height 36
drag, startPoint x: 60, startPoint y: 159, endPoint x: 28, endPoint y: 159, distance: 32.3
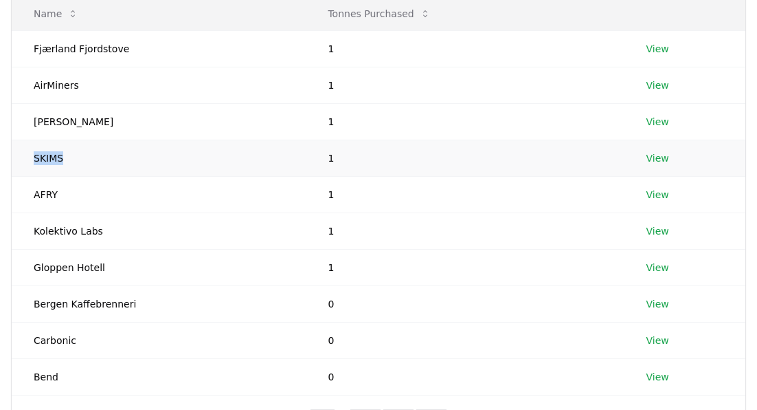
click at [28, 159] on td "SKIMS" at bounding box center [159, 158] width 294 height 36
drag, startPoint x: 56, startPoint y: 191, endPoint x: 34, endPoint y: 192, distance: 22.7
click at [34, 192] on td "AFRY" at bounding box center [159, 194] width 294 height 36
drag, startPoint x: 33, startPoint y: 227, endPoint x: 97, endPoint y: 232, distance: 64.1
click at [97, 232] on td "Kolektivo Labs" at bounding box center [159, 230] width 294 height 36
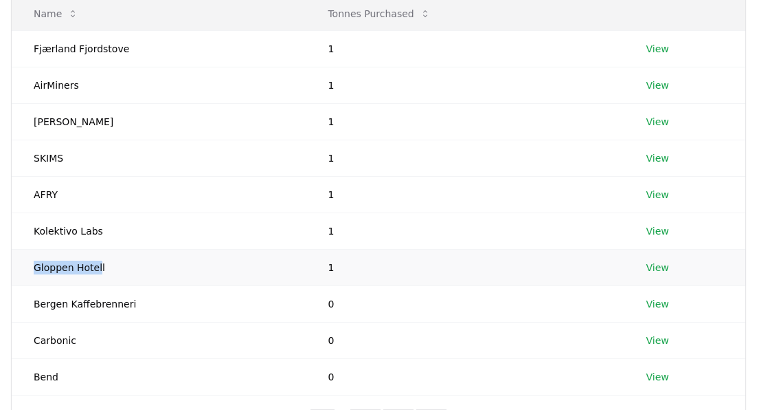
drag, startPoint x: 98, startPoint y: 267, endPoint x: 29, endPoint y: 267, distance: 69.4
click at [29, 267] on td "Gloppen Hotell" at bounding box center [159, 267] width 294 height 36
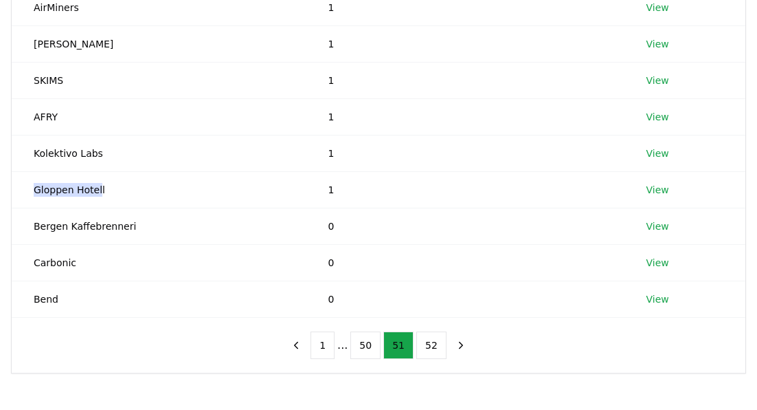
scroll to position [269, 0]
drag, startPoint x: 32, startPoint y: 224, endPoint x: 181, endPoint y: 225, distance: 149.8
click at [181, 225] on td "Bergen Kaffebrenneri" at bounding box center [159, 225] width 294 height 36
drag, startPoint x: 78, startPoint y: 263, endPoint x: 27, endPoint y: 263, distance: 50.2
click at [27, 263] on td "Carbonic" at bounding box center [159, 261] width 294 height 36
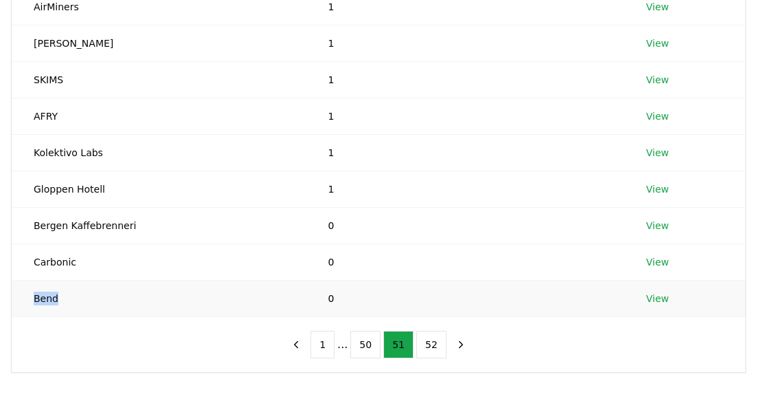
drag, startPoint x: 60, startPoint y: 300, endPoint x: 25, endPoint y: 300, distance: 34.4
click at [25, 300] on td "Bend" at bounding box center [159, 298] width 294 height 36
click at [429, 342] on button "52" at bounding box center [431, 344] width 30 height 27
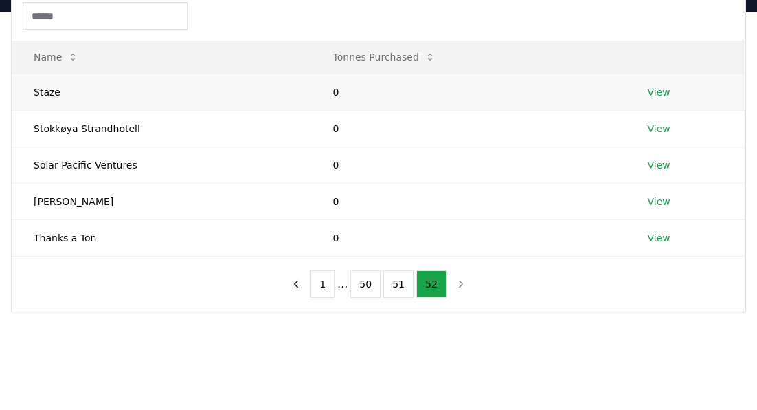
scroll to position [124, 0]
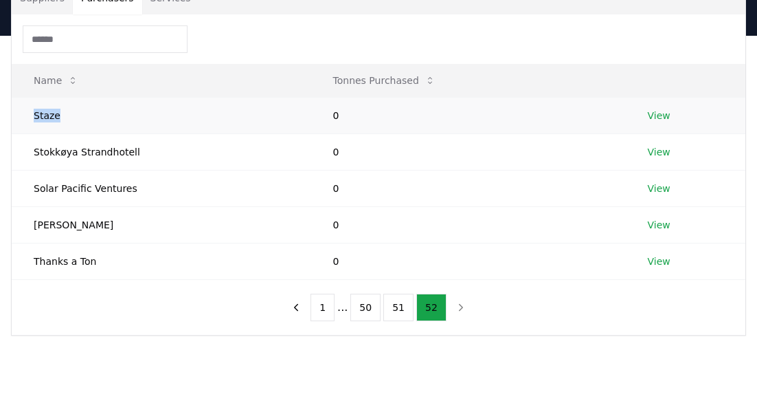
drag, startPoint x: 65, startPoint y: 110, endPoint x: 32, endPoint y: 113, distance: 33.9
click at [32, 113] on td "Staze" at bounding box center [162, 115] width 300 height 36
drag, startPoint x: 137, startPoint y: 151, endPoint x: 17, endPoint y: 151, distance: 120.3
click at [17, 151] on td "Stokkøya Strandhotell" at bounding box center [162, 151] width 300 height 36
drag, startPoint x: 30, startPoint y: 186, endPoint x: 144, endPoint y: 186, distance: 114.1
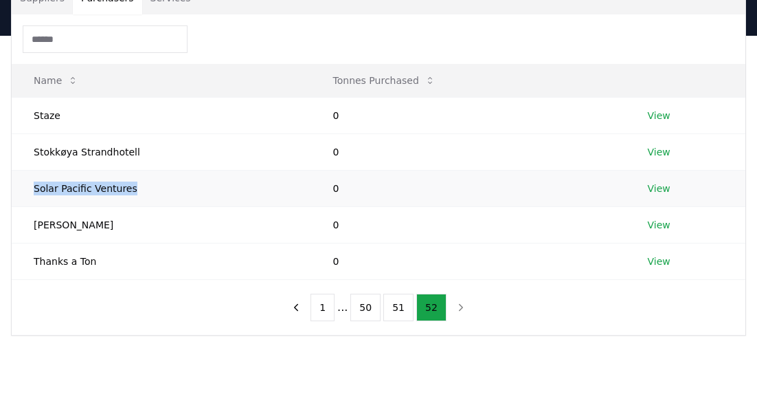
click at [144, 186] on td "Solar Pacific Ventures" at bounding box center [162, 188] width 300 height 36
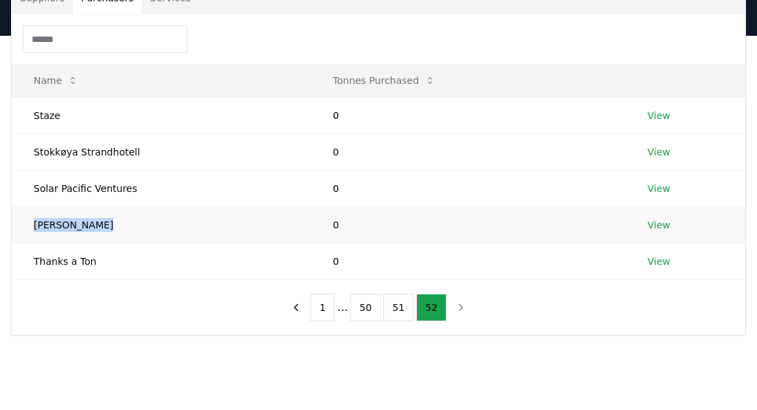
drag, startPoint x: 118, startPoint y: 223, endPoint x: 27, endPoint y: 223, distance: 91.4
click at [27, 223] on td "JJ Greenhalgh" at bounding box center [162, 224] width 300 height 36
drag, startPoint x: 78, startPoint y: 263, endPoint x: 30, endPoint y: 263, distance: 48.1
click at [30, 263] on td "Thanks a Ton" at bounding box center [162, 261] width 300 height 36
click at [327, 303] on button "1" at bounding box center [323, 306] width 24 height 27
